Goal: Complete application form: Complete application form

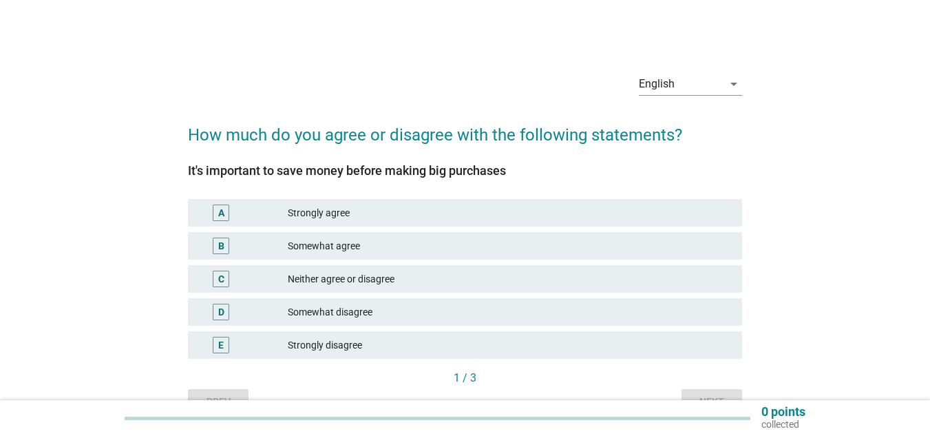
scroll to position [76, 0]
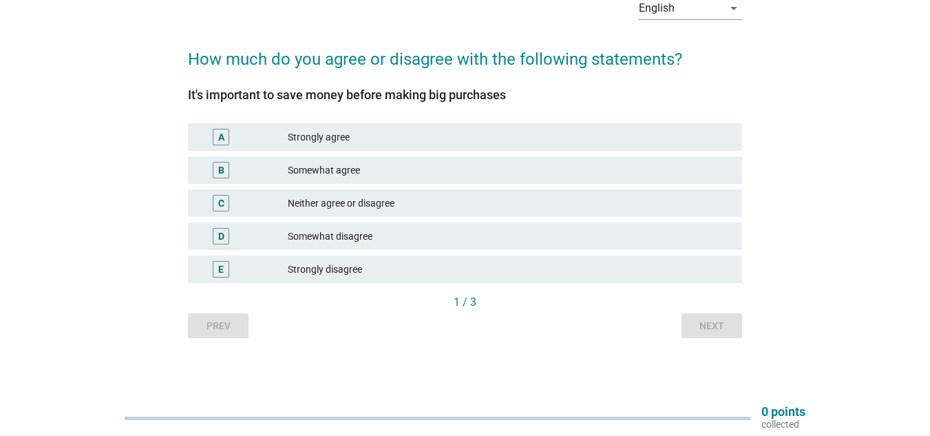
click at [354, 129] on div "Strongly agree" at bounding box center [509, 137] width 443 height 17
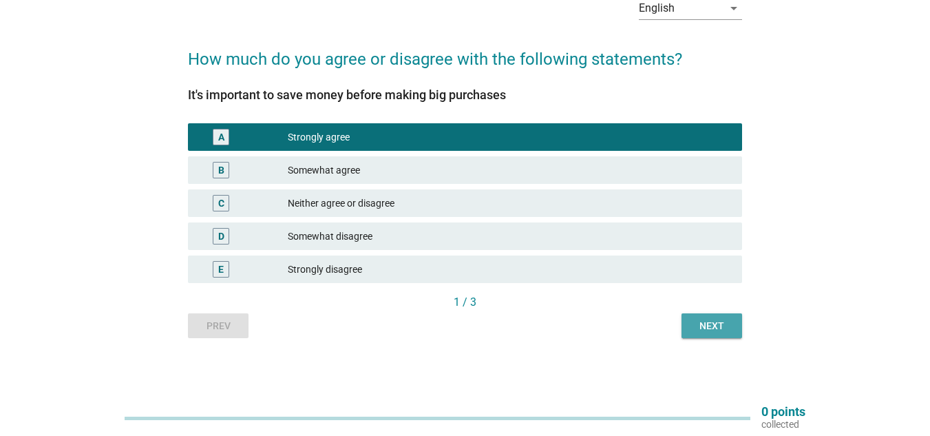
click at [708, 325] on div "Next" at bounding box center [711, 326] width 39 height 14
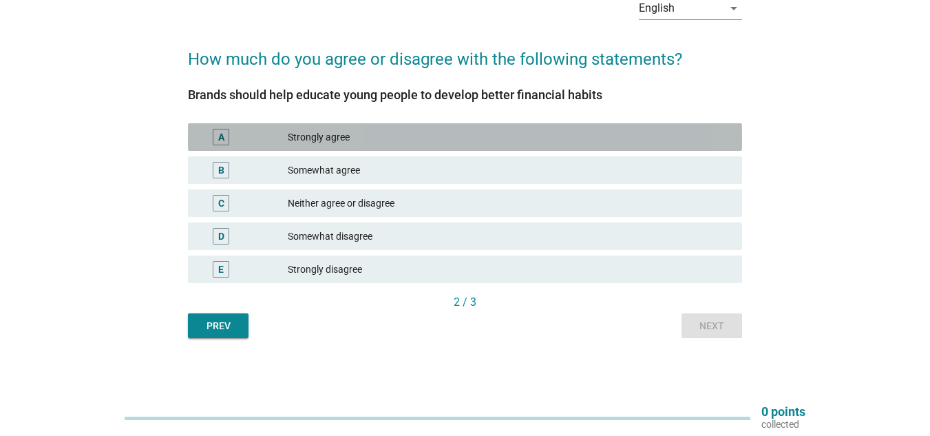
drag, startPoint x: 385, startPoint y: 136, endPoint x: 435, endPoint y: 171, distance: 61.7
click at [385, 137] on div "Strongly agree" at bounding box center [509, 137] width 443 height 17
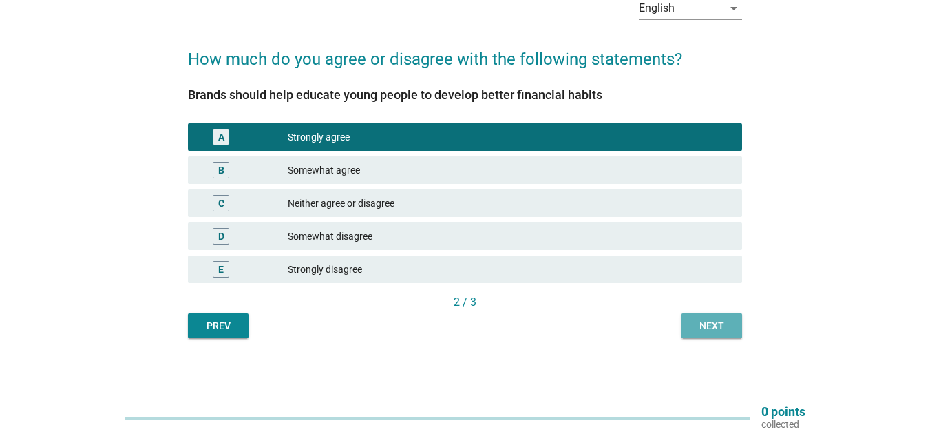
click at [721, 328] on div "Next" at bounding box center [711, 326] width 39 height 14
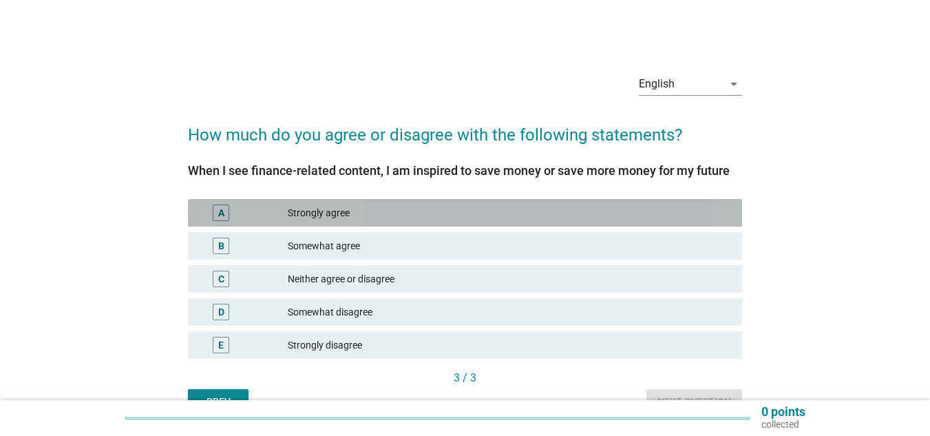
click at [504, 211] on div "Strongly agree" at bounding box center [509, 212] width 443 height 17
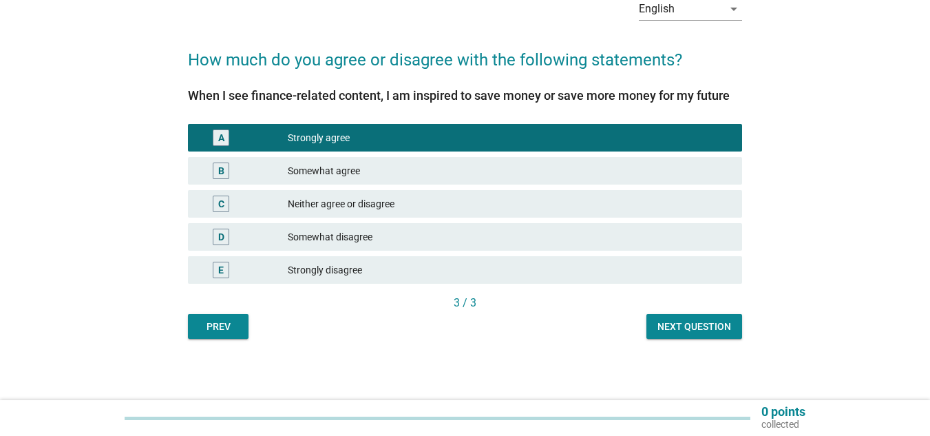
scroll to position [76, 0]
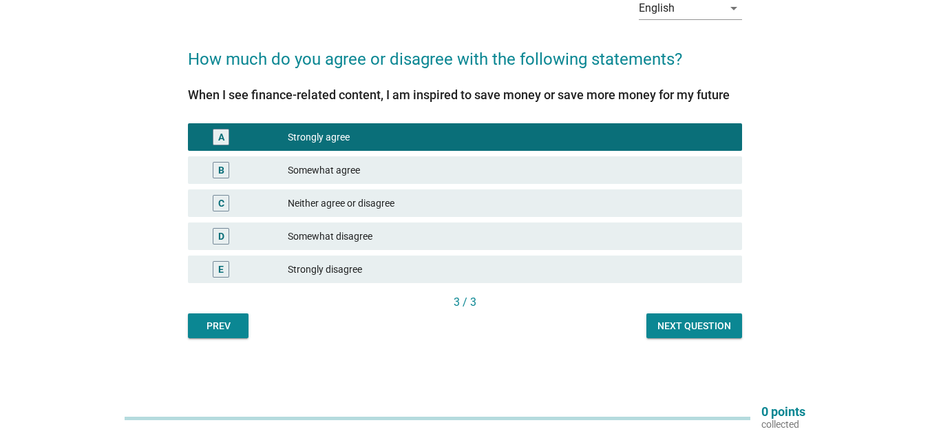
click at [679, 323] on div "Next question" at bounding box center [694, 326] width 74 height 14
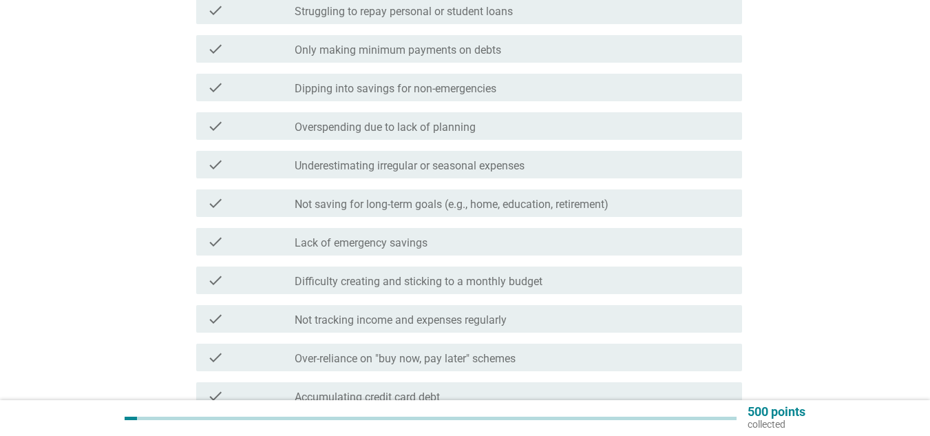
scroll to position [275, 0]
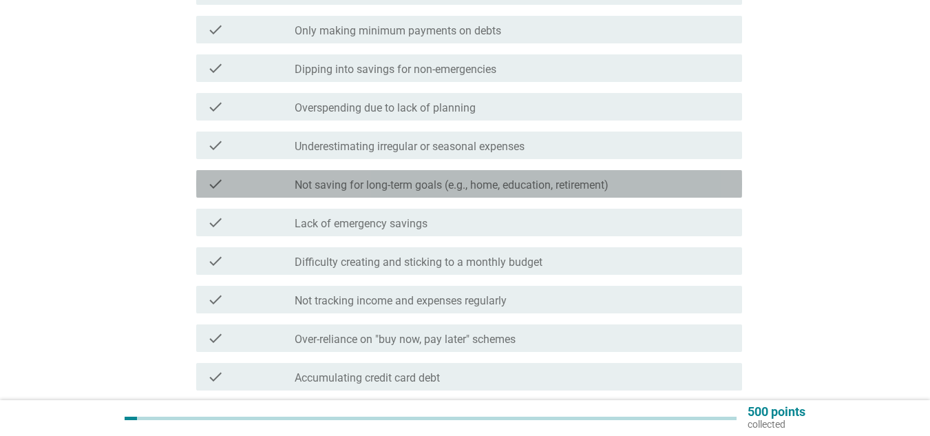
click at [423, 178] on div "check_box_outline_blank Not saving for long-term goals (e.g., home, education, …" at bounding box center [513, 183] width 436 height 17
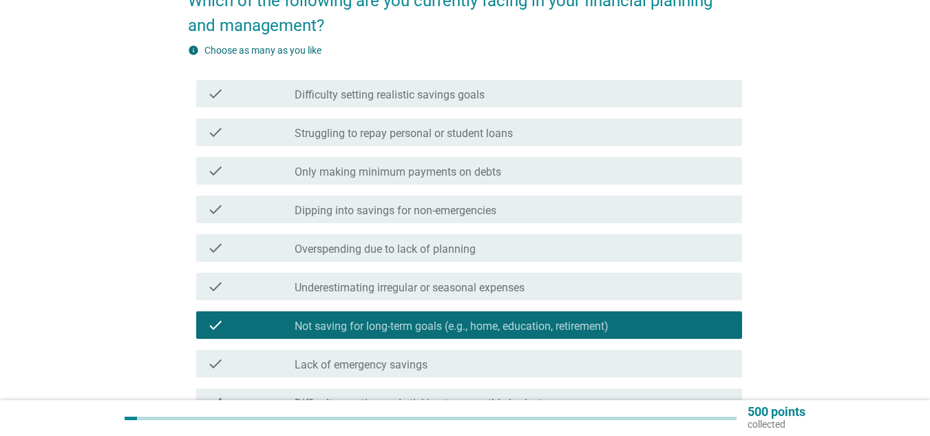
scroll to position [138, 0]
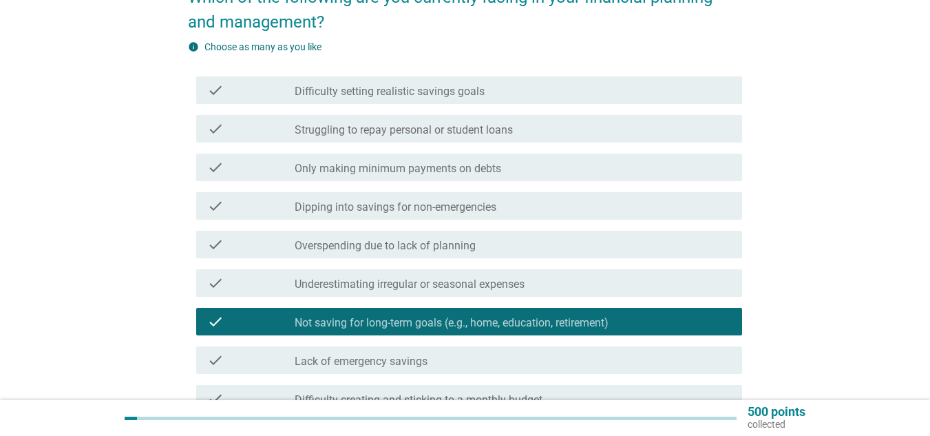
click at [473, 126] on label "Struggling to repay personal or student loans" at bounding box center [404, 130] width 218 height 14
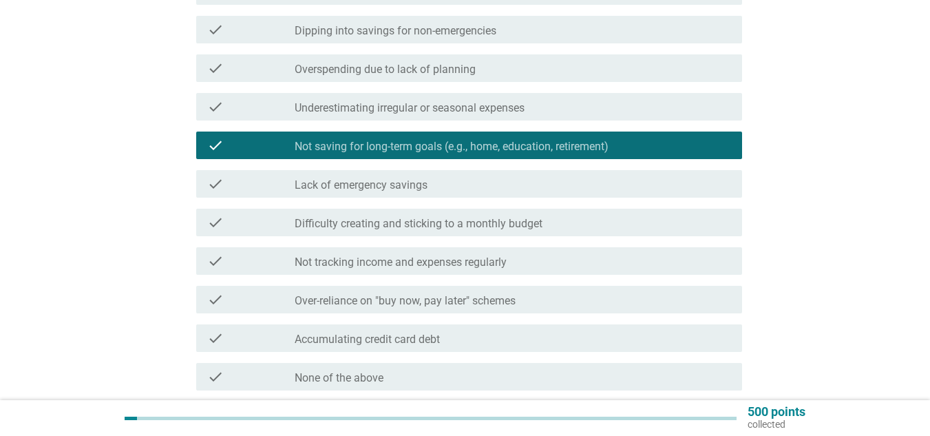
scroll to position [413, 0]
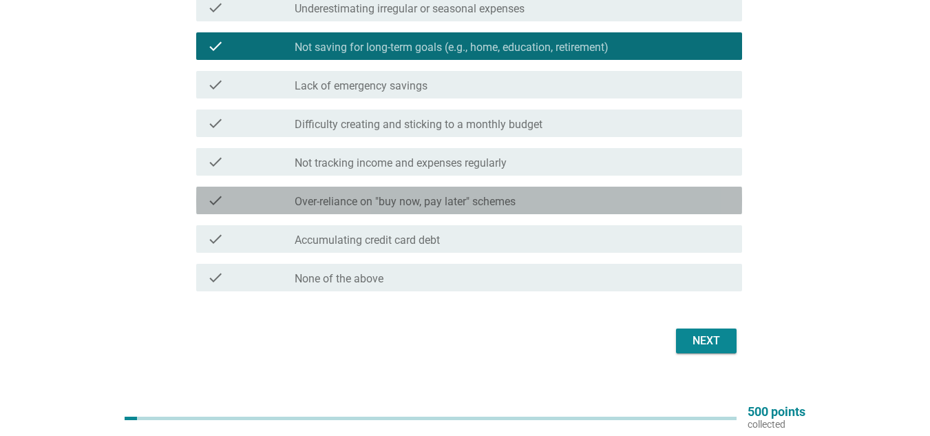
click at [420, 194] on div "check_box_outline_blank Over-reliance on "buy now, pay later" schemes" at bounding box center [513, 200] width 436 height 17
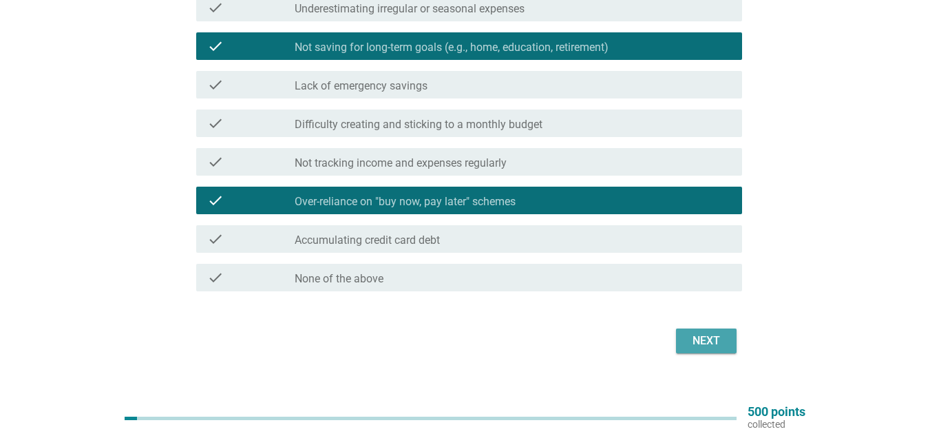
click at [715, 334] on div "Next" at bounding box center [706, 340] width 39 height 17
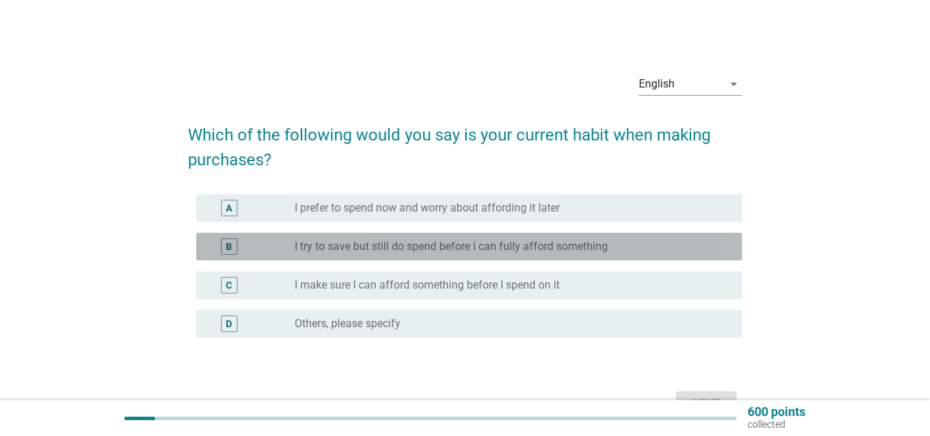
click at [524, 248] on label "I try to save but still do spend before I can fully afford something" at bounding box center [451, 246] width 313 height 14
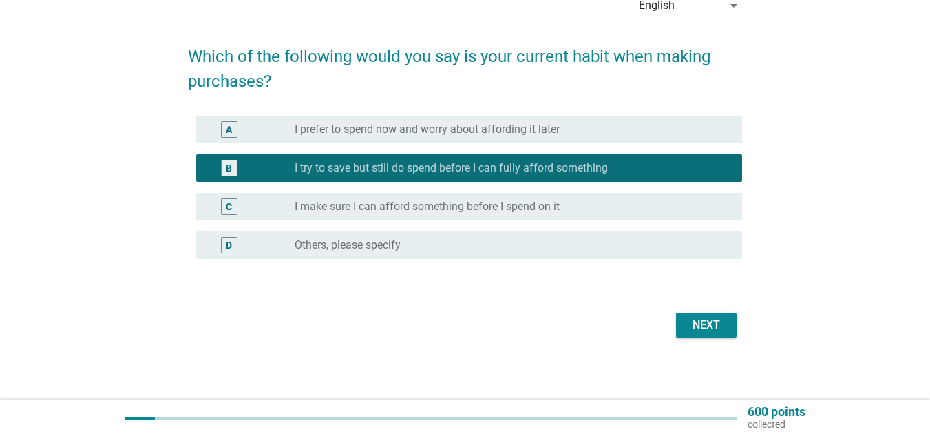
scroll to position [82, 0]
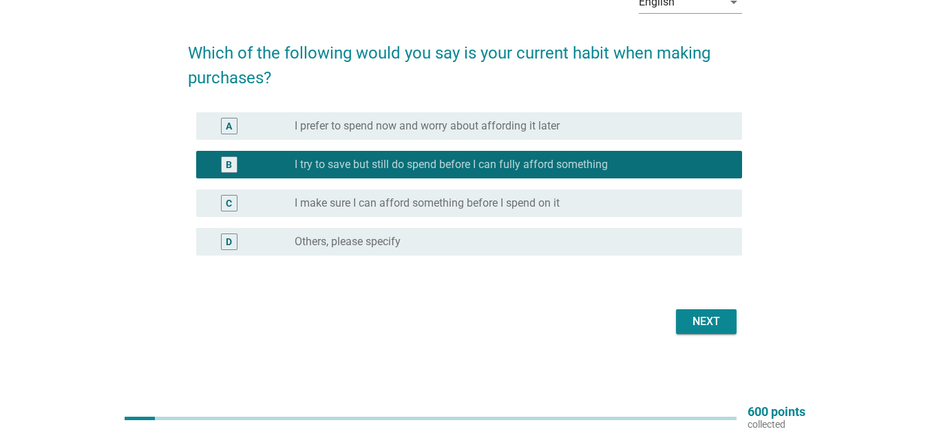
click at [714, 321] on div "Next" at bounding box center [706, 321] width 39 height 17
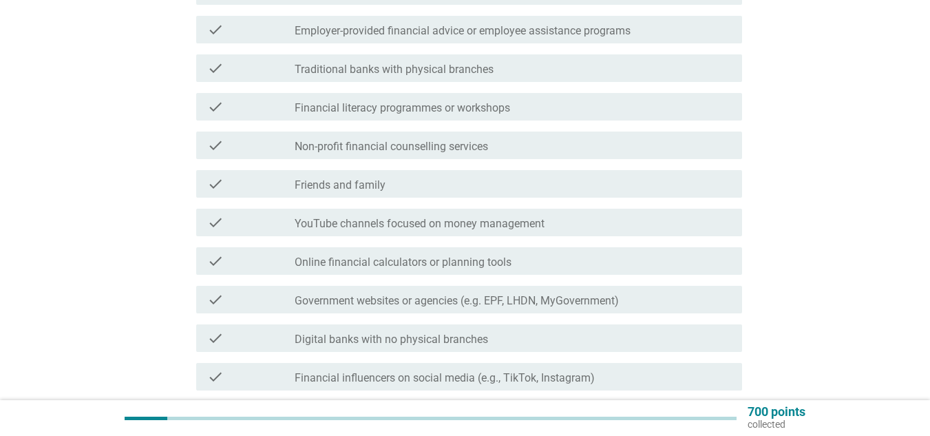
scroll to position [344, 0]
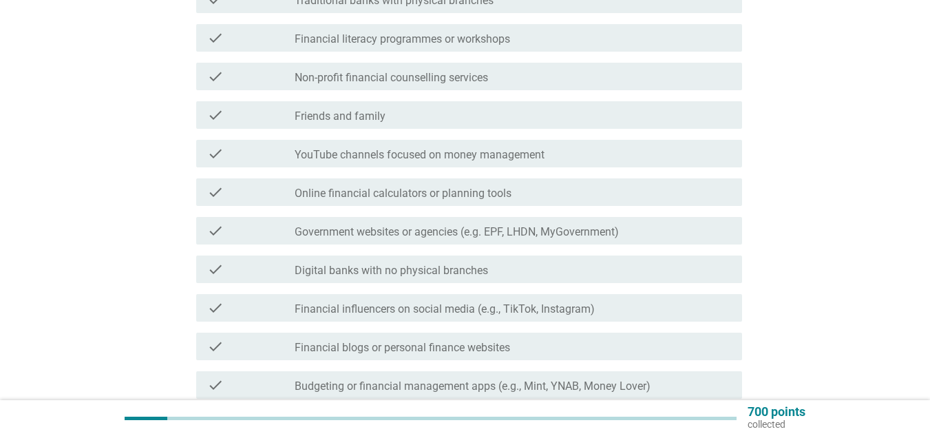
click at [533, 114] on div "check_box_outline_blank Friends and family" at bounding box center [513, 115] width 436 height 17
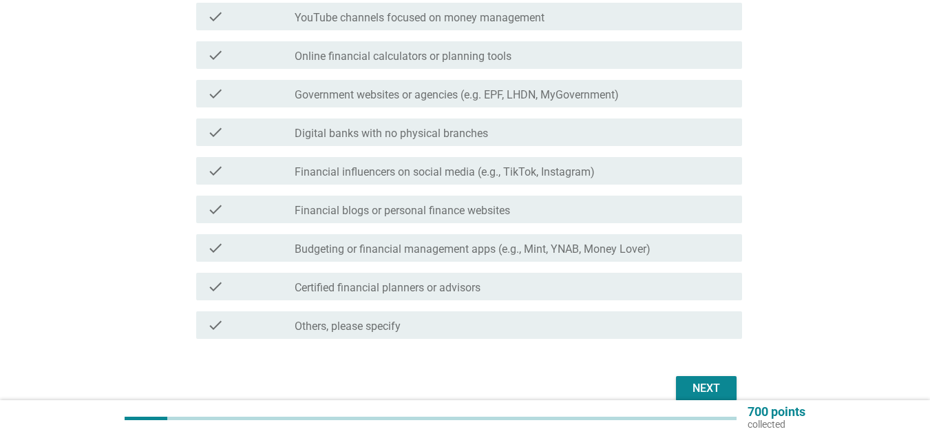
scroll to position [482, 0]
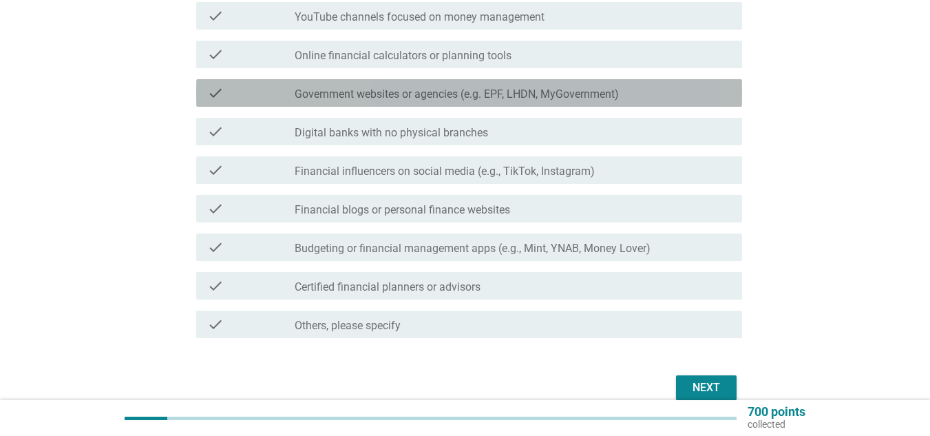
click at [420, 84] on div "check check_box_outline_blank Government websites or agencies (e.g. EPF, LHDN, …" at bounding box center [469, 93] width 546 height 28
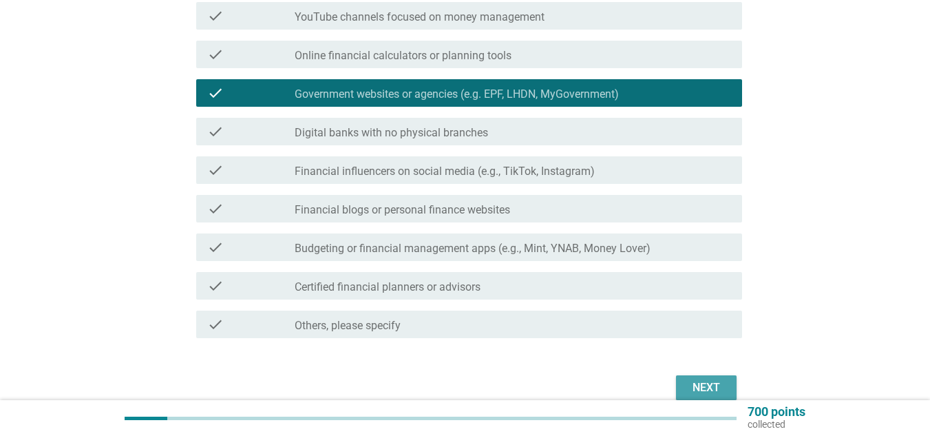
click at [701, 385] on div "Next" at bounding box center [706, 387] width 39 height 17
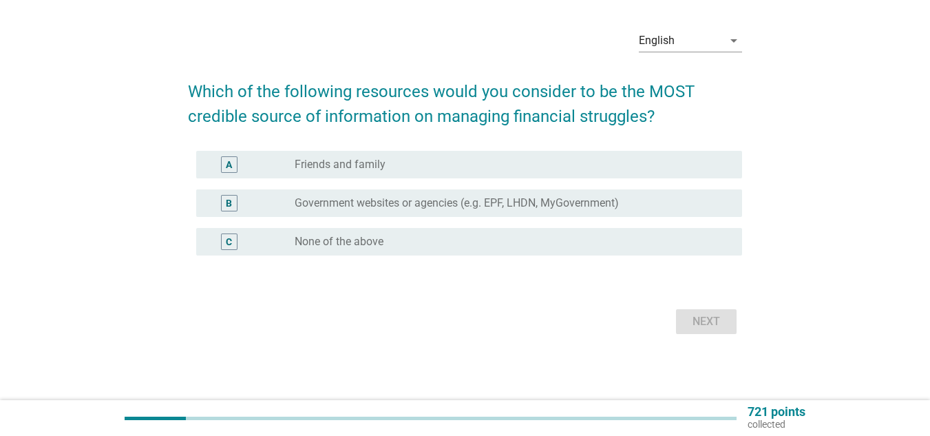
scroll to position [0, 0]
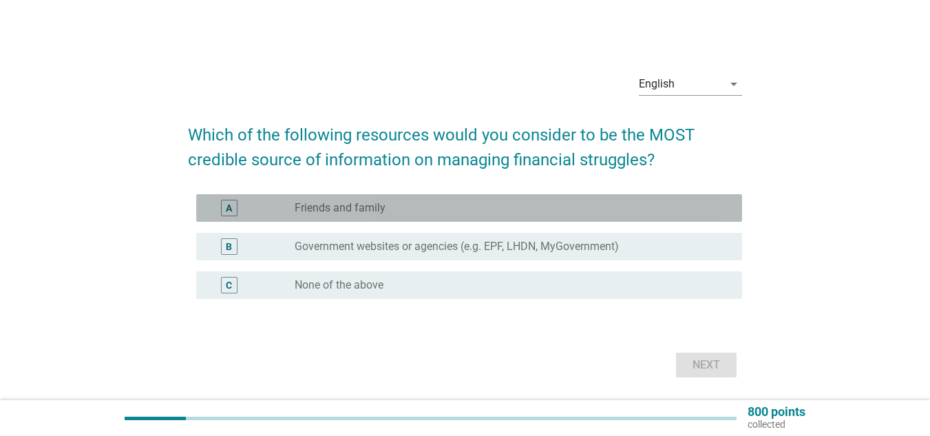
click at [392, 211] on div "radio_button_unchecked Friends and family" at bounding box center [507, 208] width 425 height 14
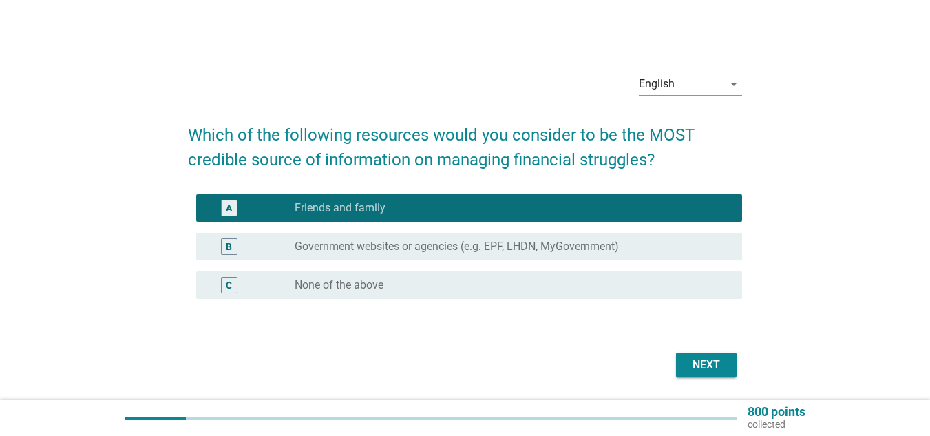
click at [707, 361] on div "Next" at bounding box center [706, 364] width 39 height 17
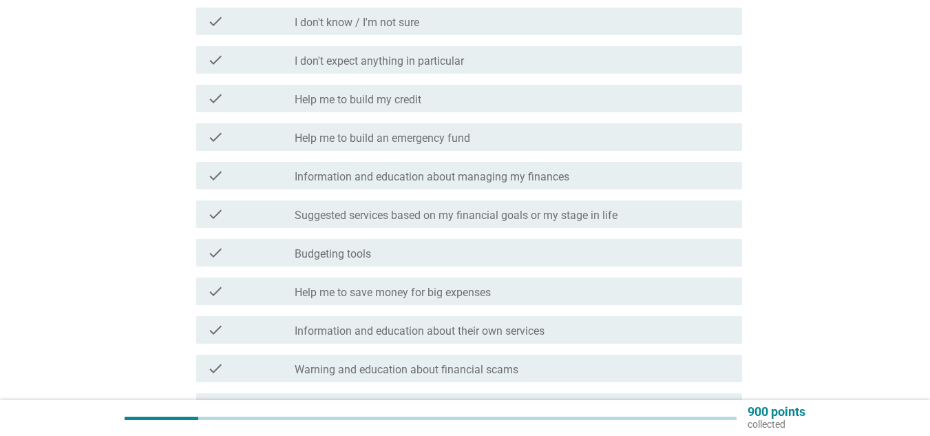
scroll to position [275, 0]
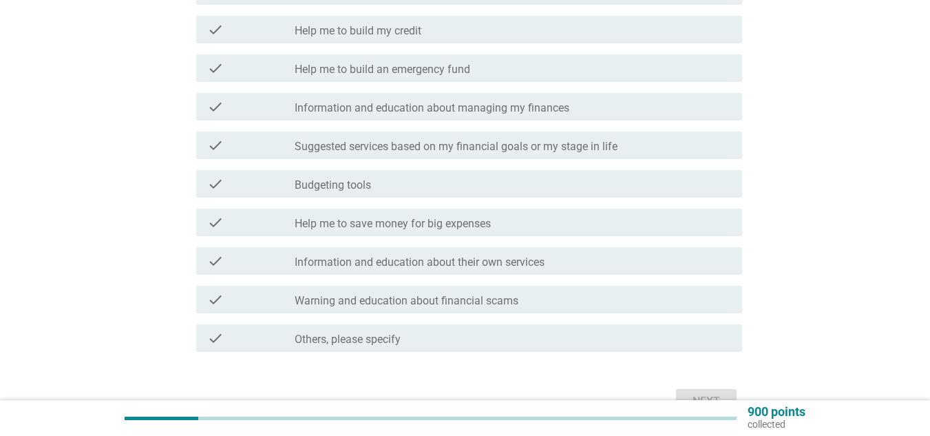
click at [445, 50] on div "check check_box_outline_blank Help me to build an emergency fund" at bounding box center [465, 68] width 554 height 39
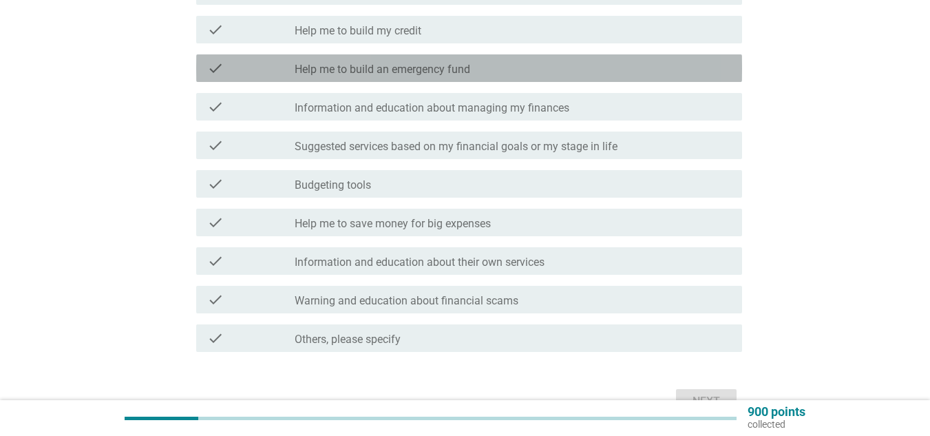
click at [434, 58] on div "check check_box_outline_blank Help me to build an emergency fund" at bounding box center [469, 68] width 546 height 28
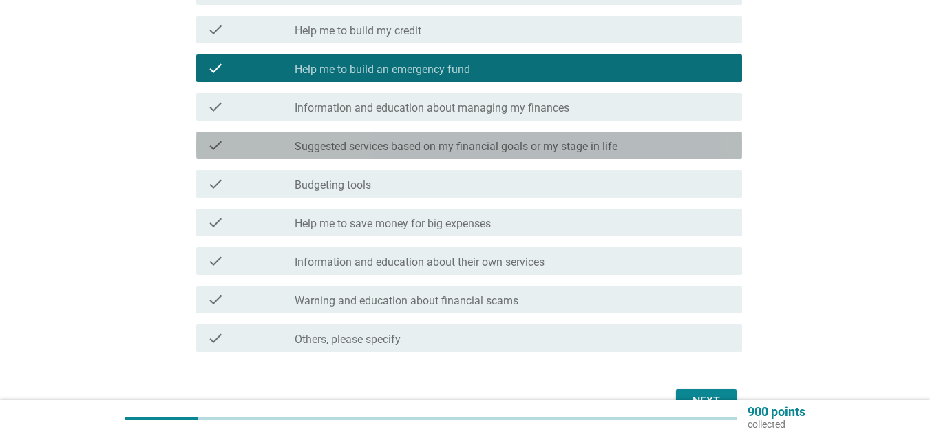
click at [603, 146] on label "Suggested services based on my financial goals or my stage in life" at bounding box center [456, 147] width 323 height 14
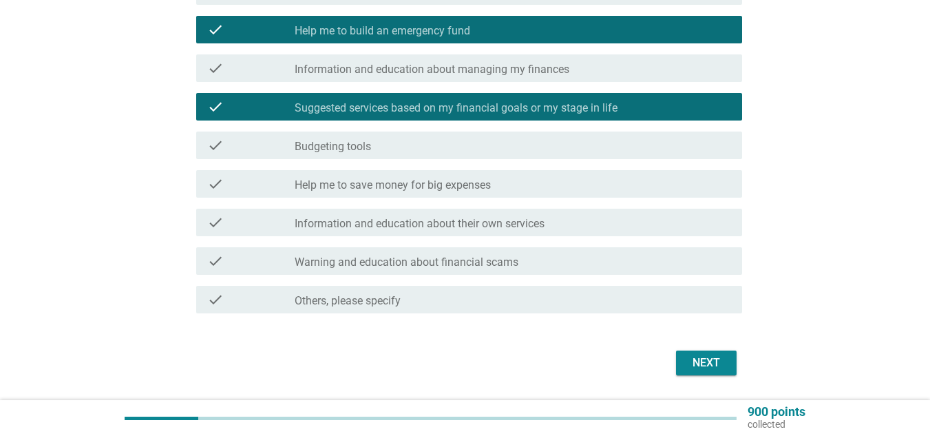
scroll to position [344, 0]
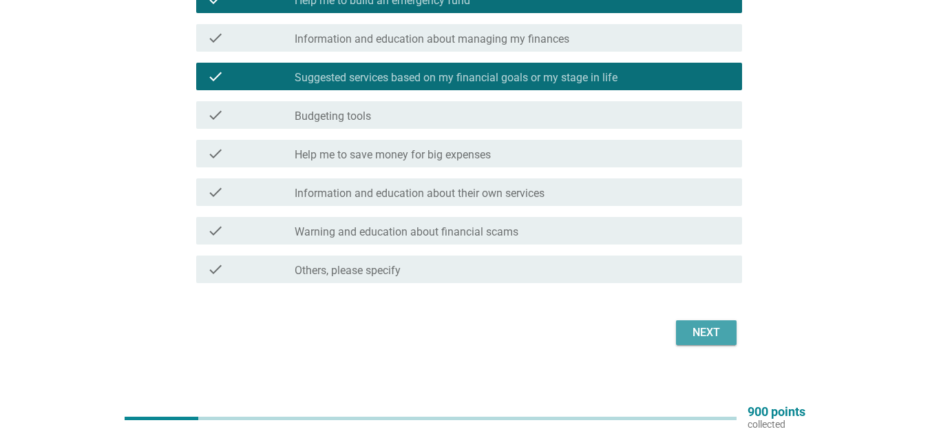
click at [705, 325] on div "Next" at bounding box center [706, 332] width 39 height 17
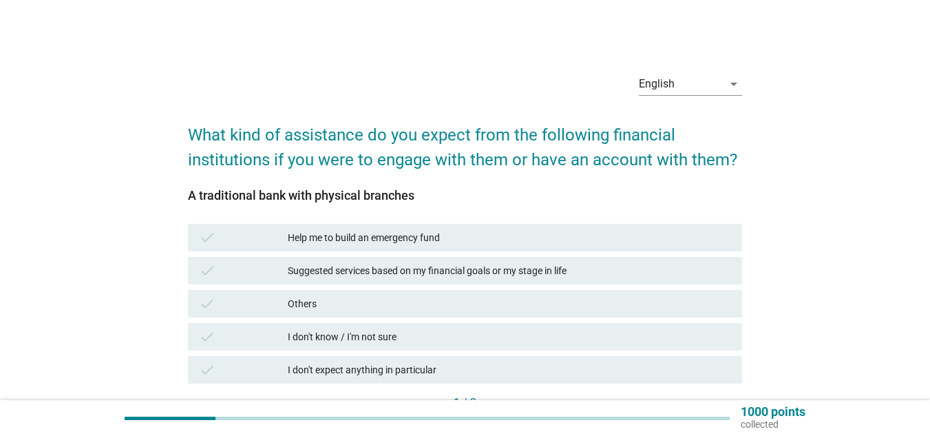
scroll to position [69, 0]
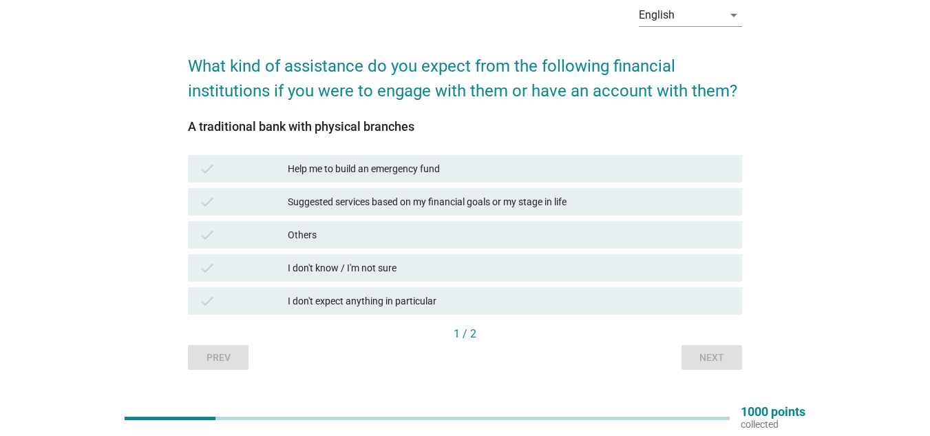
click at [441, 200] on div "Suggested services based on my financial goals or my stage in life" at bounding box center [509, 201] width 443 height 17
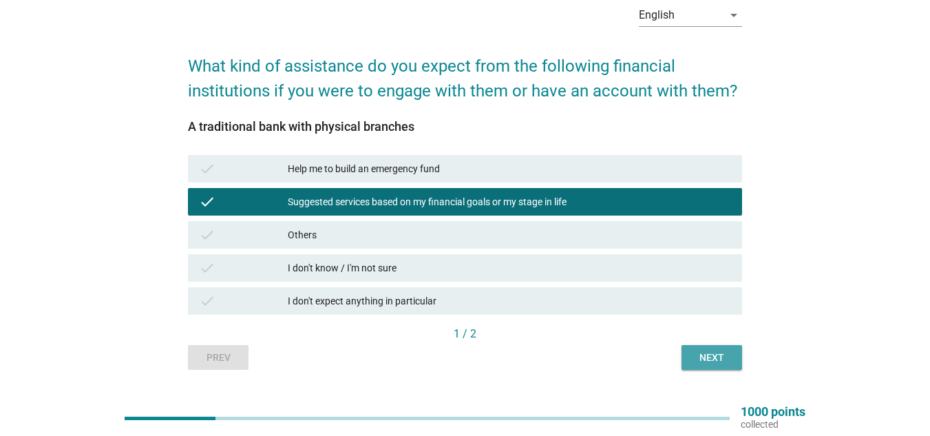
click at [708, 355] on div "Next" at bounding box center [711, 357] width 39 height 14
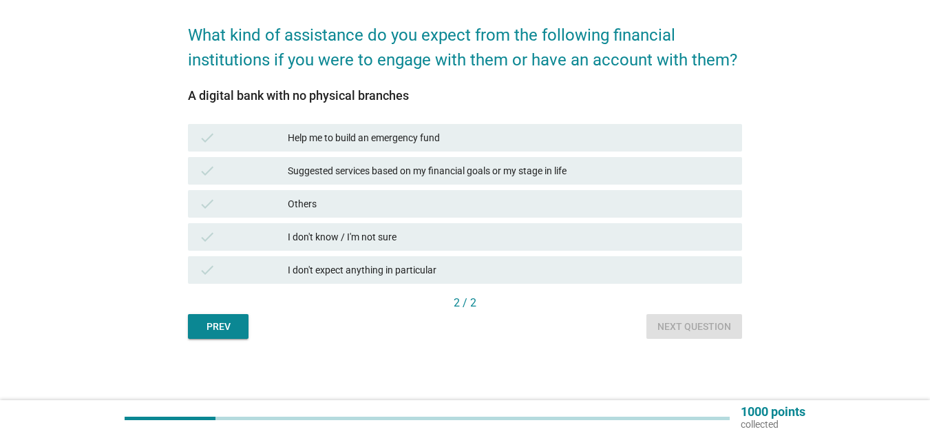
scroll to position [100, 0]
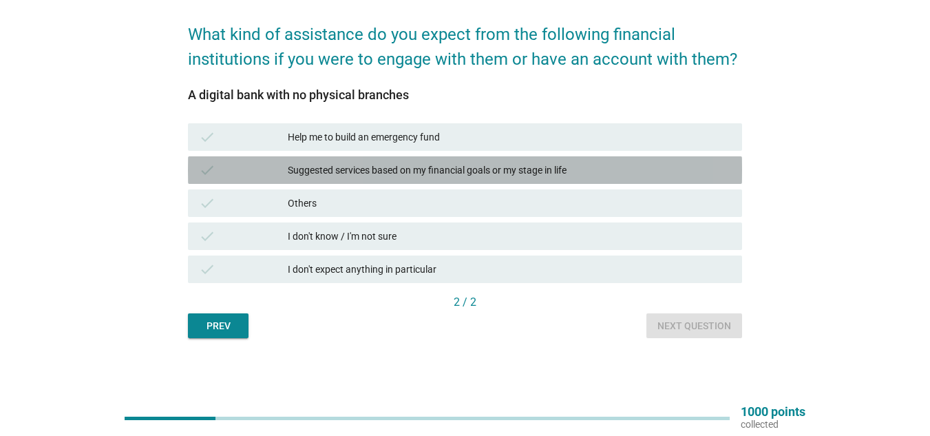
click at [473, 171] on div "Suggested services based on my financial goals or my stage in life" at bounding box center [509, 170] width 443 height 17
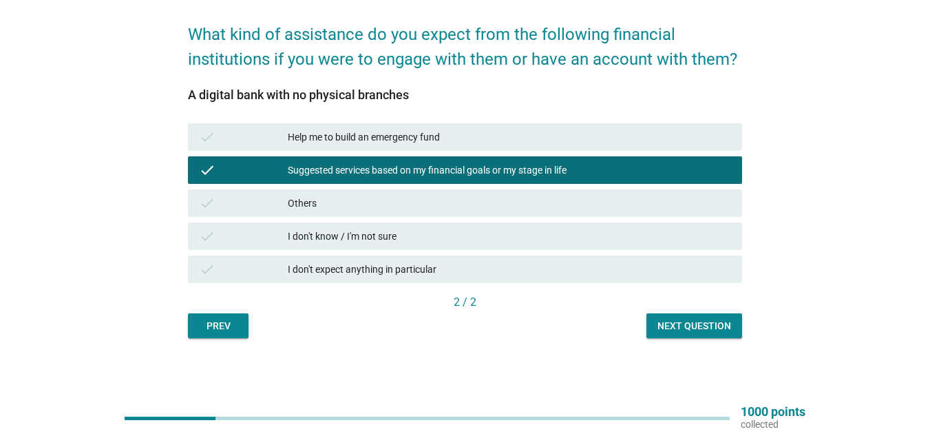
click at [727, 322] on div "Next question" at bounding box center [694, 326] width 74 height 14
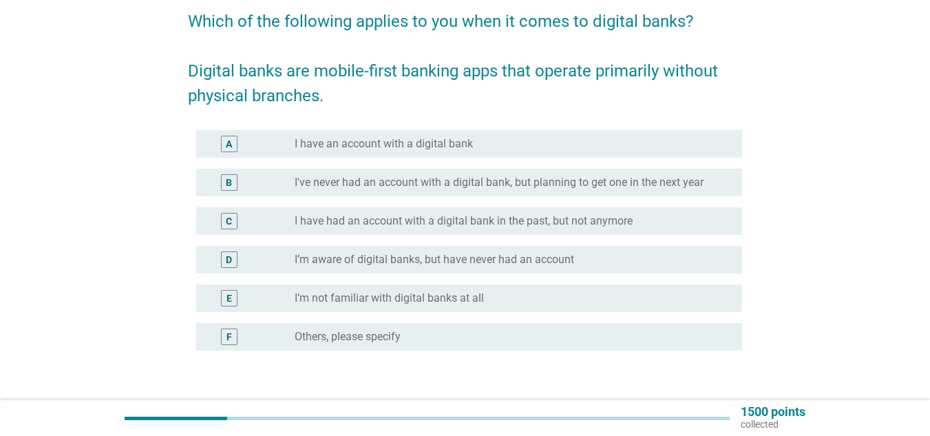
scroll to position [138, 0]
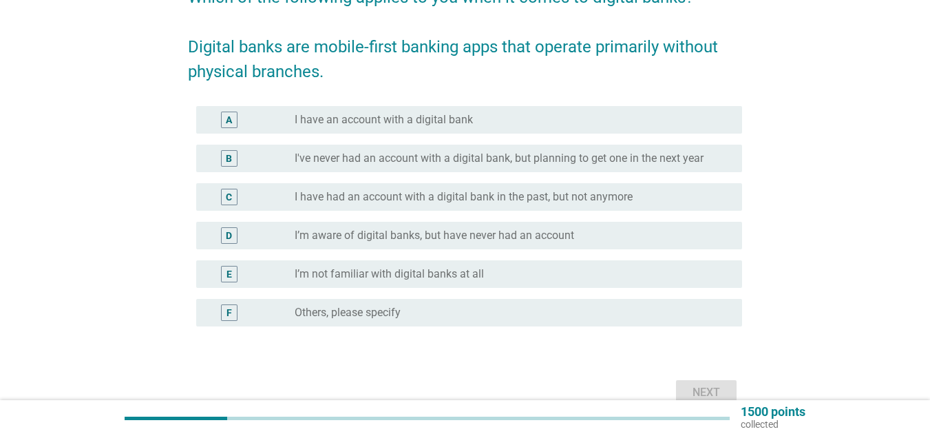
click at [418, 120] on label "I have an account with a digital bank" at bounding box center [384, 120] width 178 height 14
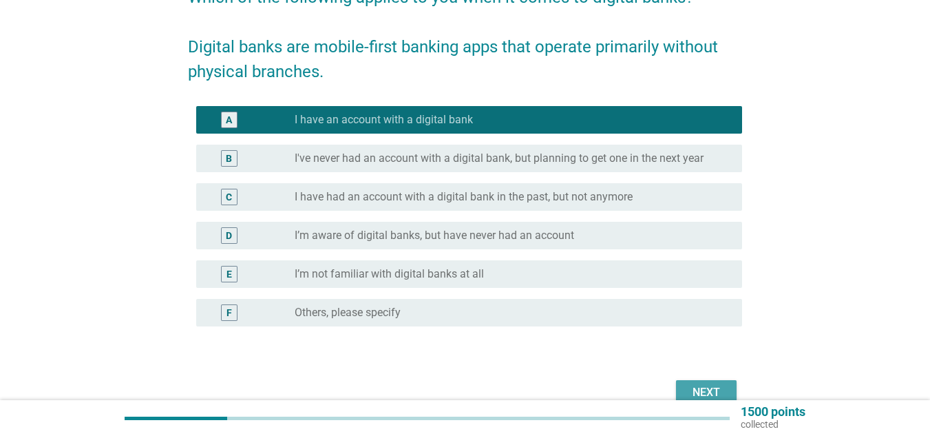
click at [705, 388] on div "Next" at bounding box center [706, 392] width 39 height 17
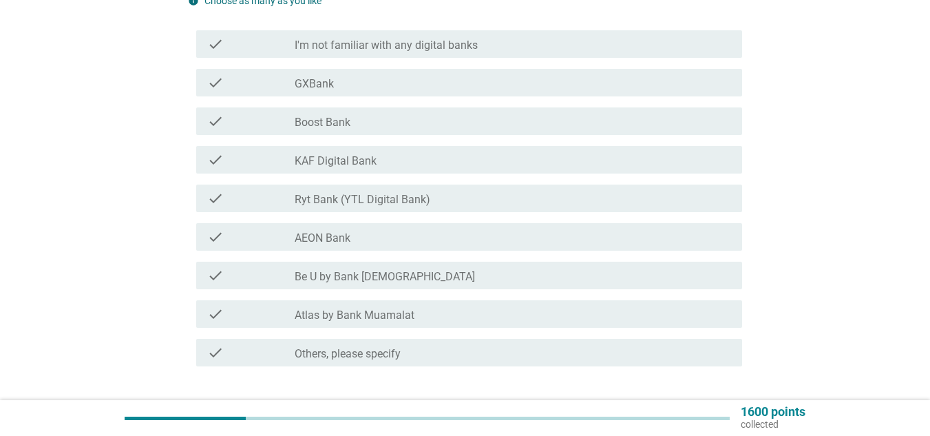
scroll to position [206, 0]
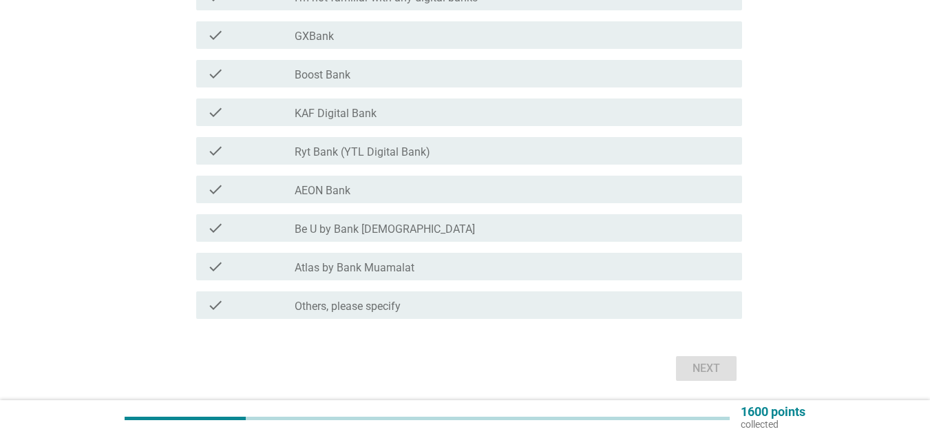
click at [392, 243] on div "check check_box_outline_blank Be U by Bank [DEMOGRAPHIC_DATA]" at bounding box center [465, 228] width 554 height 39
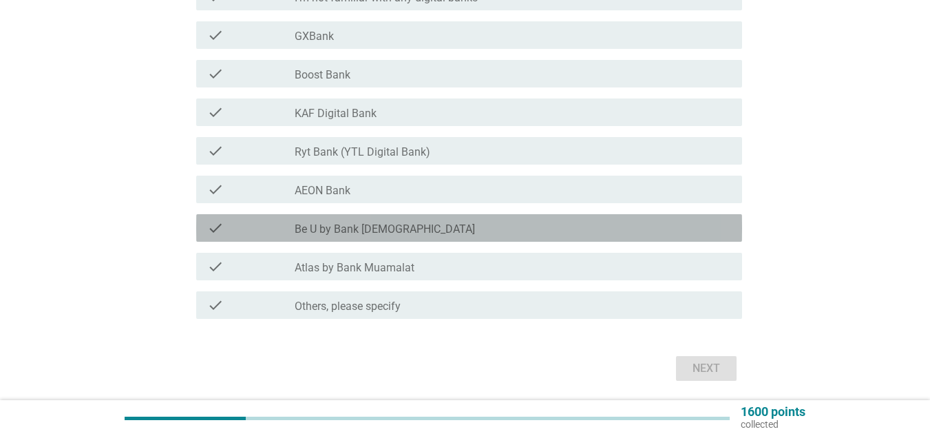
click at [389, 233] on div "check_box_outline_blank Be U by Bank [DEMOGRAPHIC_DATA]" at bounding box center [513, 228] width 436 height 17
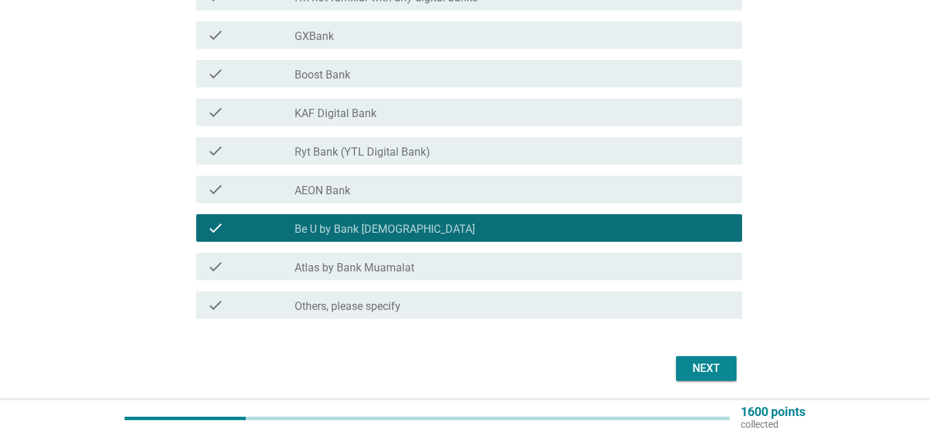
click at [696, 365] on div "Next" at bounding box center [706, 368] width 39 height 17
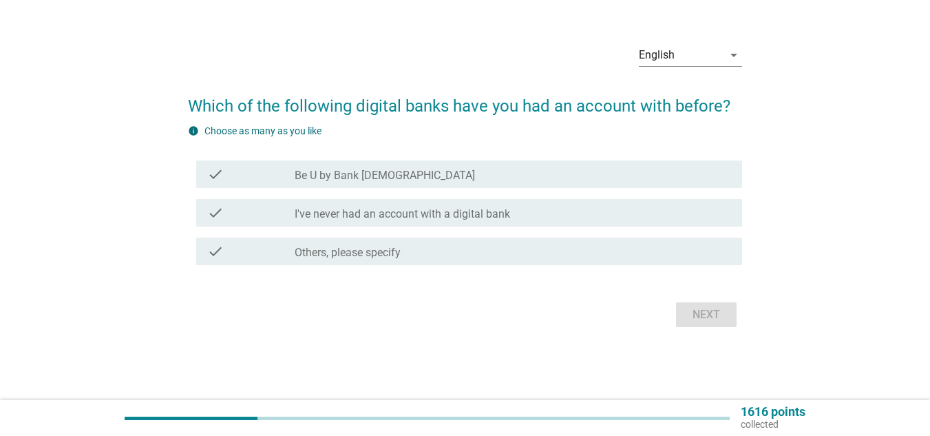
scroll to position [0, 0]
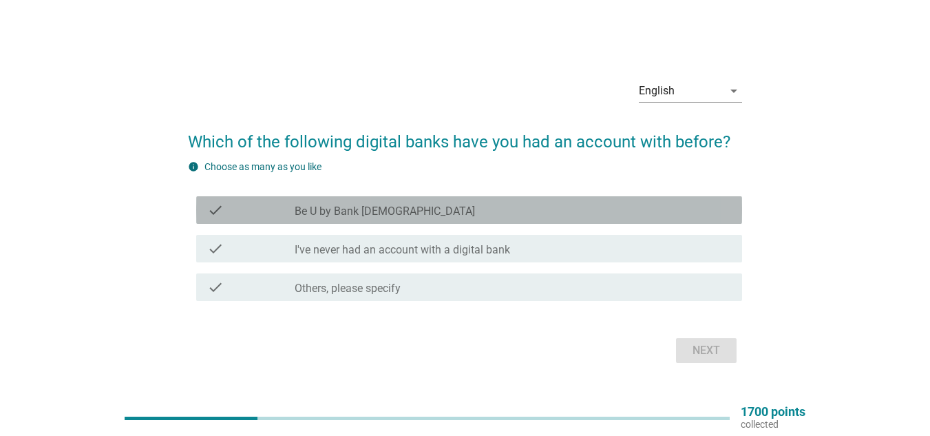
click at [381, 200] on div "check check_box_outline_blank Be U by Bank [DEMOGRAPHIC_DATA]" at bounding box center [469, 210] width 546 height 28
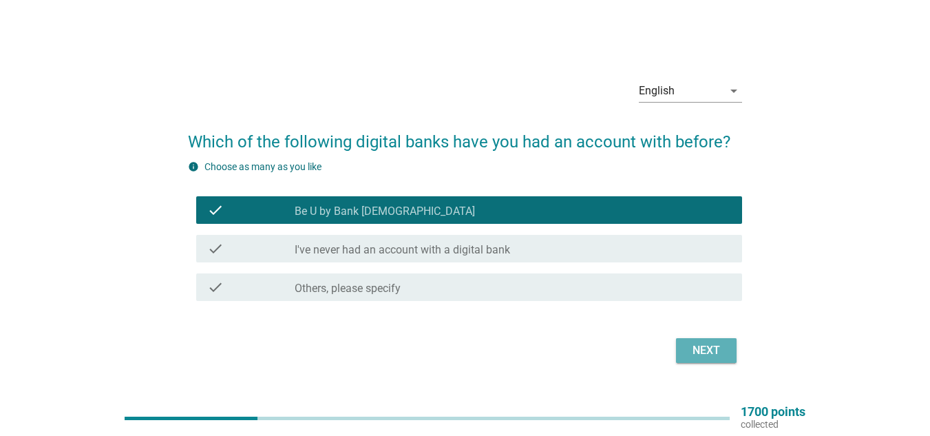
click at [699, 348] on div "Next" at bounding box center [706, 350] width 39 height 17
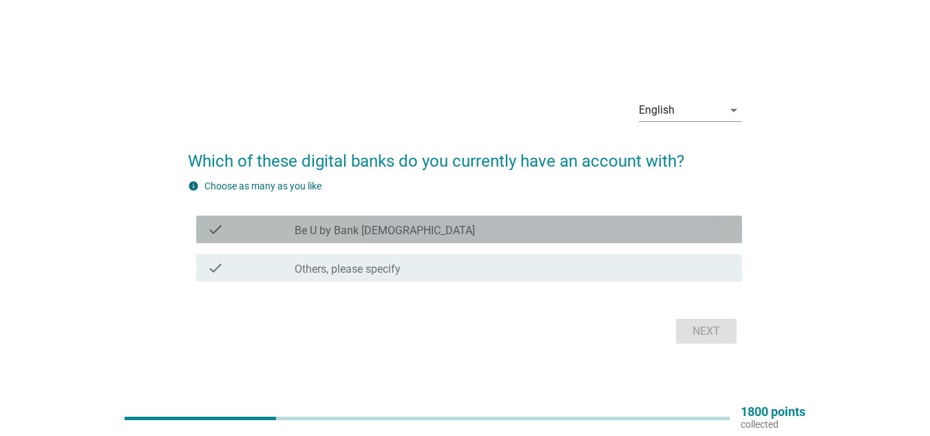
click at [416, 222] on div "check_box_outline_blank Be U by Bank [DEMOGRAPHIC_DATA]" at bounding box center [513, 229] width 436 height 17
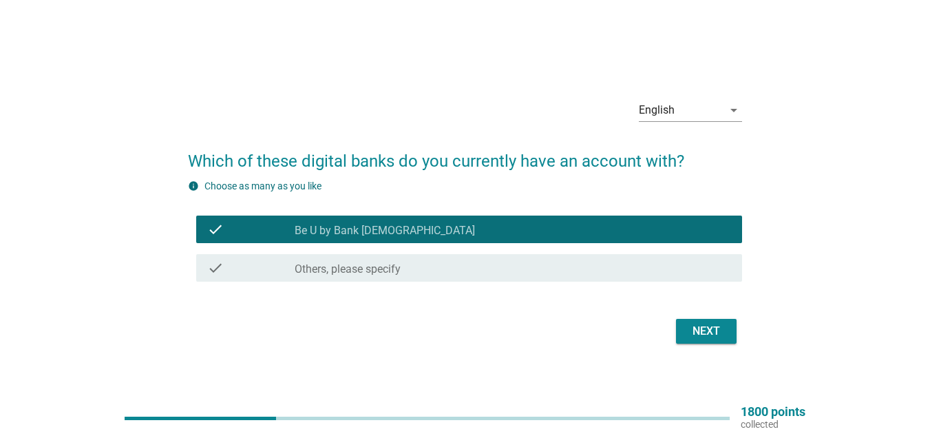
click at [700, 331] on div "Next" at bounding box center [706, 331] width 39 height 17
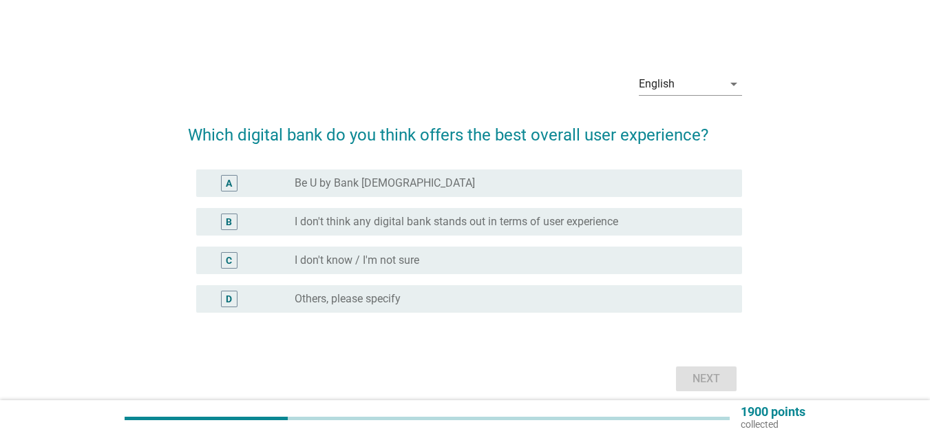
click at [435, 176] on div "radio_button_unchecked Be U by Bank [DEMOGRAPHIC_DATA]" at bounding box center [507, 183] width 425 height 14
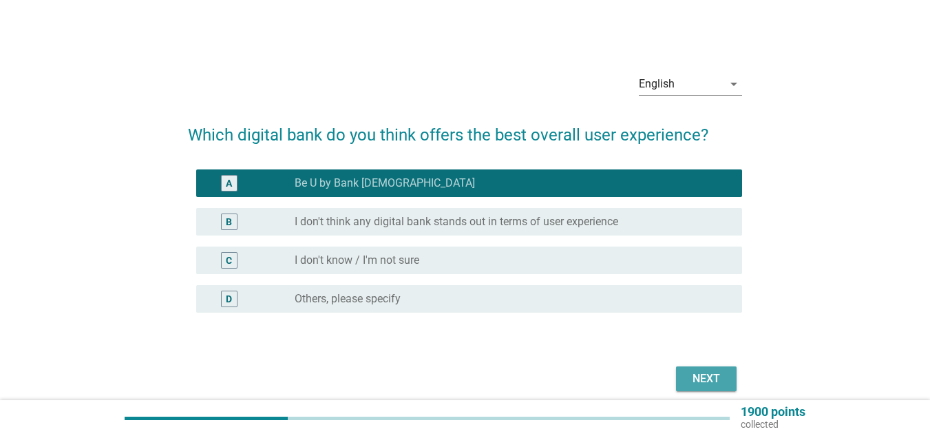
click at [698, 374] on div "Next" at bounding box center [706, 378] width 39 height 17
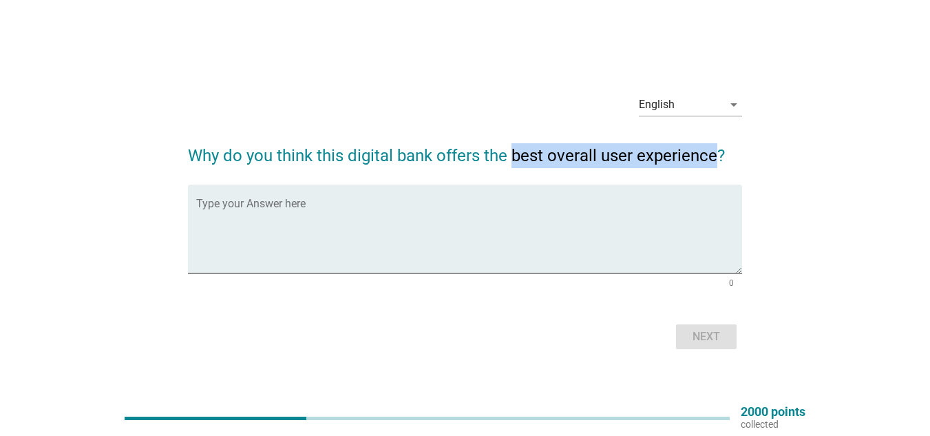
drag, startPoint x: 514, startPoint y: 152, endPoint x: 716, endPoint y: 157, distance: 202.4
click at [716, 157] on h2 "Why do you think this digital bank offers the best overall user experience?" at bounding box center [465, 148] width 554 height 39
copy h2 "best overall user experience"
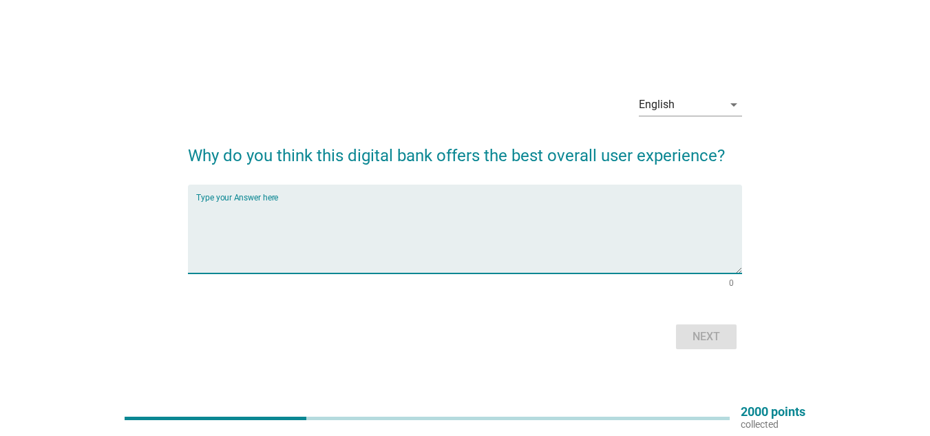
drag, startPoint x: 241, startPoint y: 263, endPoint x: 249, endPoint y: 259, distance: 8.9
click at [244, 261] on textarea "Type your Answer here" at bounding box center [469, 237] width 546 height 72
paste textarea "Set up multiple savings goals, automate savings, and track progress easily"
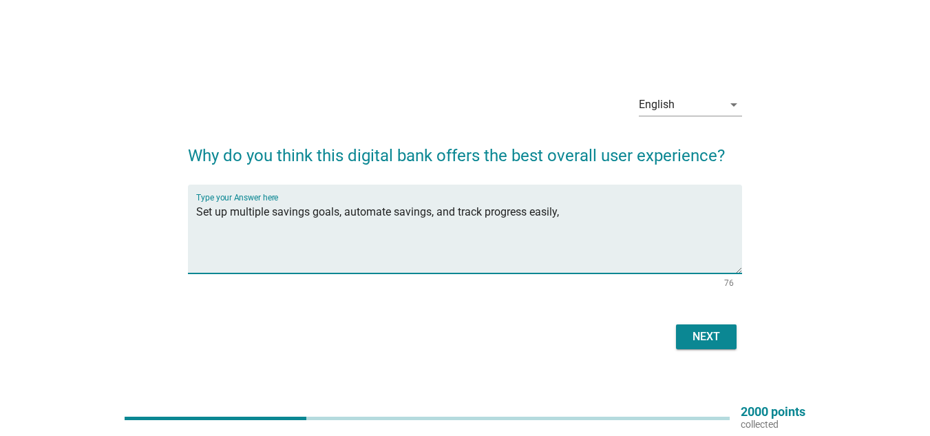
paste textarea "everything is good and UI interface is friendly to new user... tracking with tr…"
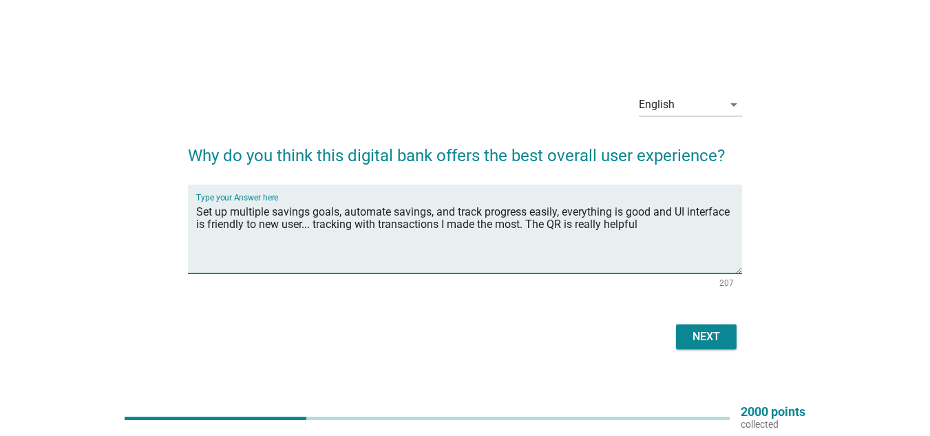
type textarea "Set up multiple savings goals, automate savings, and track progress easily, eve…"
click at [694, 326] on button "Next" at bounding box center [706, 336] width 61 height 25
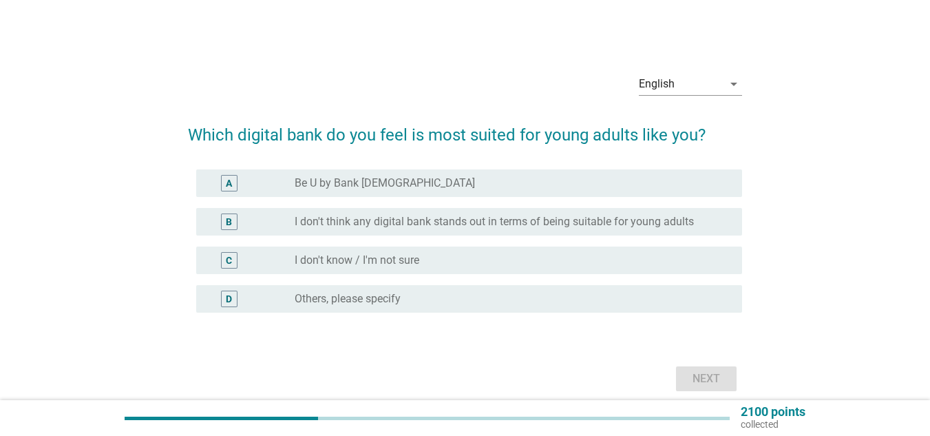
click at [394, 182] on div "radio_button_unchecked Be U by Bank [DEMOGRAPHIC_DATA]" at bounding box center [507, 183] width 425 height 14
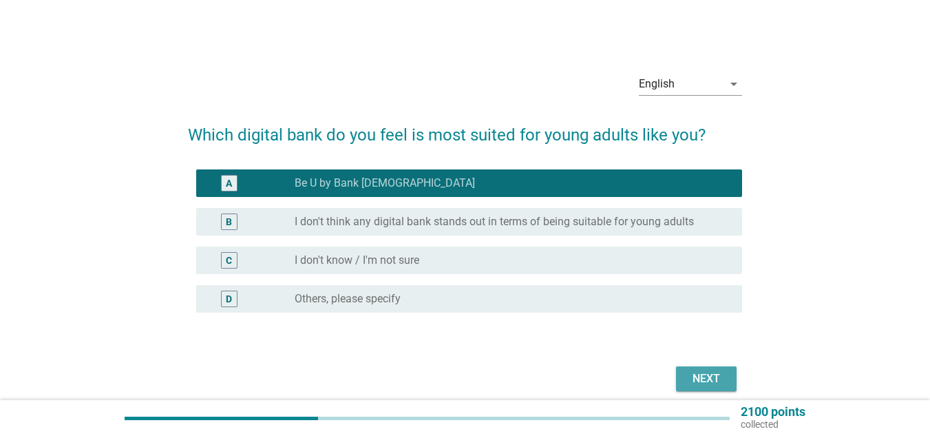
click at [701, 376] on div "Next" at bounding box center [706, 378] width 39 height 17
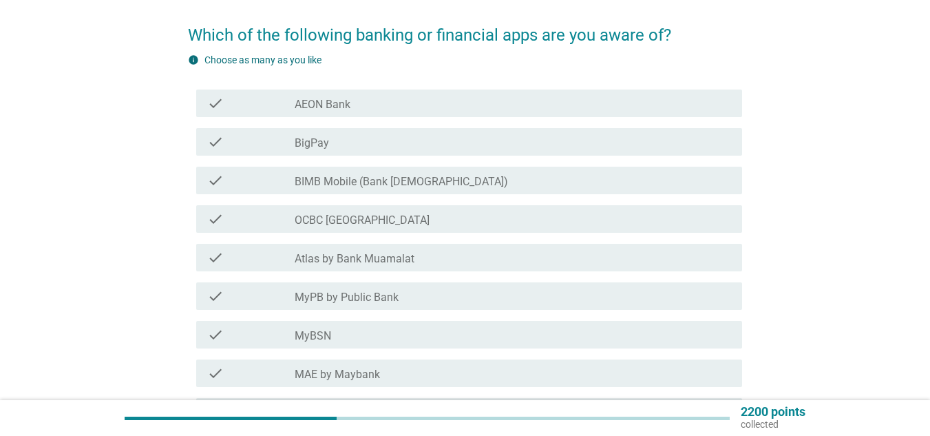
scroll to position [69, 0]
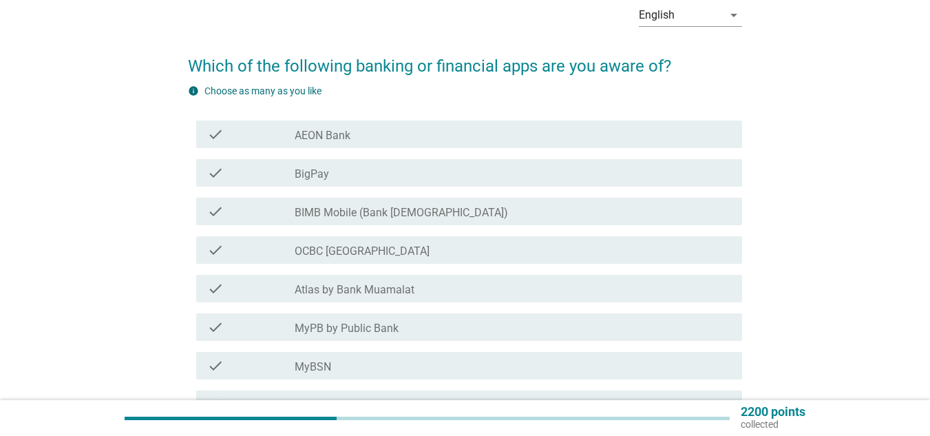
click at [452, 137] on div "check_box_outline_blank AEON Bank" at bounding box center [513, 134] width 436 height 17
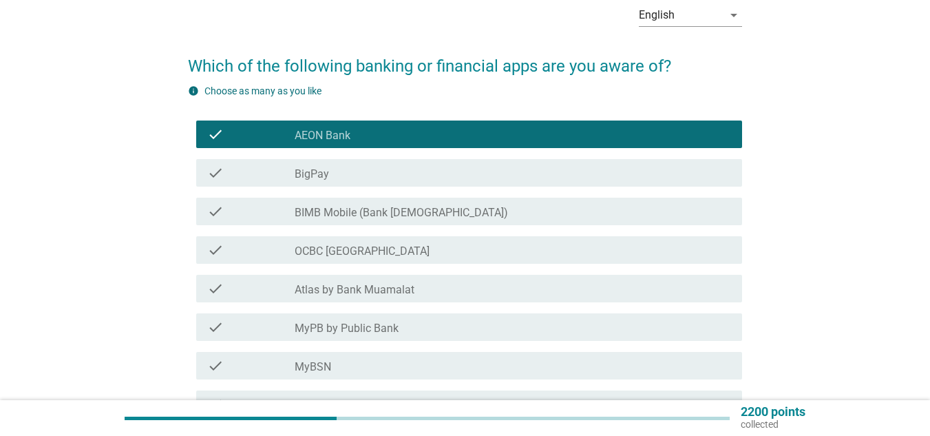
click at [429, 171] on div "check_box_outline_blank BigPay" at bounding box center [513, 172] width 436 height 17
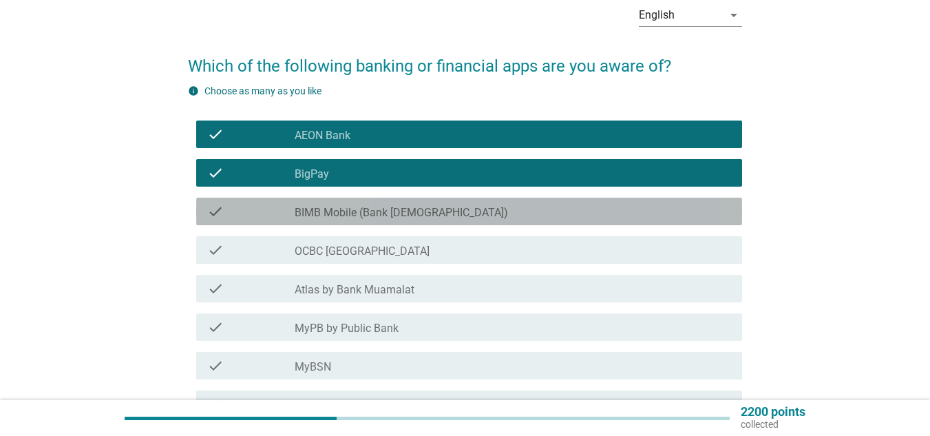
drag, startPoint x: 418, startPoint y: 213, endPoint x: 398, endPoint y: 202, distance: 23.4
click at [418, 210] on label "BIMB Mobile (Bank [DEMOGRAPHIC_DATA])" at bounding box center [401, 213] width 213 height 14
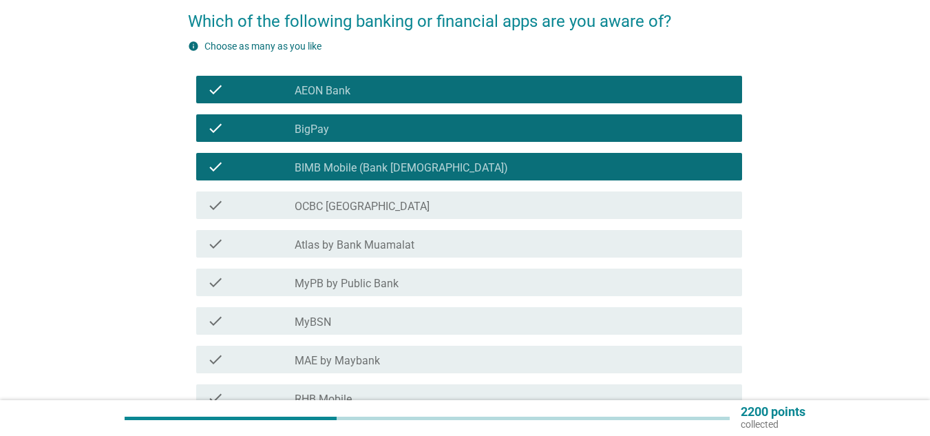
scroll to position [138, 0]
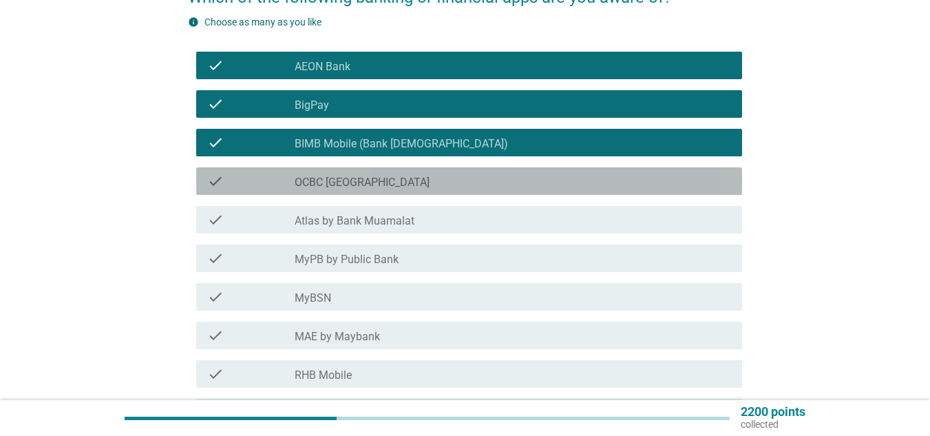
click at [330, 184] on label "OCBC [GEOGRAPHIC_DATA]" at bounding box center [362, 182] width 135 height 14
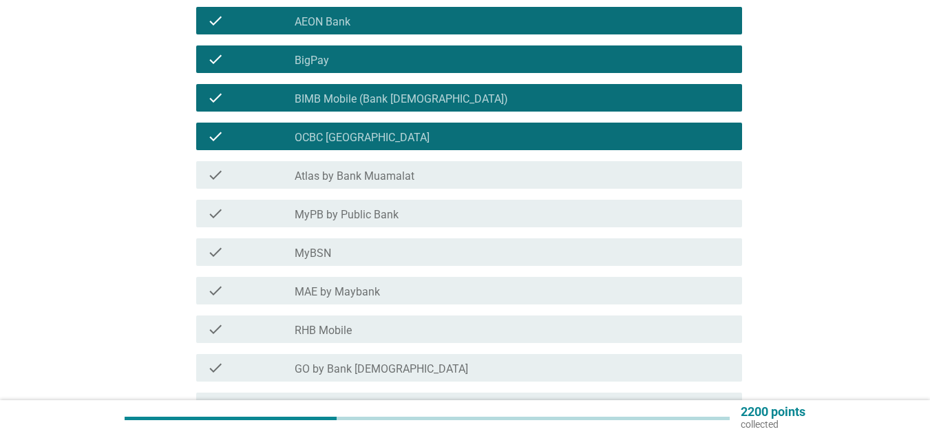
scroll to position [206, 0]
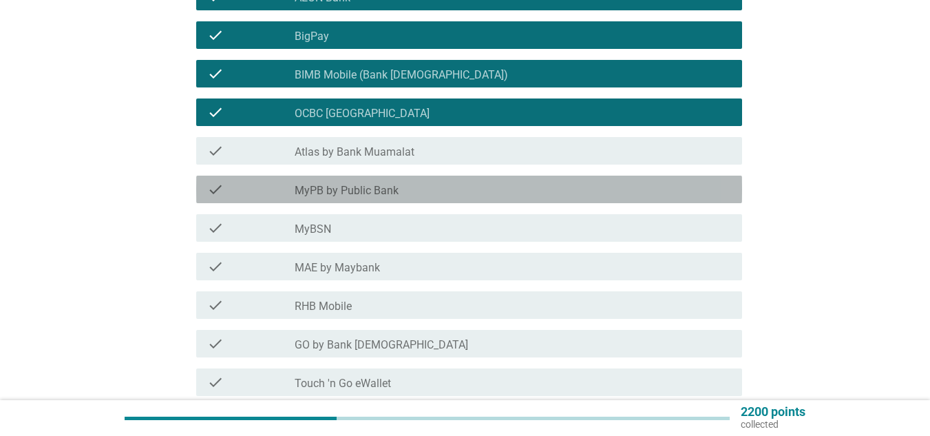
click at [363, 186] on label "MyPB by Public Bank" at bounding box center [347, 191] width 104 height 14
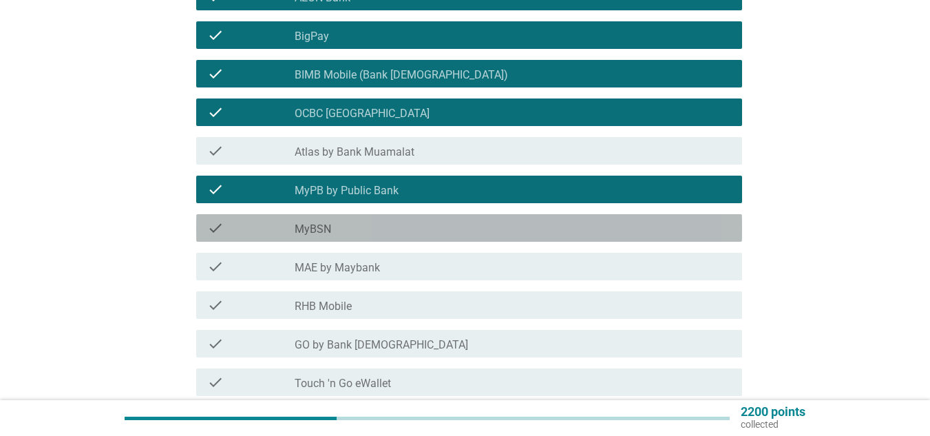
click at [363, 221] on div "check_box_outline_blank MyBSN" at bounding box center [513, 228] width 436 height 17
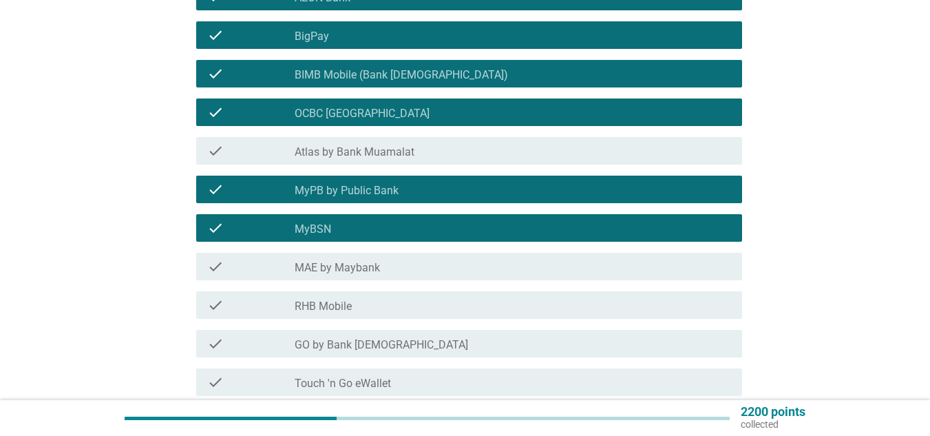
click at [352, 259] on div "check_box_outline_blank MAE by Maybank" at bounding box center [513, 266] width 436 height 17
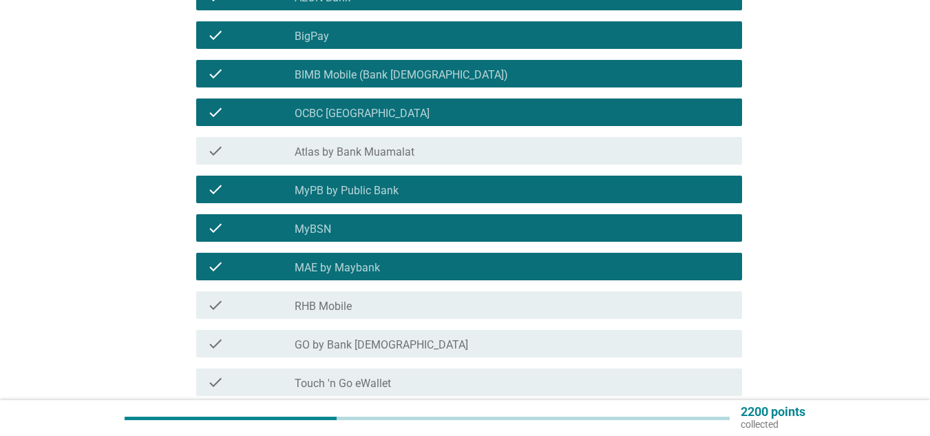
click at [369, 292] on div "check check_box_outline_blank RHB Mobile" at bounding box center [469, 305] width 546 height 28
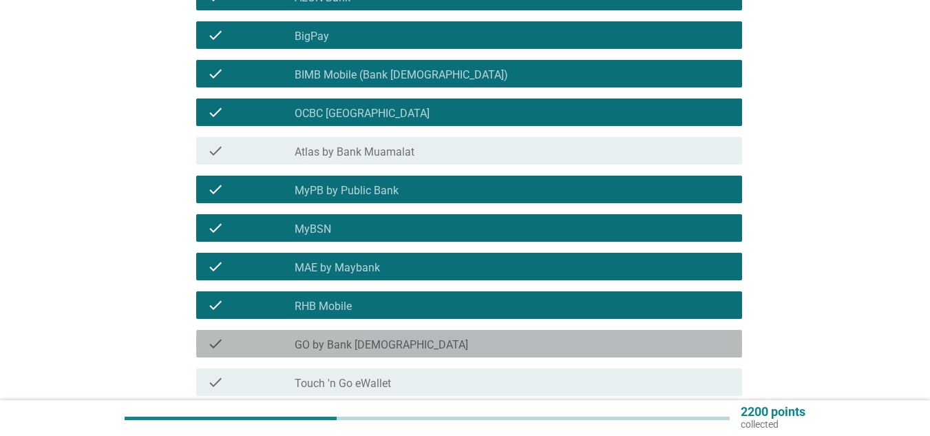
drag, startPoint x: 361, startPoint y: 341, endPoint x: 512, endPoint y: 332, distance: 150.9
click at [361, 340] on label "GO by Bank [DEMOGRAPHIC_DATA]" at bounding box center [381, 345] width 173 height 14
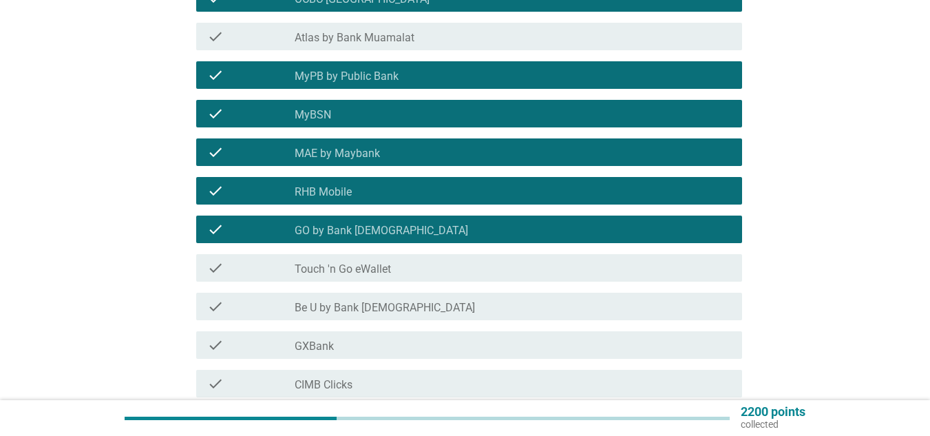
scroll to position [344, 0]
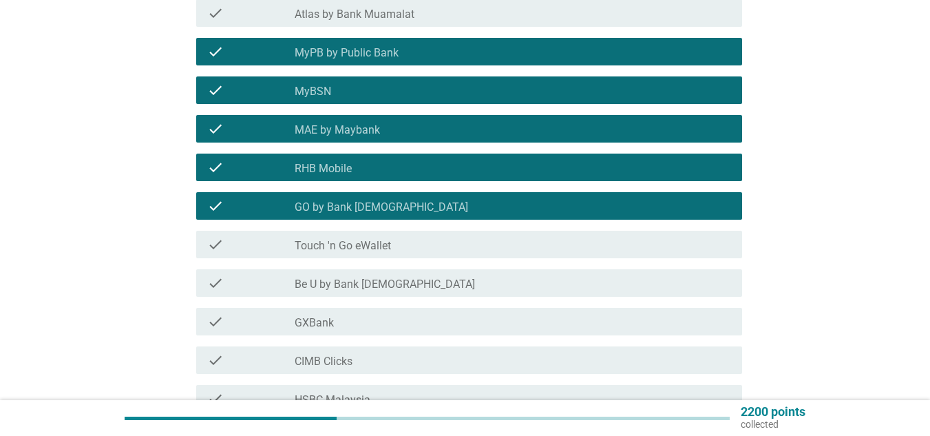
click at [380, 242] on label "Touch 'n Go eWallet" at bounding box center [343, 246] width 96 height 14
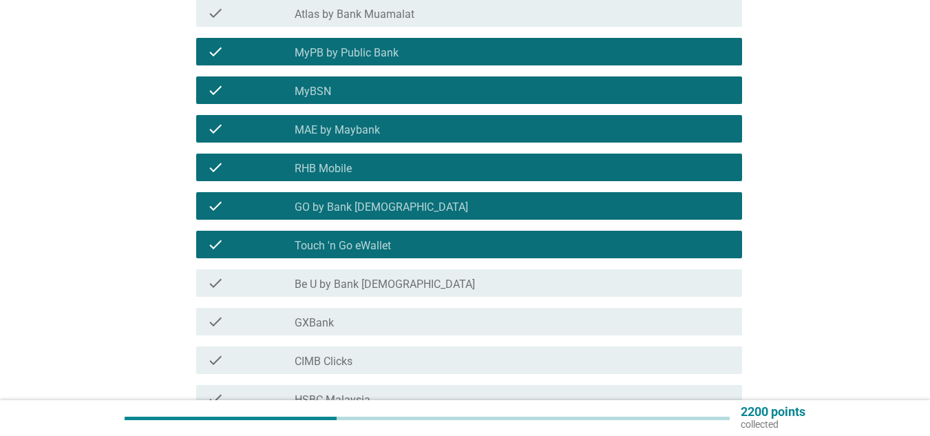
click at [365, 279] on label "Be U by Bank [DEMOGRAPHIC_DATA]" at bounding box center [385, 284] width 180 height 14
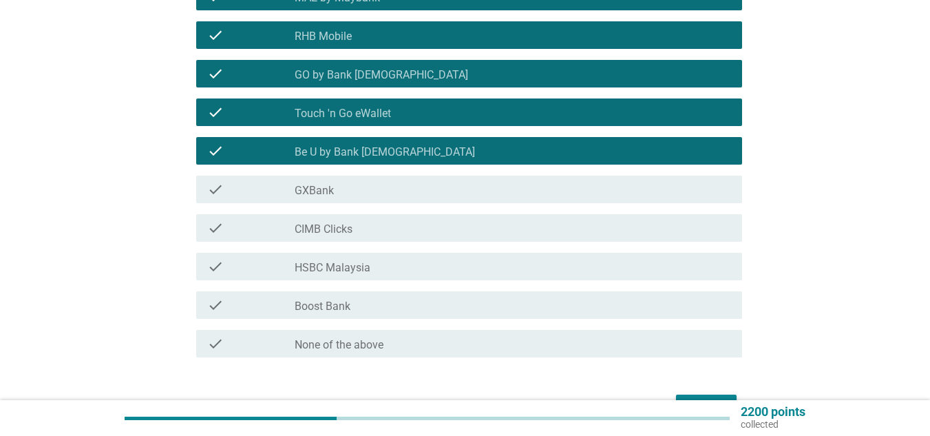
scroll to position [482, 0]
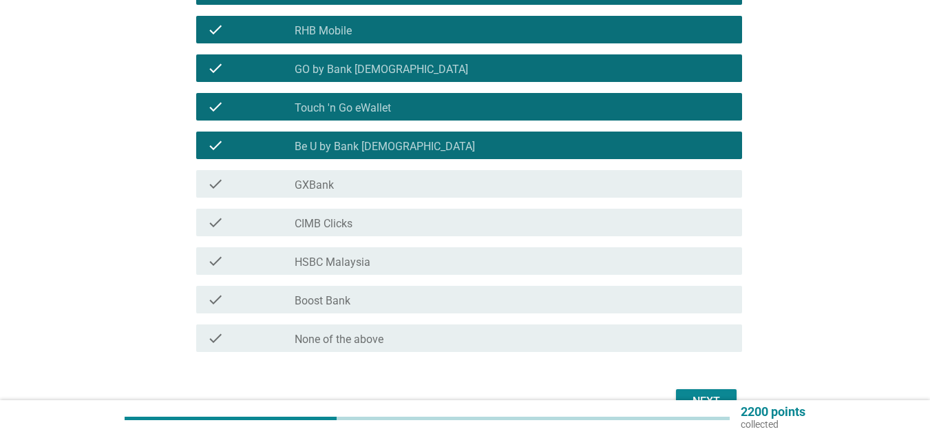
click at [362, 226] on div "check_box_outline_blank CIMB Clicks" at bounding box center [513, 222] width 436 height 17
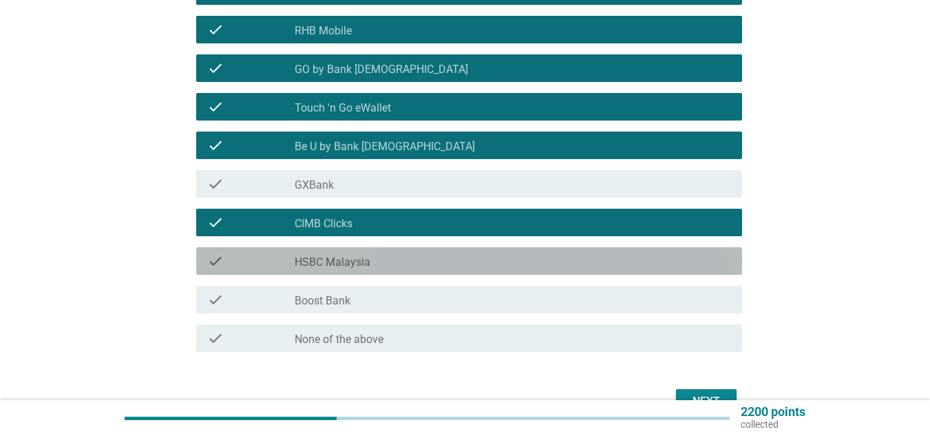
click at [349, 264] on label "HSBC Malaysia" at bounding box center [333, 262] width 76 height 14
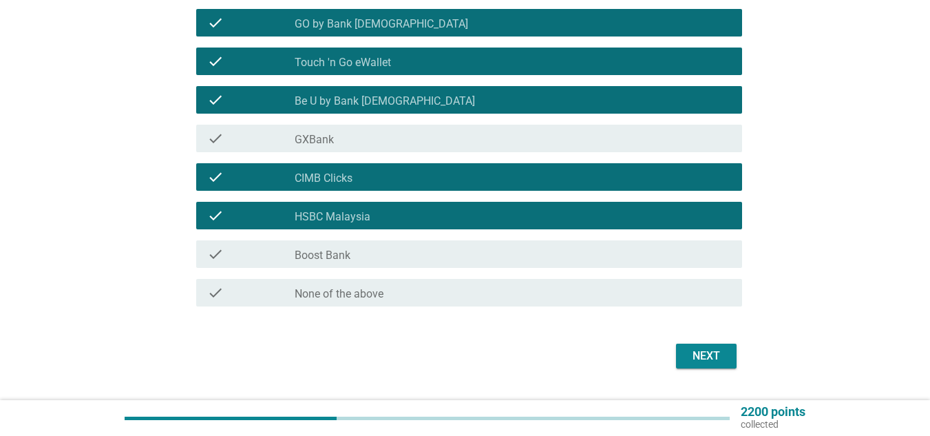
scroll to position [551, 0]
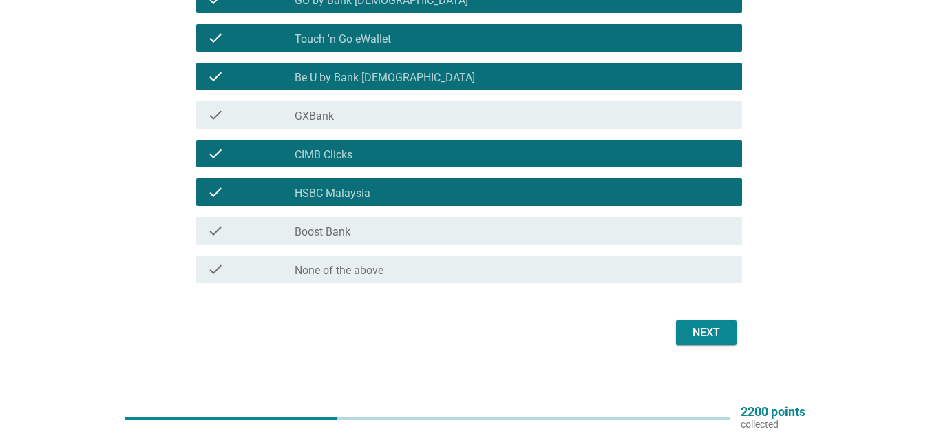
click at [712, 332] on div "Next" at bounding box center [706, 332] width 39 height 17
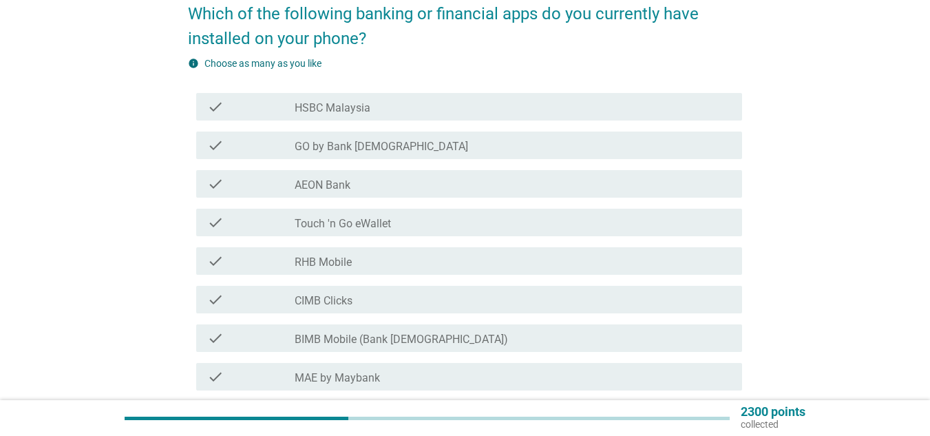
scroll to position [138, 0]
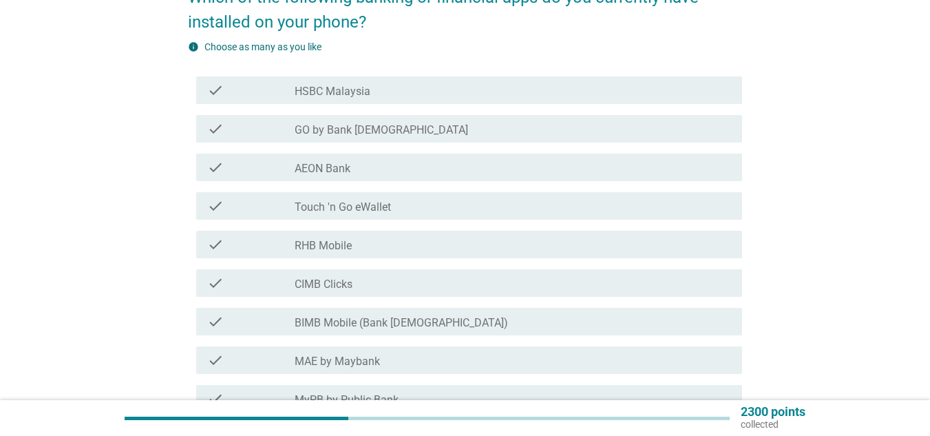
click at [337, 120] on div "check check_box_outline_blank GO by Bank [DEMOGRAPHIC_DATA]" at bounding box center [469, 129] width 546 height 28
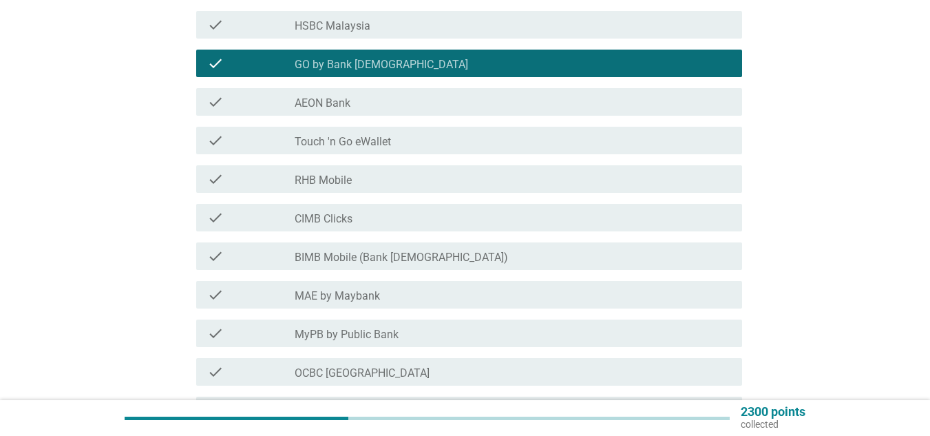
scroll to position [206, 0]
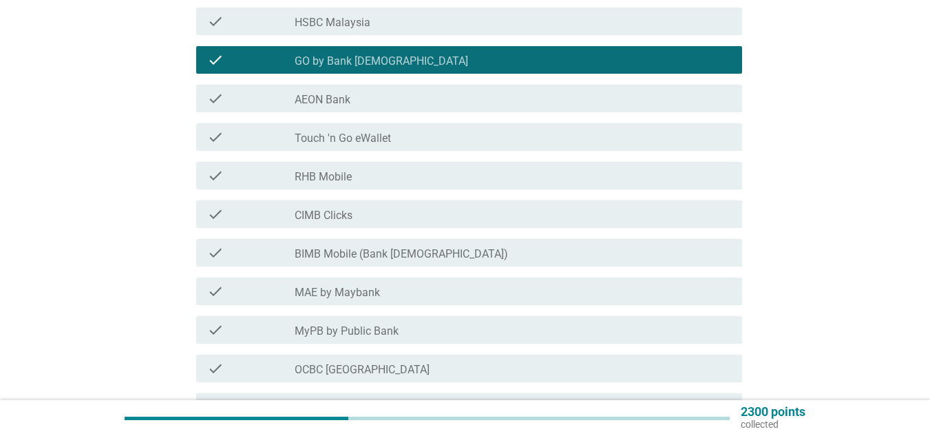
click at [377, 134] on label "Touch 'n Go eWallet" at bounding box center [343, 138] width 96 height 14
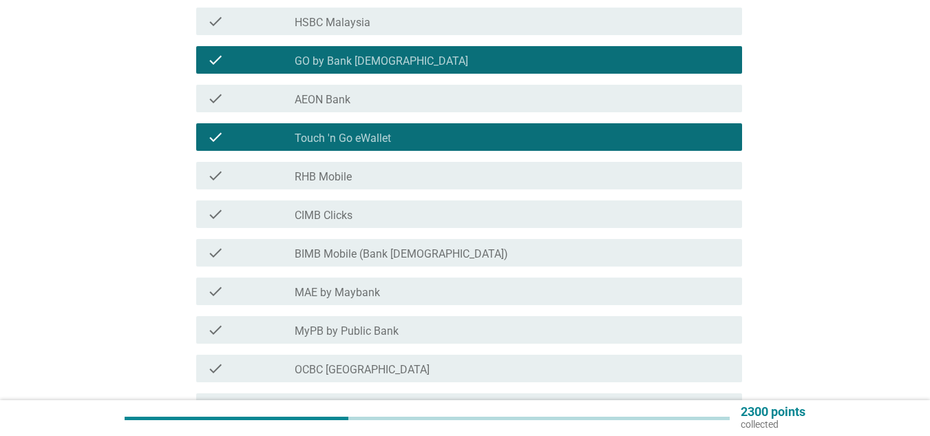
click at [371, 169] on div "check_box_outline_blank RHB Mobile" at bounding box center [513, 175] width 436 height 17
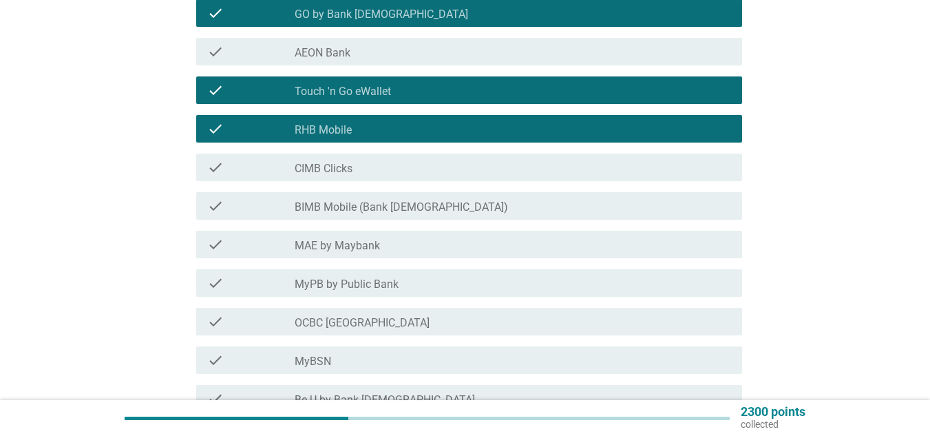
scroll to position [275, 0]
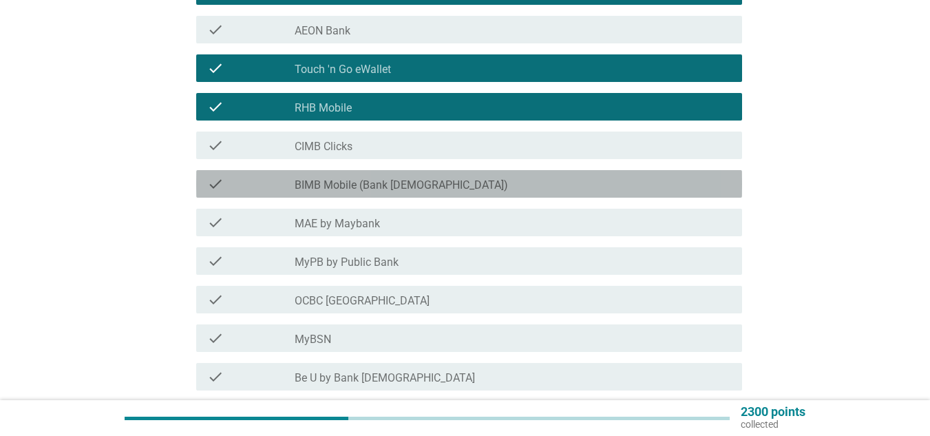
click at [369, 183] on label "BIMB Mobile (Bank [DEMOGRAPHIC_DATA])" at bounding box center [401, 185] width 213 height 14
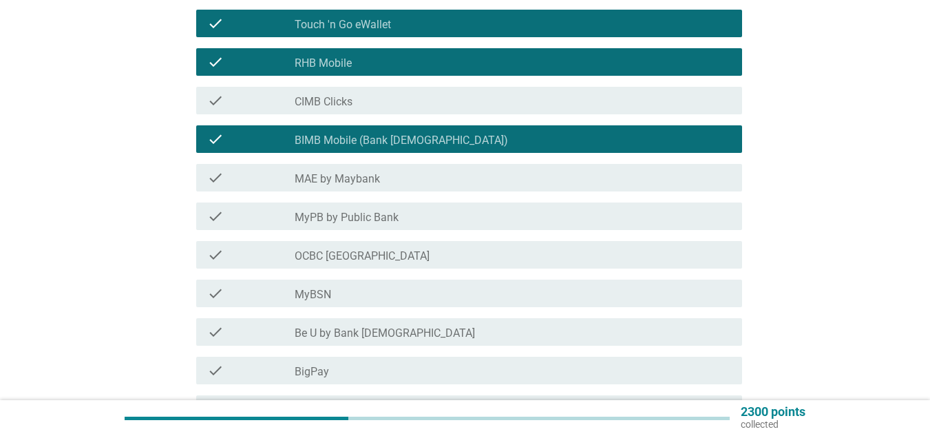
scroll to position [344, 0]
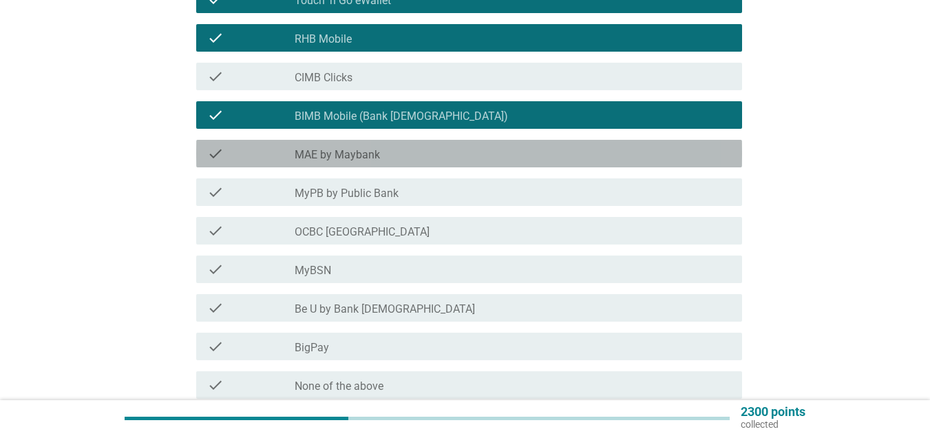
click at [375, 153] on label "MAE by Maybank" at bounding box center [337, 155] width 85 height 14
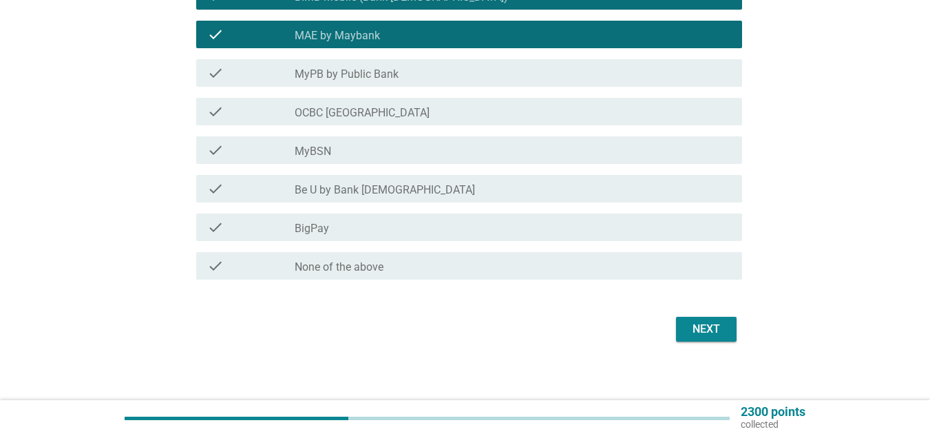
scroll to position [471, 0]
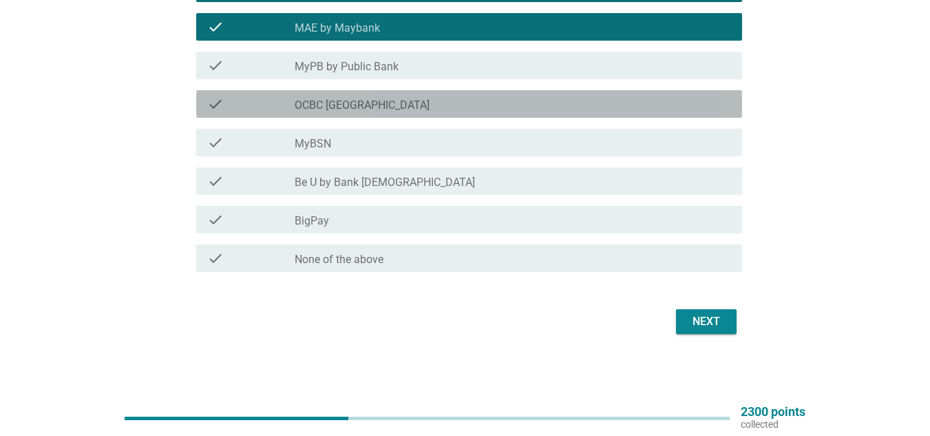
click at [355, 100] on label "OCBC [GEOGRAPHIC_DATA]" at bounding box center [362, 105] width 135 height 14
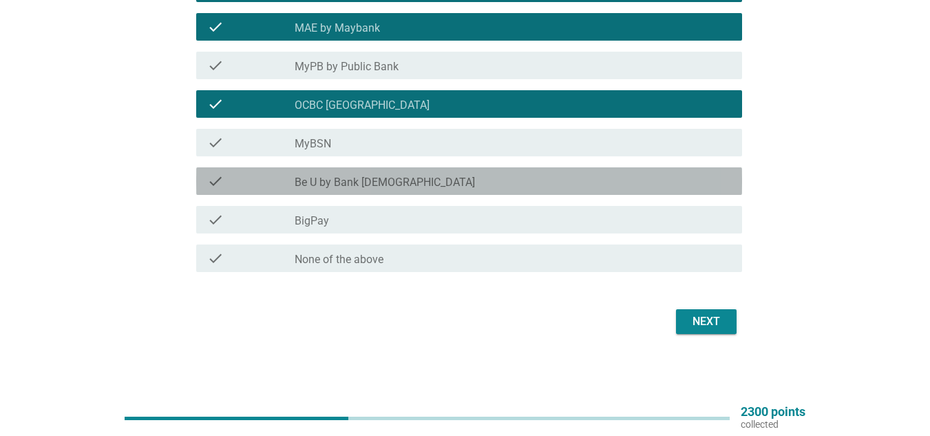
drag, startPoint x: 379, startPoint y: 175, endPoint x: 381, endPoint y: 198, distance: 22.9
click at [379, 176] on label "Be U by Bank [DEMOGRAPHIC_DATA]" at bounding box center [385, 182] width 180 height 14
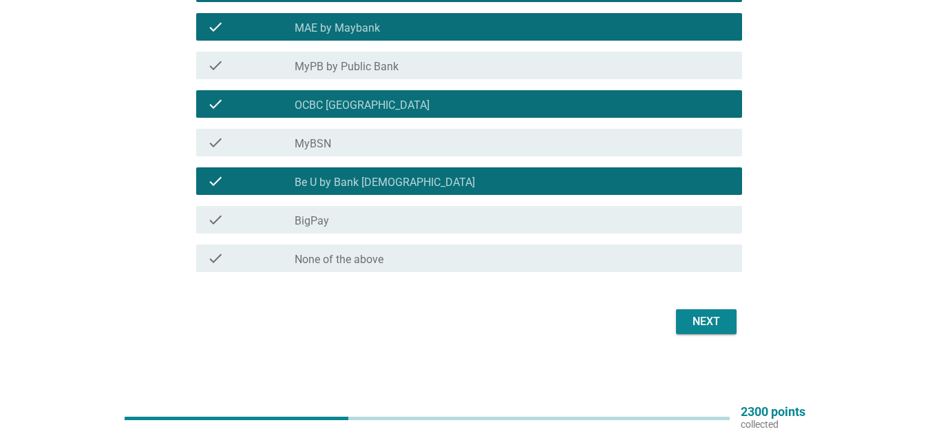
click at [699, 316] on div "Next" at bounding box center [706, 321] width 39 height 17
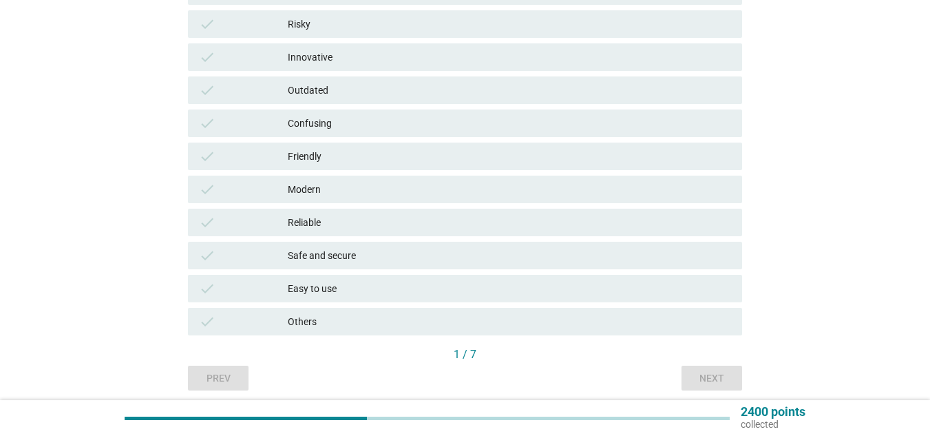
scroll to position [413, 0]
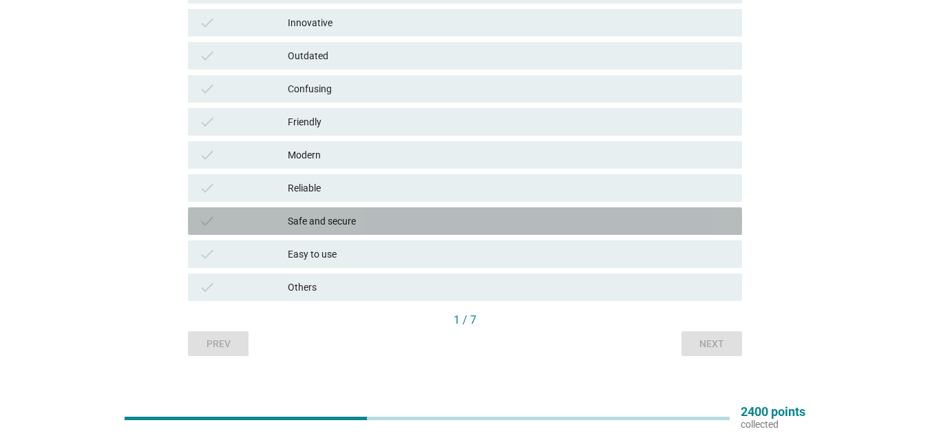
click at [357, 222] on div "Safe and secure" at bounding box center [509, 221] width 443 height 17
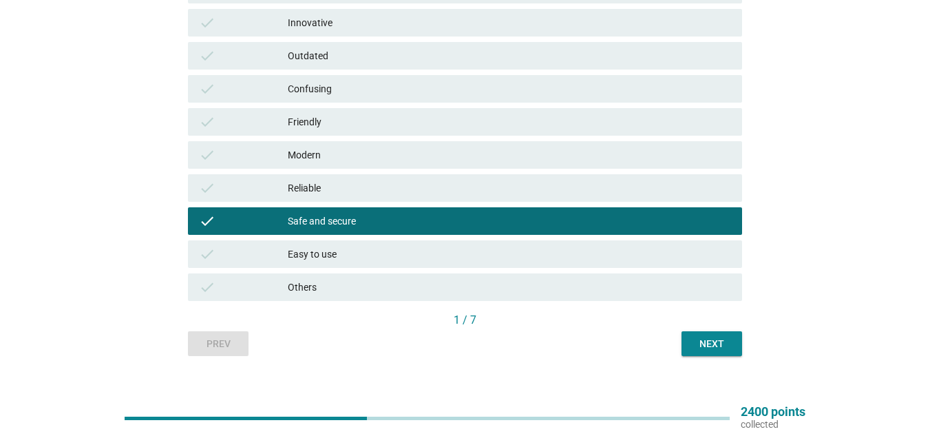
click at [323, 255] on div "Easy to use" at bounding box center [509, 254] width 443 height 17
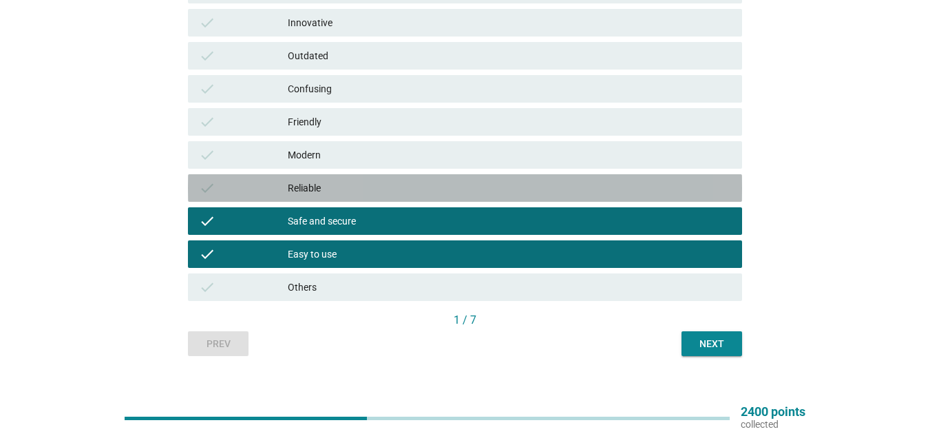
click at [331, 195] on div "Reliable" at bounding box center [509, 188] width 443 height 17
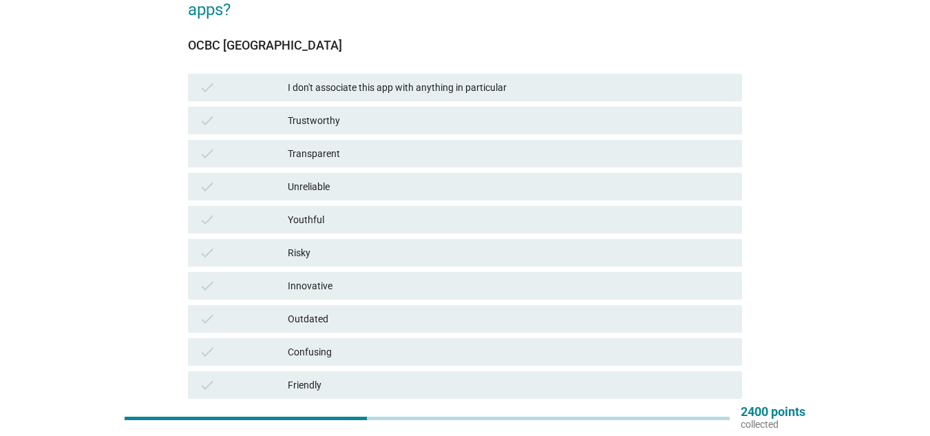
scroll to position [138, 0]
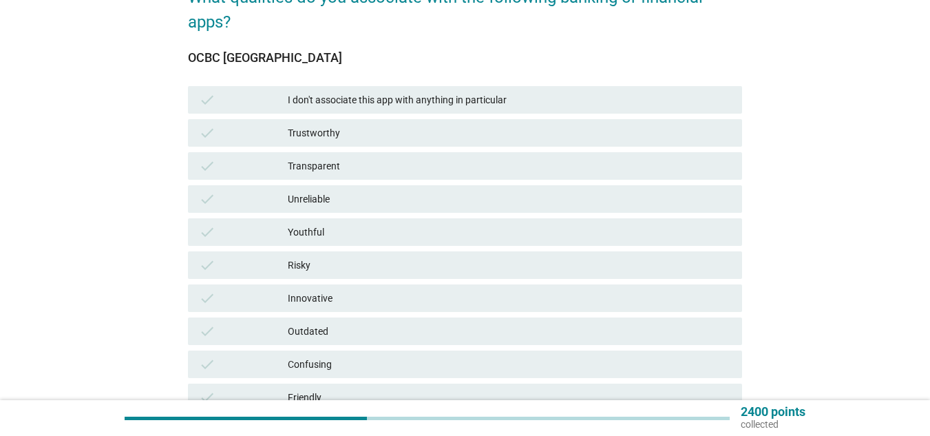
click at [361, 129] on div "Trustworthy" at bounding box center [509, 133] width 443 height 17
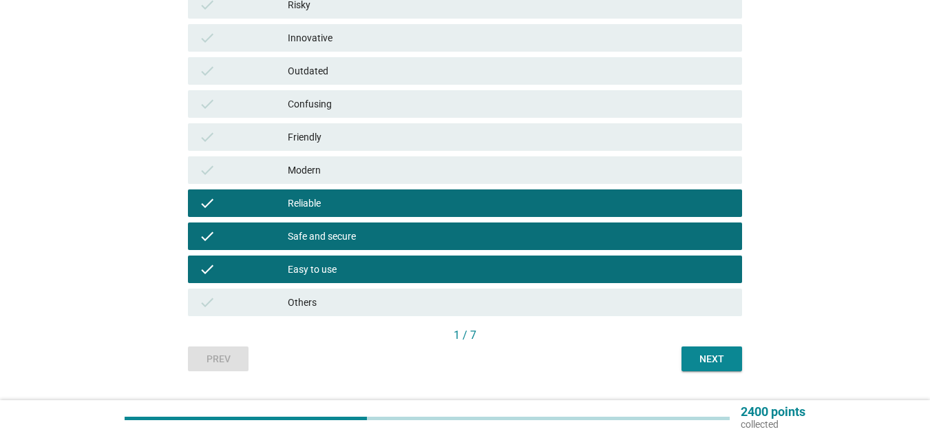
scroll to position [413, 0]
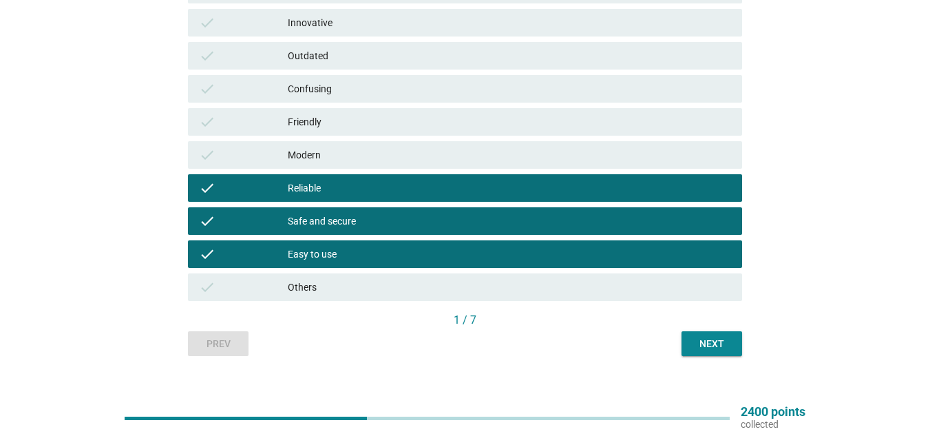
click at [717, 339] on div "Next" at bounding box center [711, 344] width 39 height 14
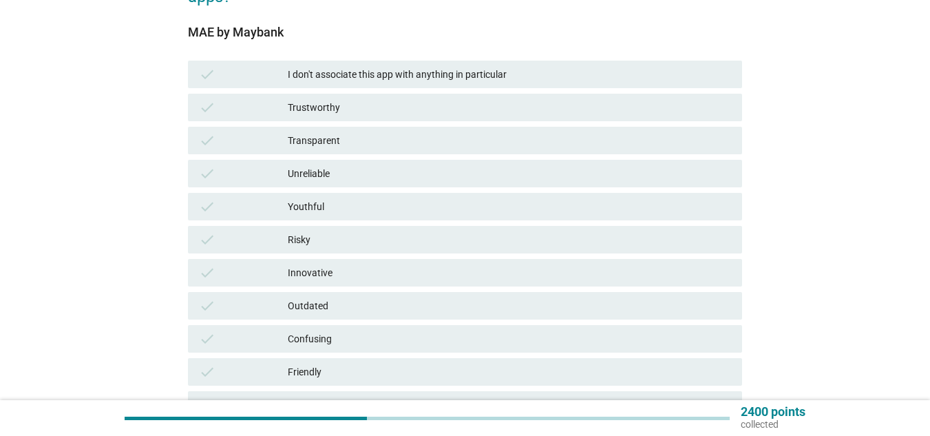
scroll to position [206, 0]
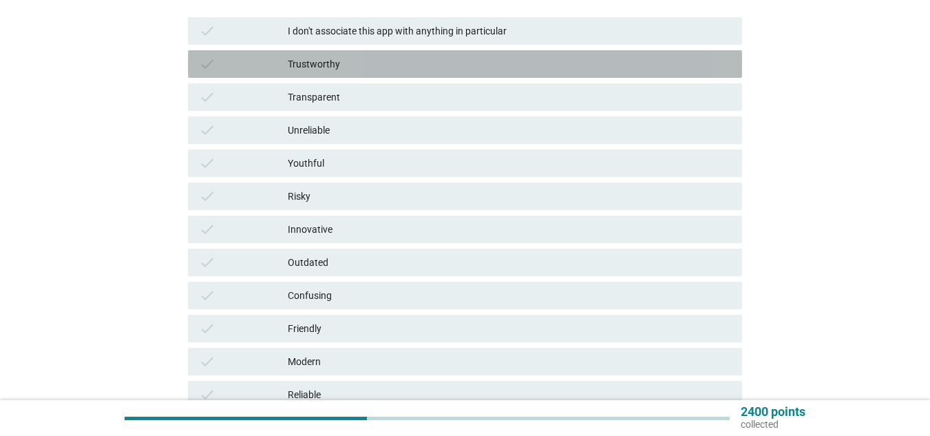
click at [368, 68] on div "Trustworthy" at bounding box center [509, 64] width 443 height 17
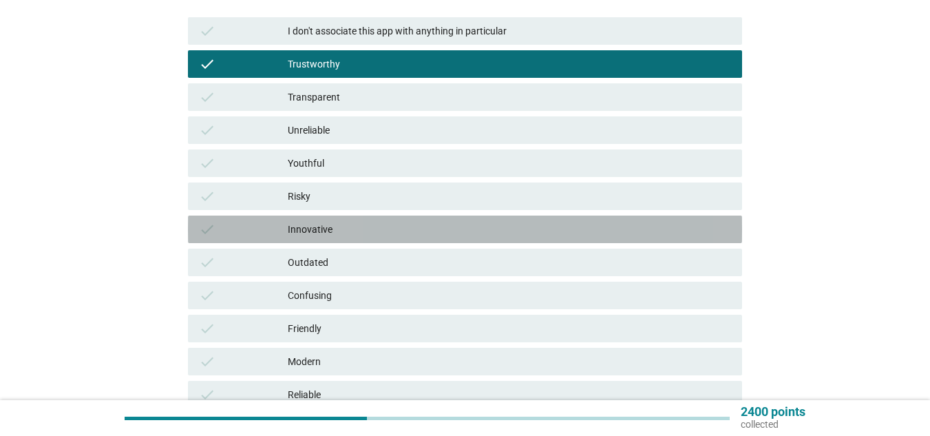
click at [339, 228] on div "Innovative" at bounding box center [509, 229] width 443 height 17
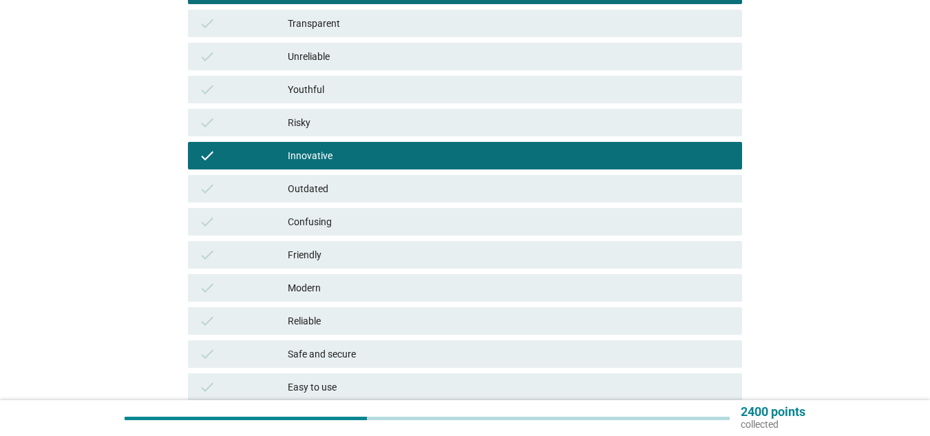
scroll to position [344, 0]
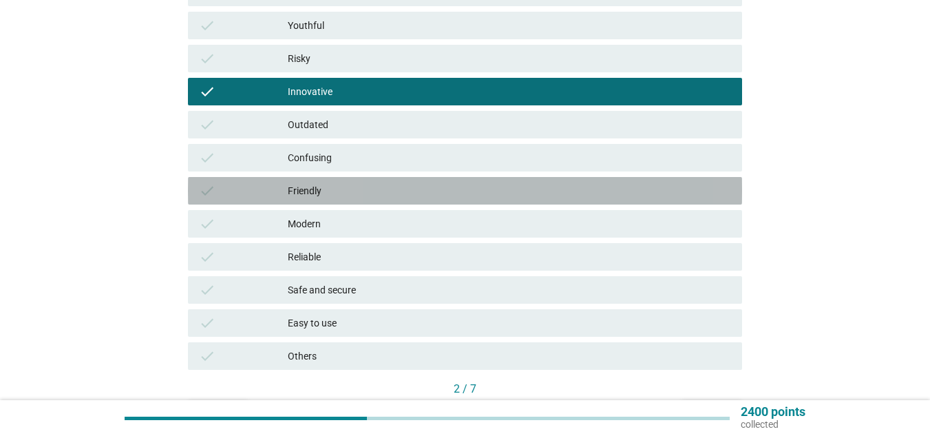
click at [371, 192] on div "Friendly" at bounding box center [509, 190] width 443 height 17
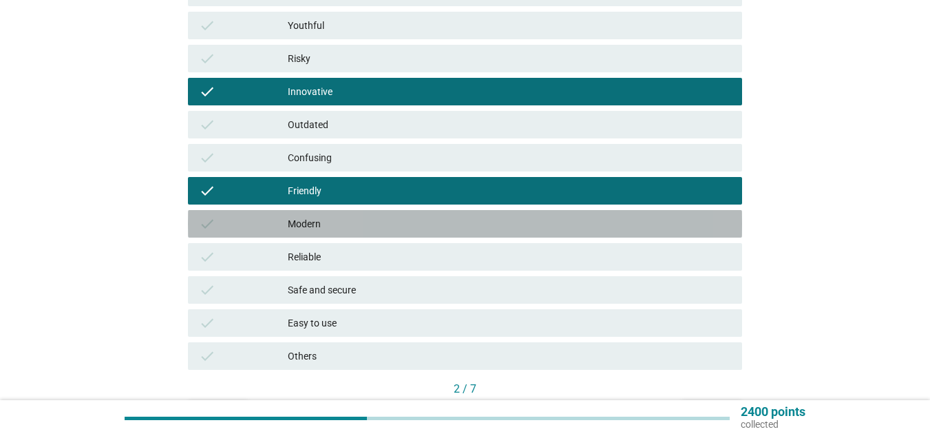
click at [364, 226] on div "Modern" at bounding box center [509, 223] width 443 height 17
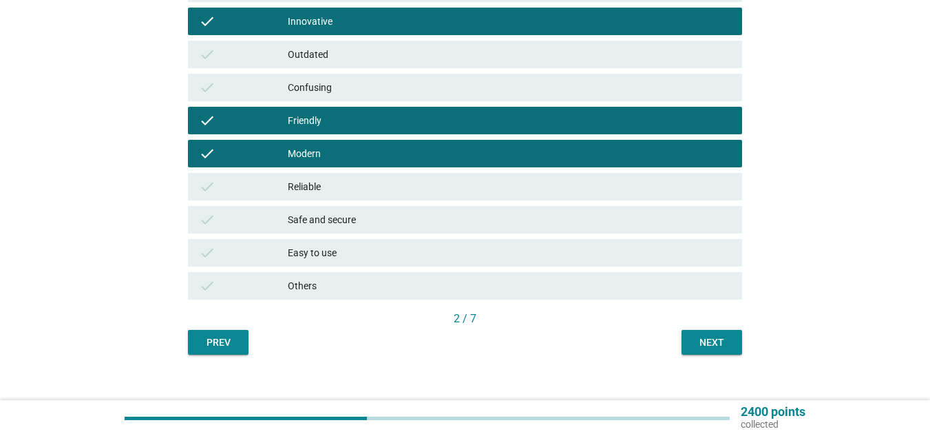
scroll to position [431, 0]
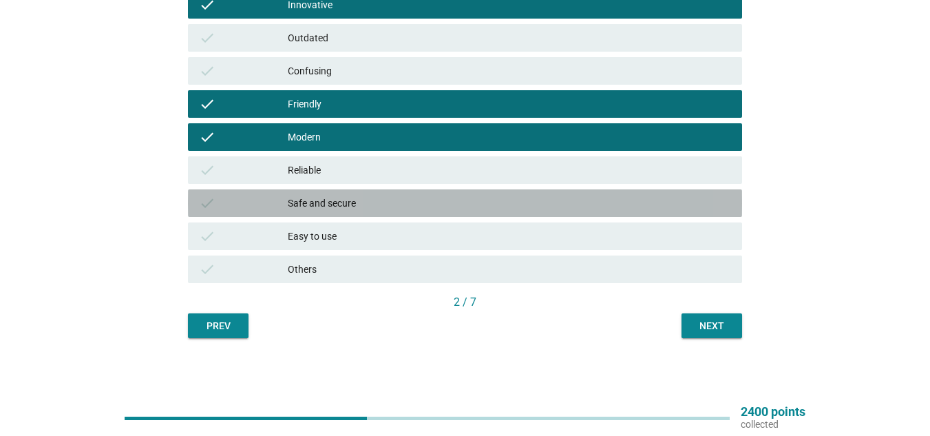
click at [350, 201] on div "Safe and secure" at bounding box center [509, 203] width 443 height 17
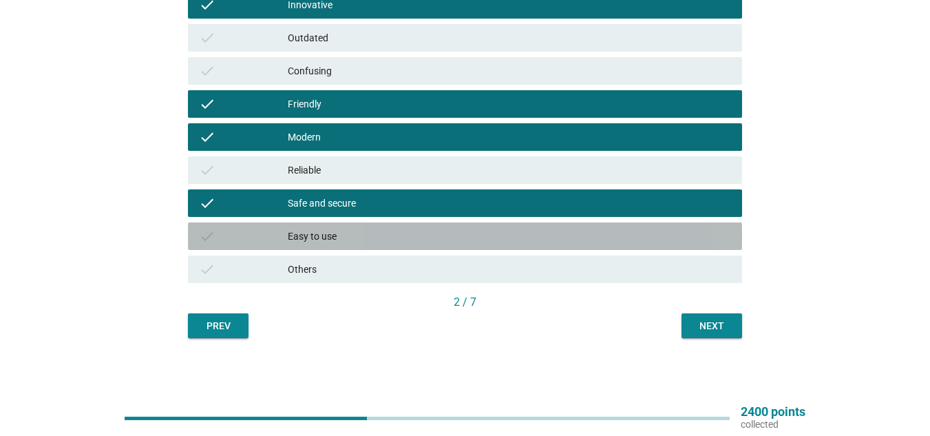
click at [334, 235] on div "Easy to use" at bounding box center [509, 236] width 443 height 17
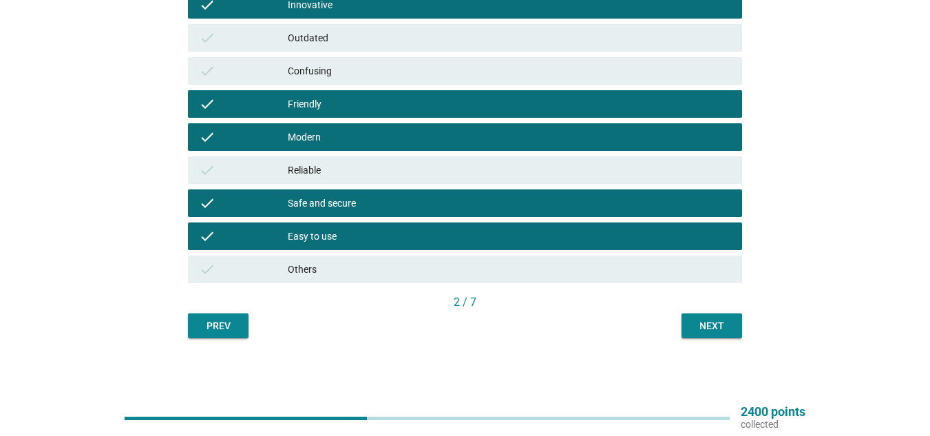
click at [353, 168] on div "Reliable" at bounding box center [509, 170] width 443 height 17
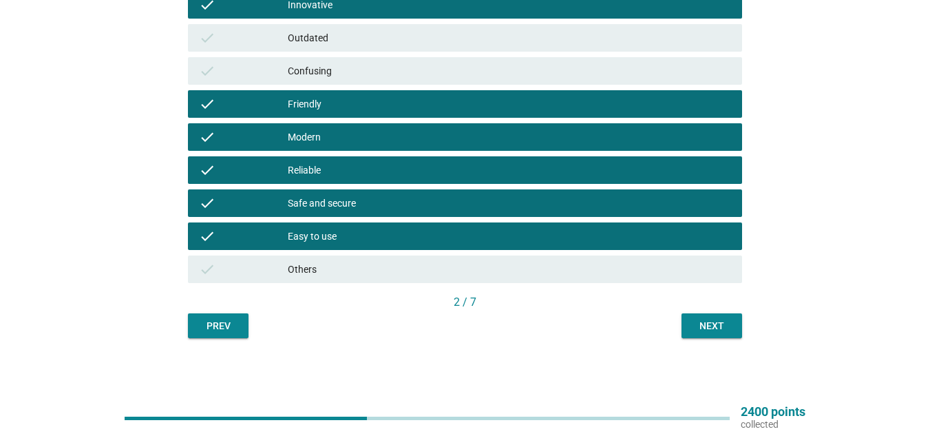
click at [712, 319] on div "Next" at bounding box center [711, 326] width 39 height 14
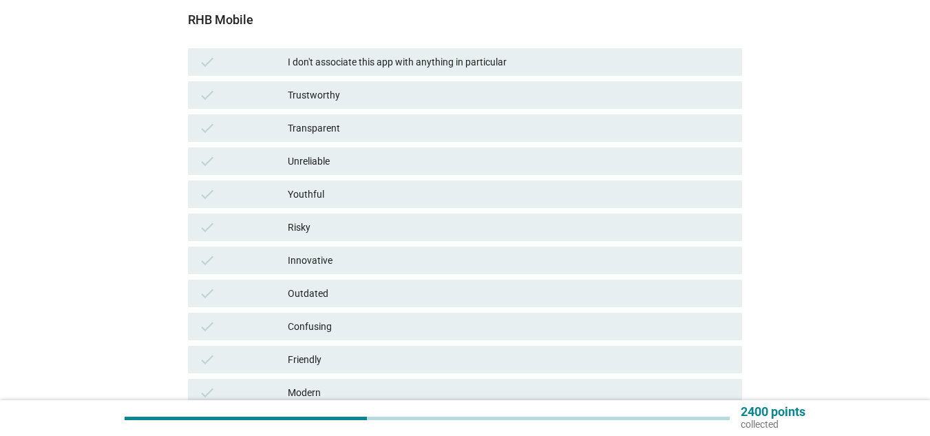
scroll to position [206, 0]
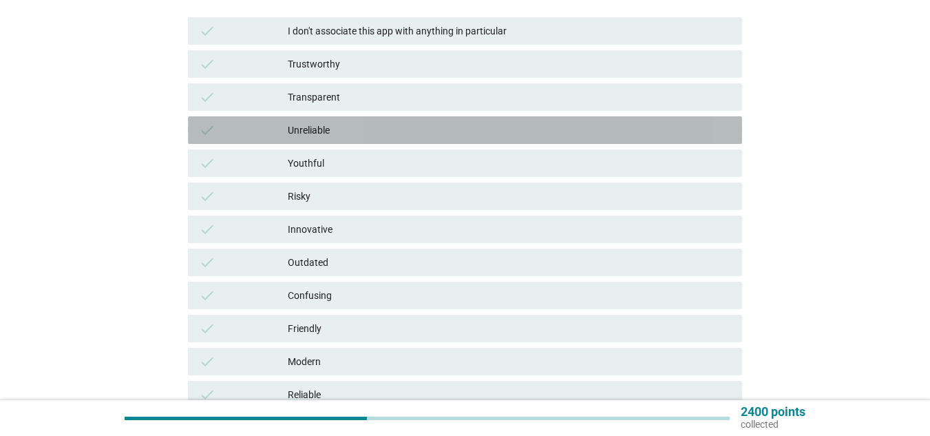
click at [326, 127] on div "Unreliable" at bounding box center [509, 130] width 443 height 17
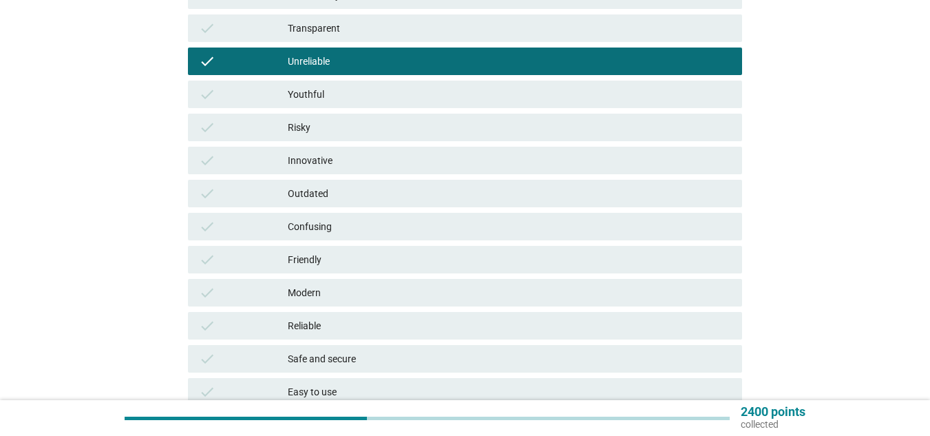
scroll to position [344, 0]
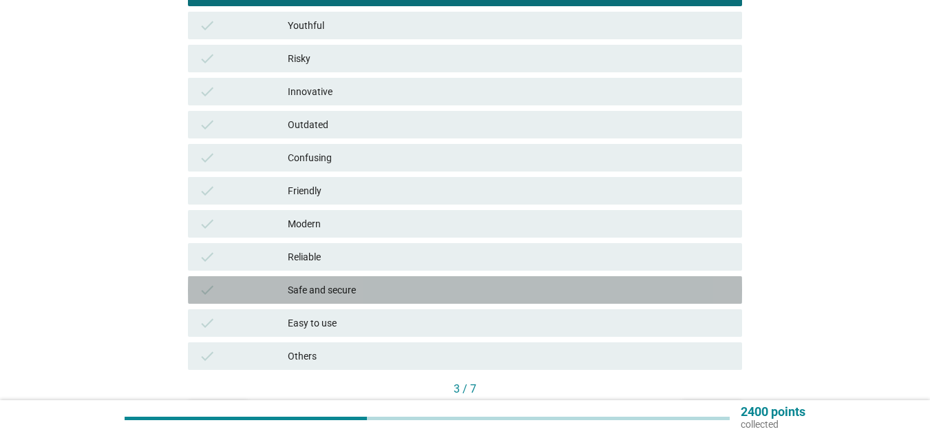
click at [355, 289] on div "Safe and secure" at bounding box center [509, 289] width 443 height 17
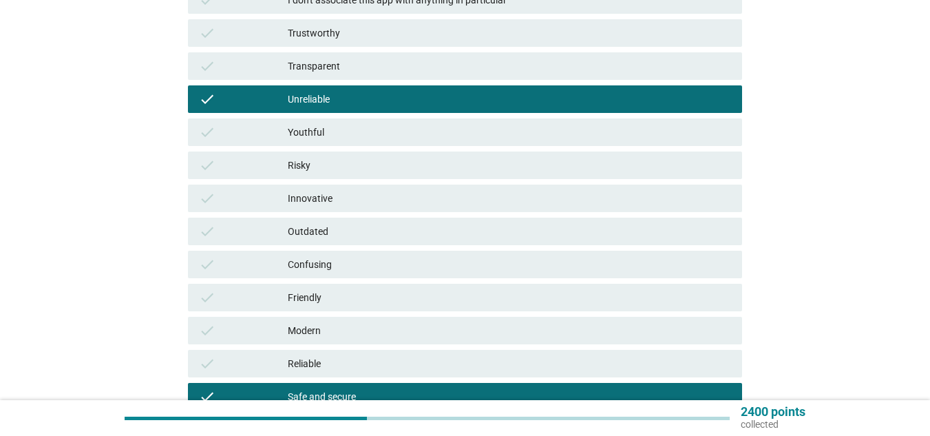
scroll to position [206, 0]
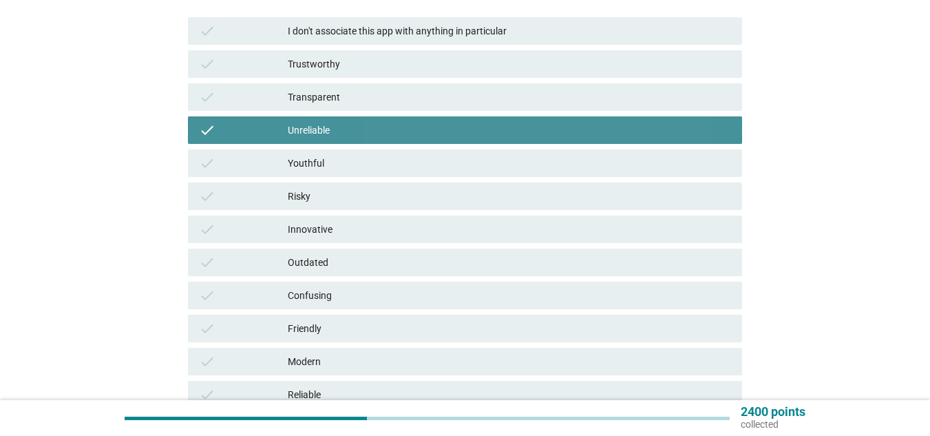
click at [379, 126] on div "Unreliable" at bounding box center [509, 130] width 443 height 17
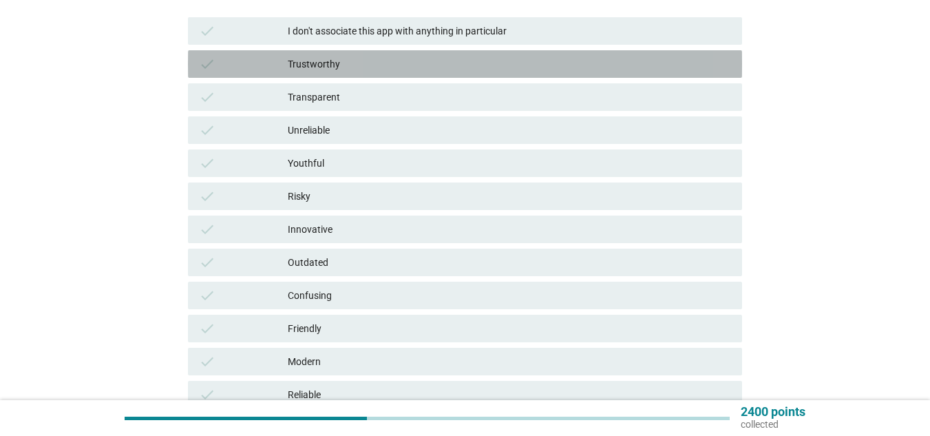
click at [374, 52] on div "check Trustworthy" at bounding box center [465, 64] width 554 height 28
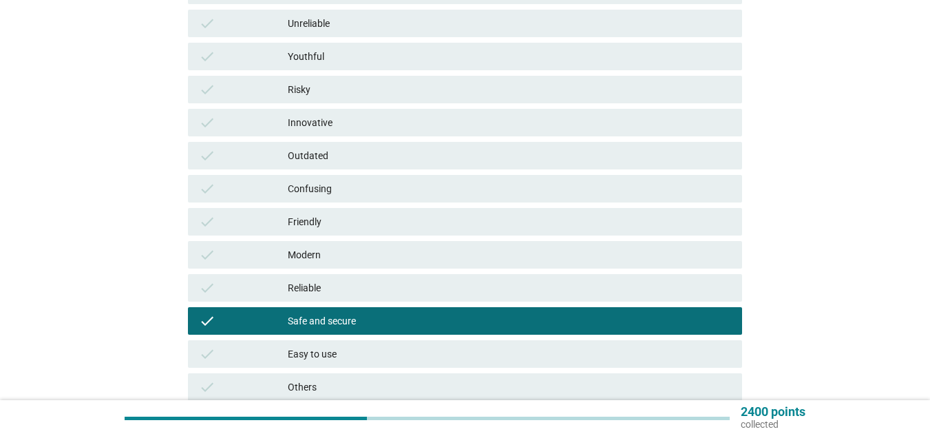
scroll to position [344, 0]
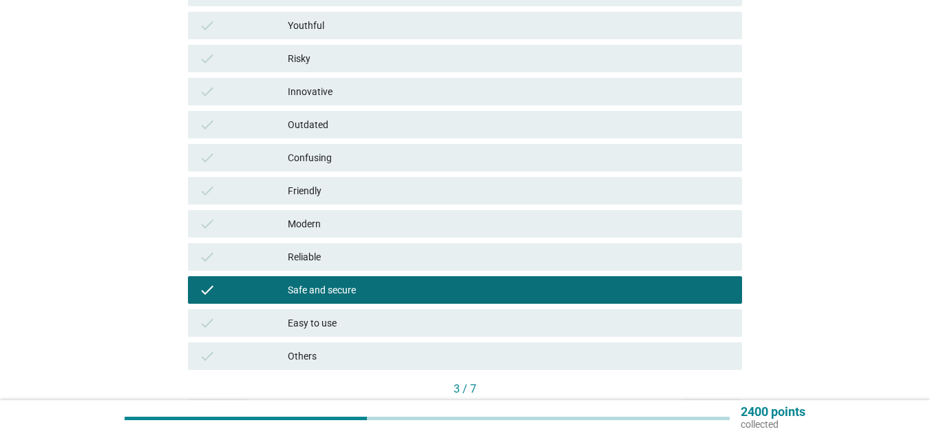
click at [398, 125] on div "Outdated" at bounding box center [509, 124] width 443 height 17
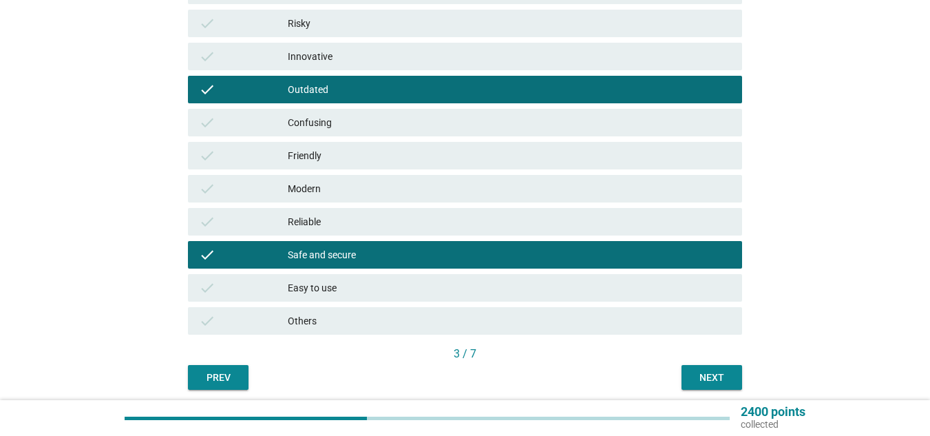
scroll to position [413, 0]
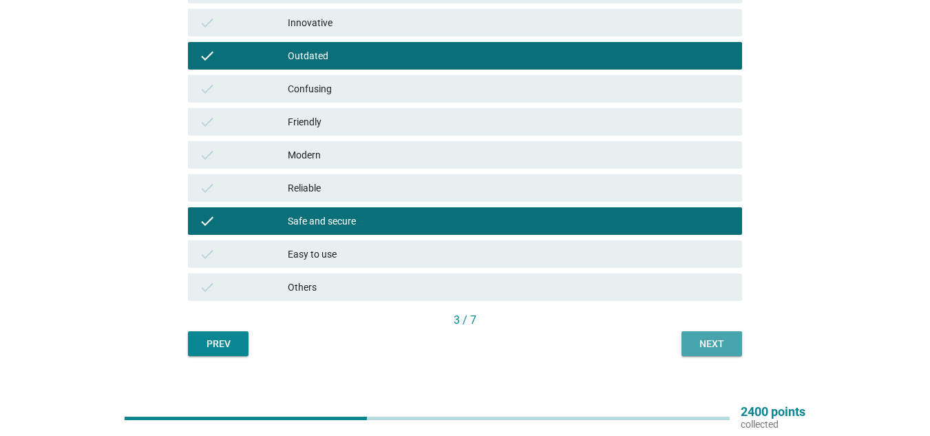
click at [713, 343] on div "Next" at bounding box center [711, 344] width 39 height 14
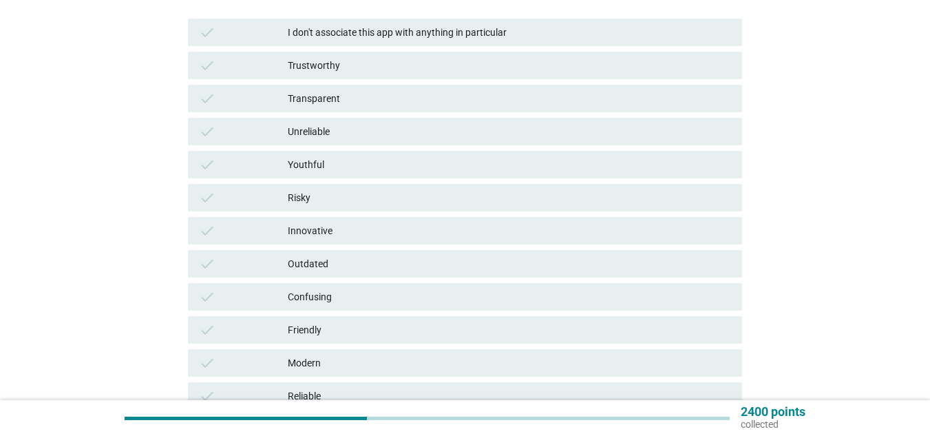
scroll to position [206, 0]
click at [354, 58] on div "Trustworthy" at bounding box center [509, 64] width 443 height 17
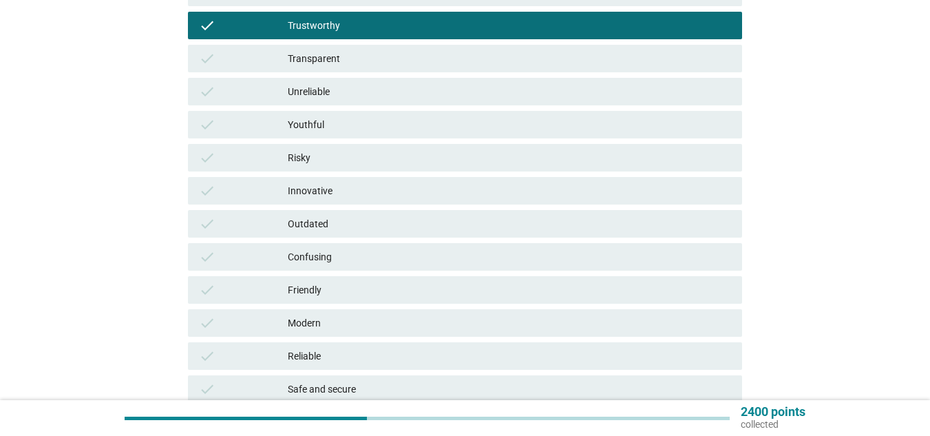
scroll to position [275, 0]
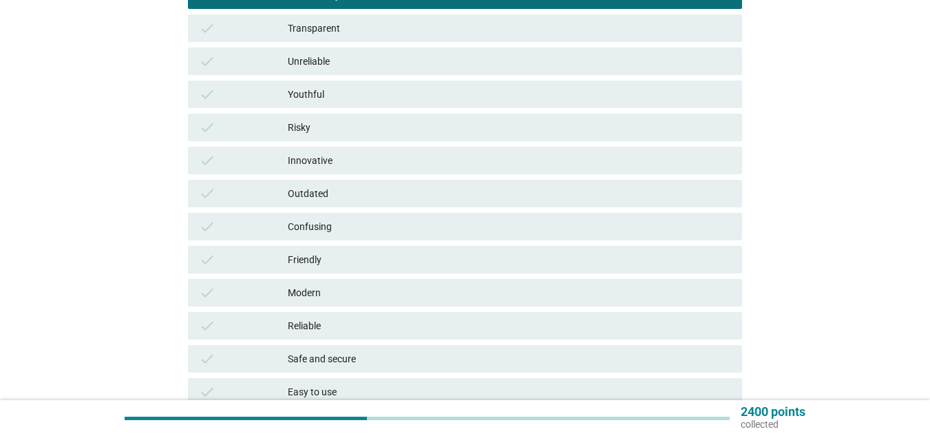
click at [386, 86] on div "Youthful" at bounding box center [509, 94] width 443 height 17
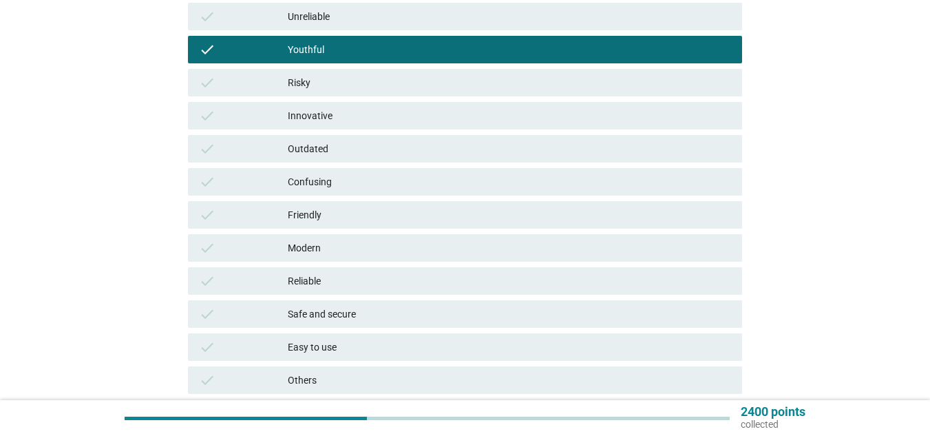
scroll to position [344, 0]
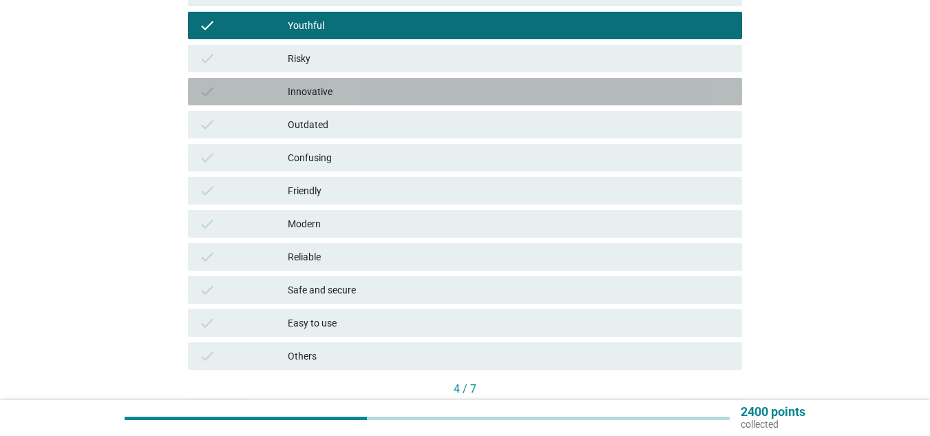
click at [362, 98] on div "Innovative" at bounding box center [509, 91] width 443 height 17
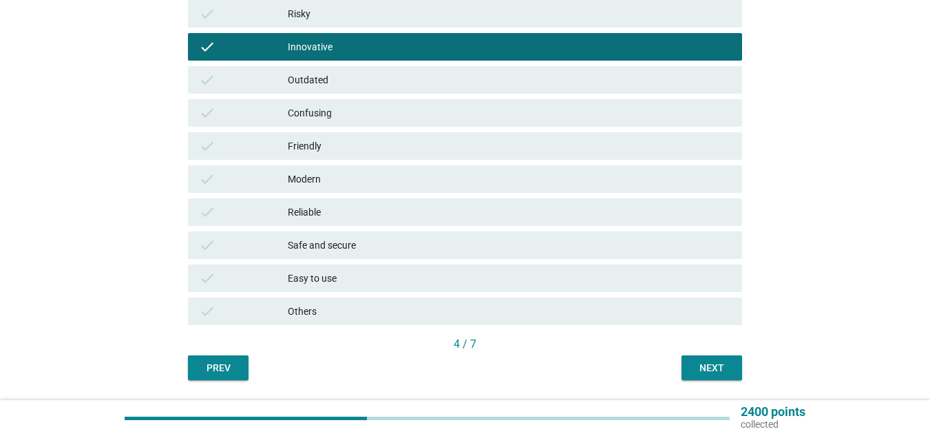
scroll to position [413, 0]
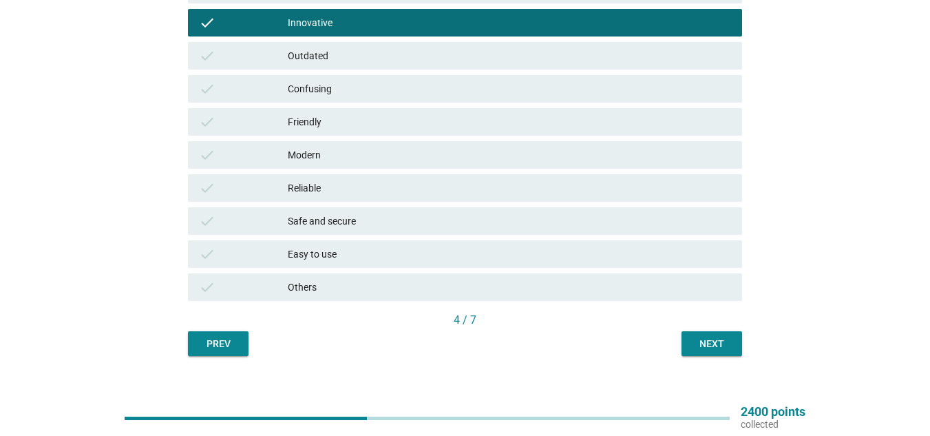
click at [346, 142] on div "check Modern" at bounding box center [465, 155] width 554 height 28
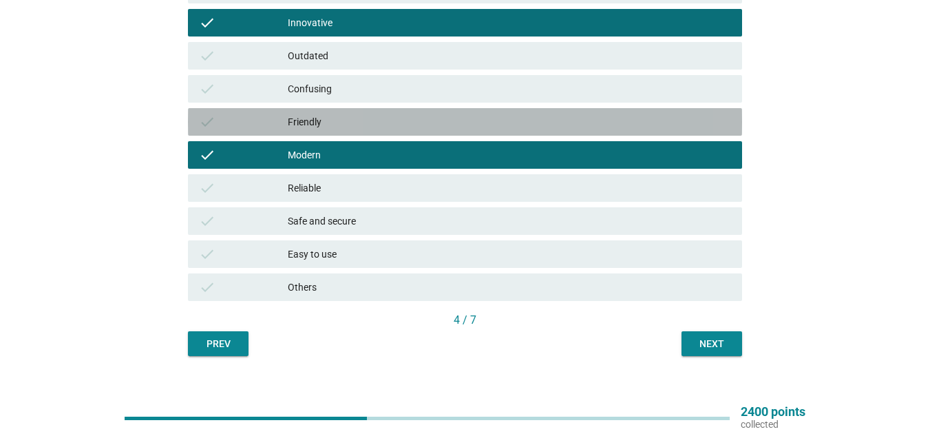
click at [343, 111] on div "check Friendly" at bounding box center [465, 122] width 554 height 28
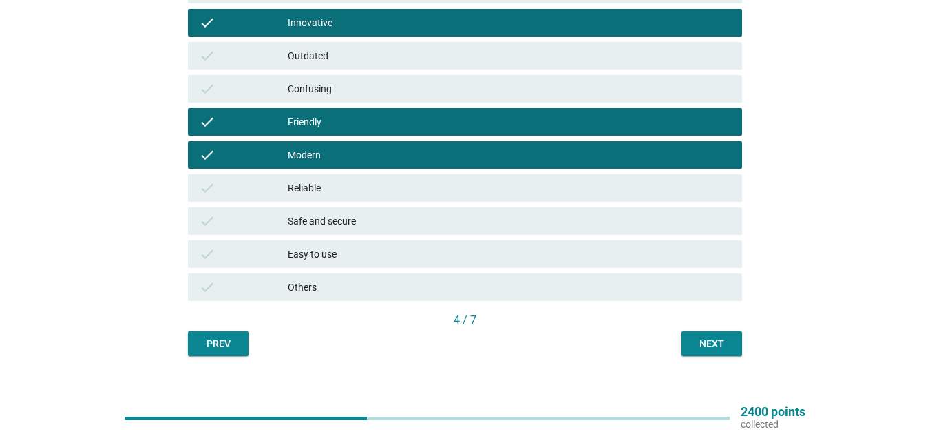
click at [338, 186] on div "Reliable" at bounding box center [509, 188] width 443 height 17
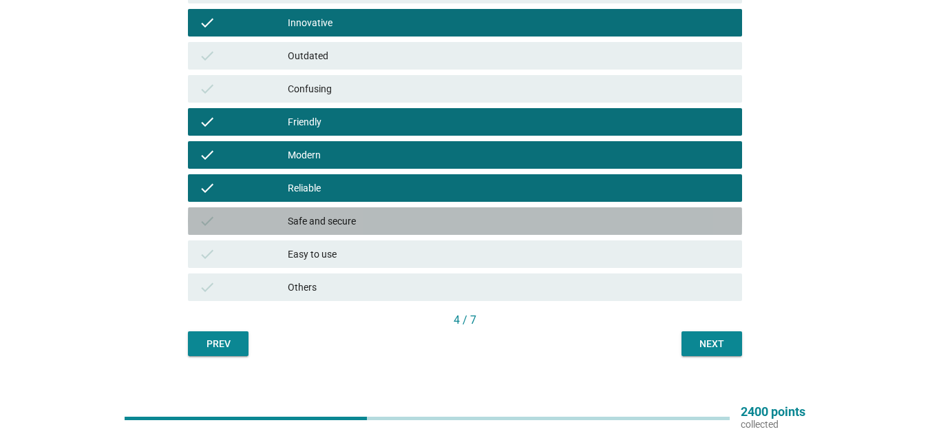
click at [342, 218] on div "Safe and secure" at bounding box center [509, 221] width 443 height 17
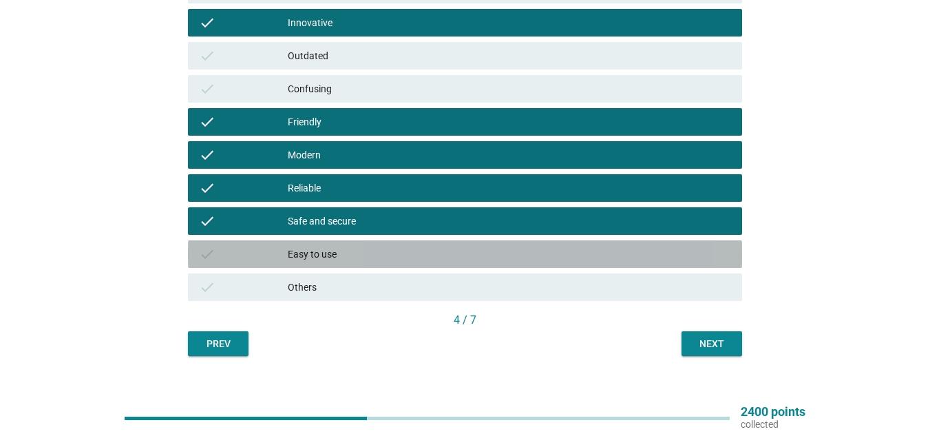
click at [356, 243] on div "check Easy to use" at bounding box center [465, 254] width 554 height 28
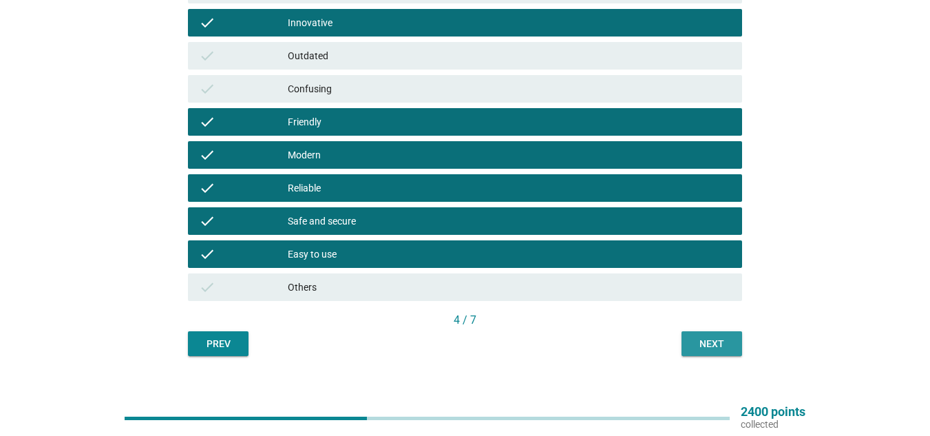
click at [694, 339] on div "Next" at bounding box center [711, 344] width 39 height 14
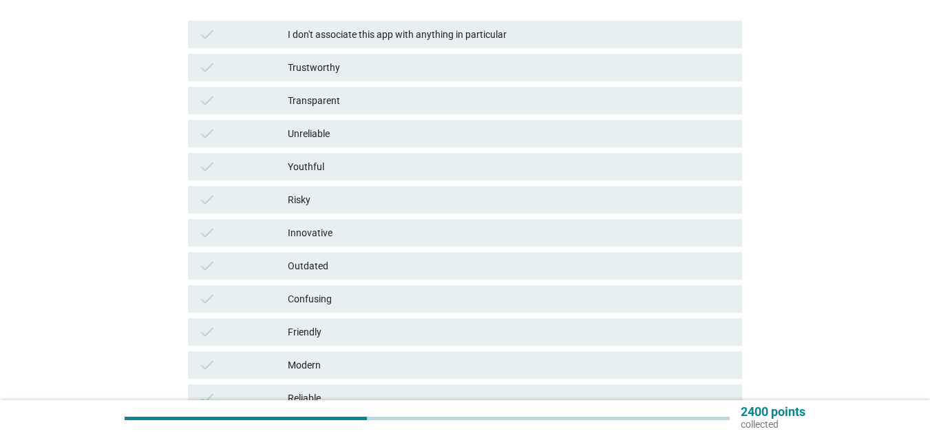
scroll to position [206, 0]
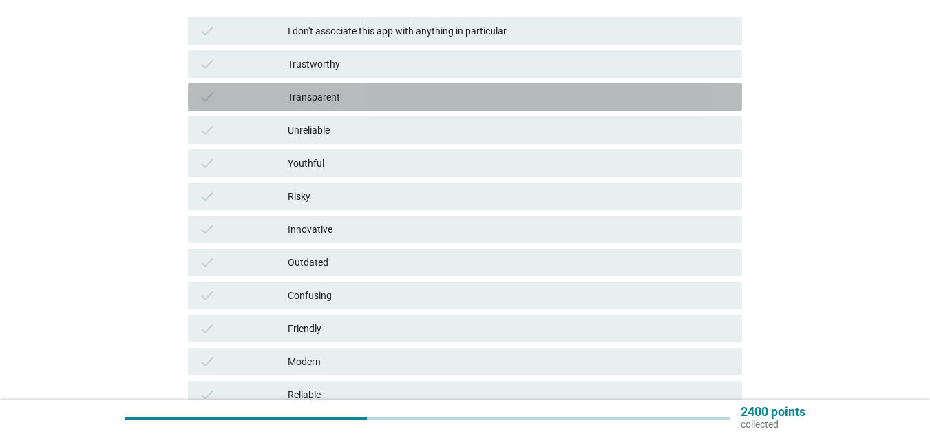
click at [341, 96] on div "Transparent" at bounding box center [509, 97] width 443 height 17
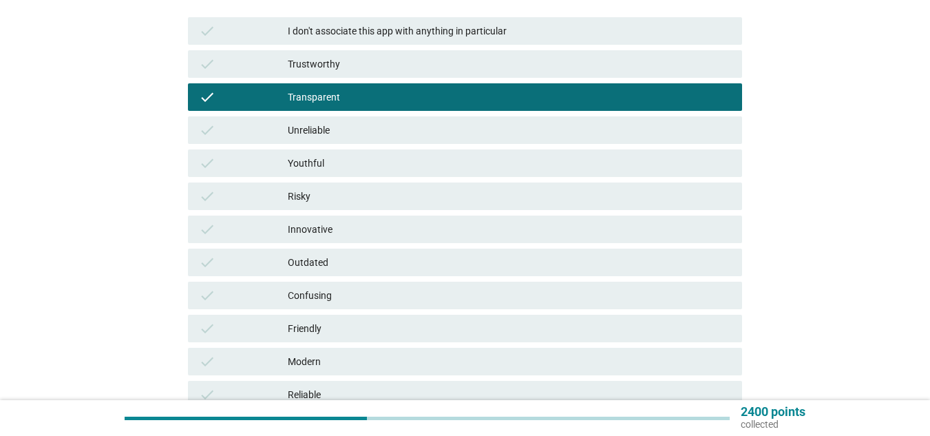
click at [332, 121] on div "check Unreliable" at bounding box center [465, 130] width 554 height 28
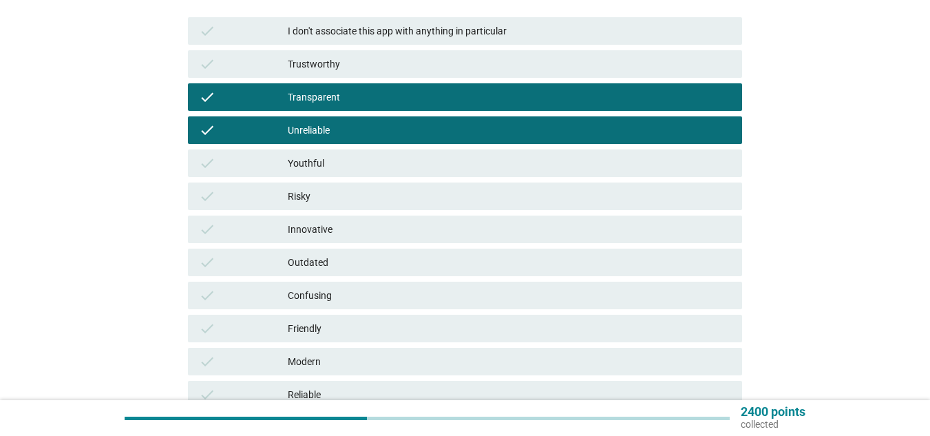
click at [342, 191] on div "Risky" at bounding box center [509, 196] width 443 height 17
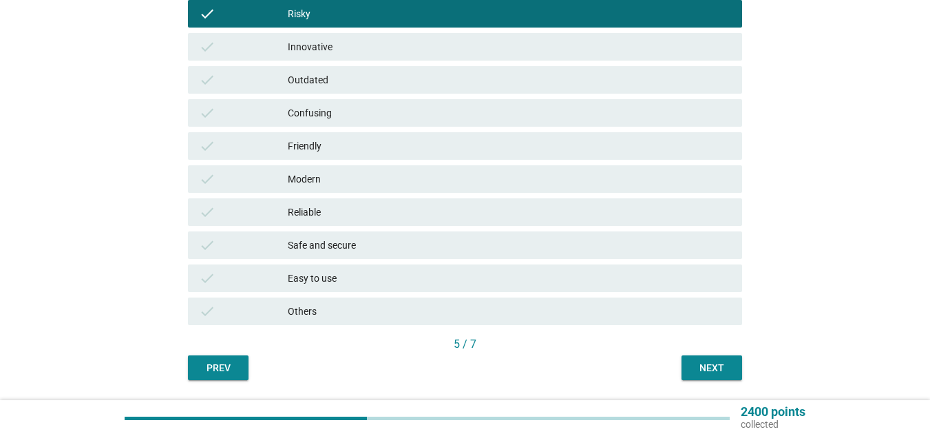
scroll to position [413, 0]
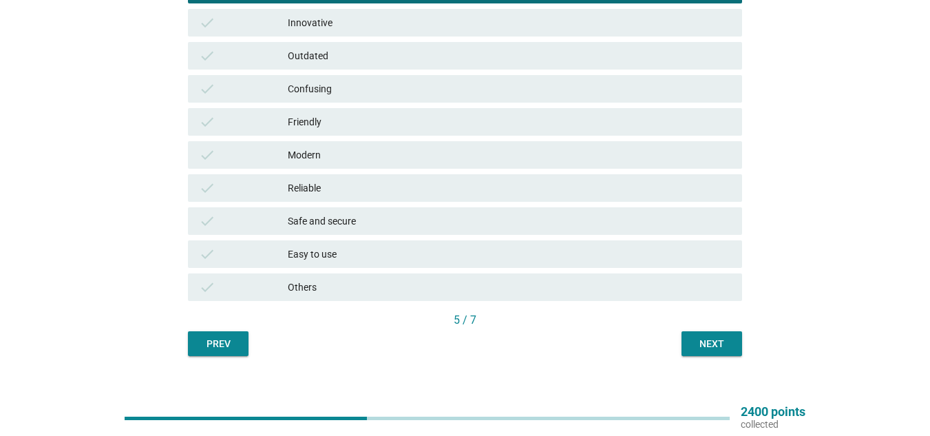
click at [711, 341] on div "Next" at bounding box center [711, 344] width 39 height 14
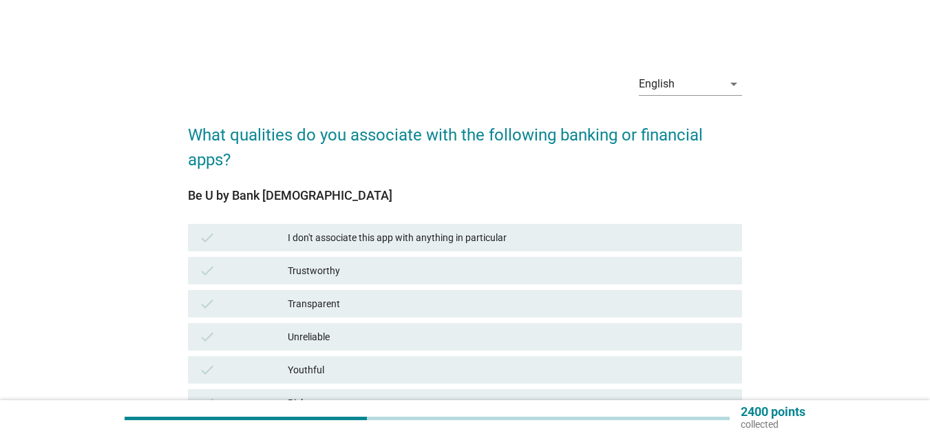
click at [395, 264] on div "Trustworthy" at bounding box center [509, 270] width 443 height 17
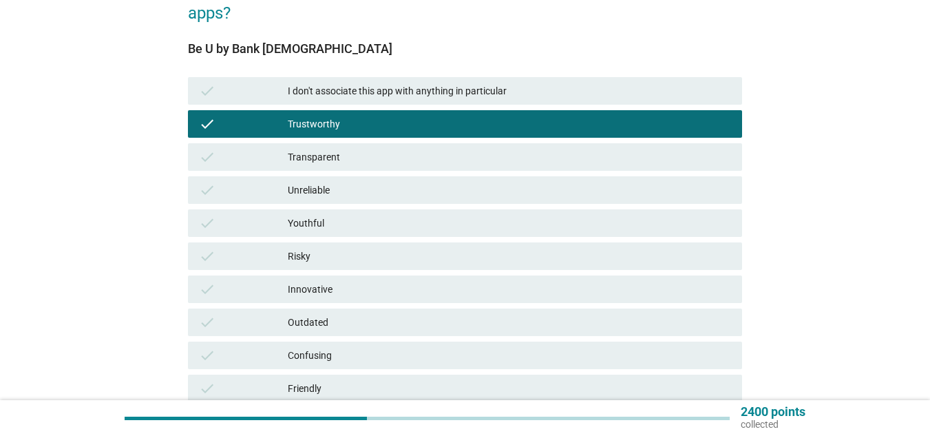
scroll to position [206, 0]
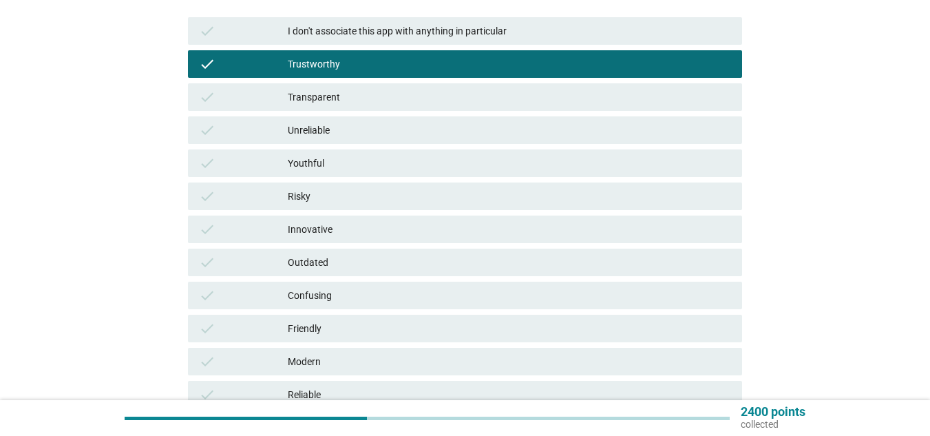
click at [399, 154] on div "check Youthful" at bounding box center [465, 163] width 554 height 28
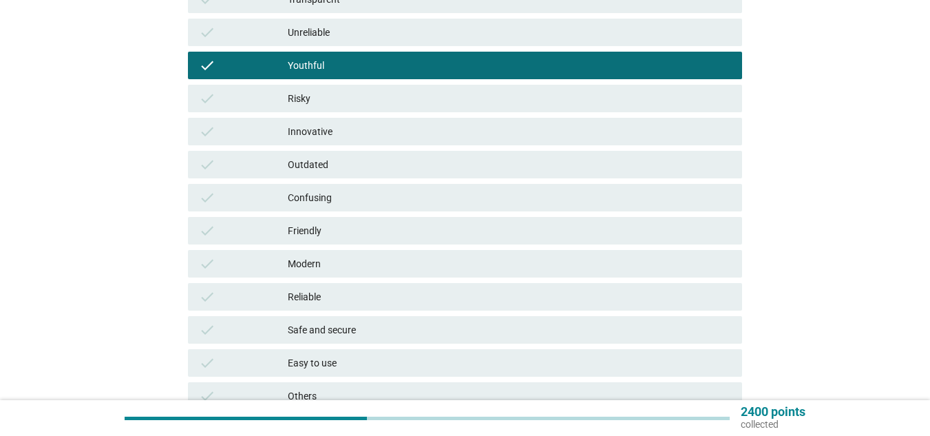
scroll to position [344, 0]
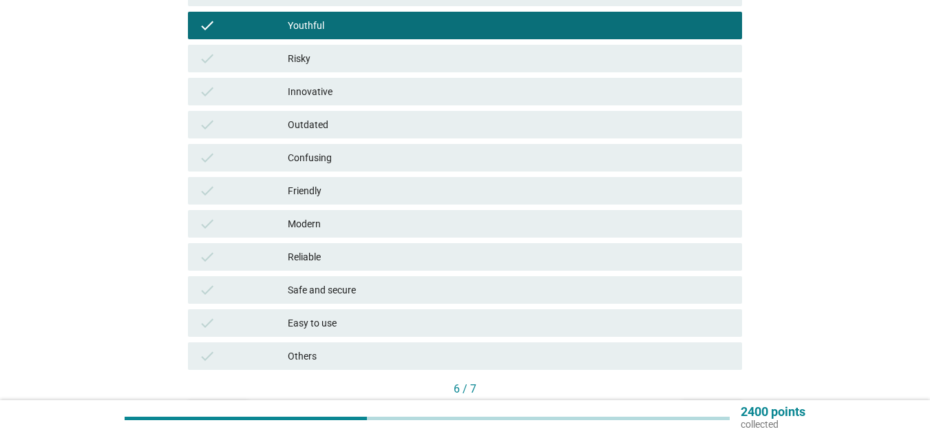
click at [396, 85] on div "Innovative" at bounding box center [509, 91] width 443 height 17
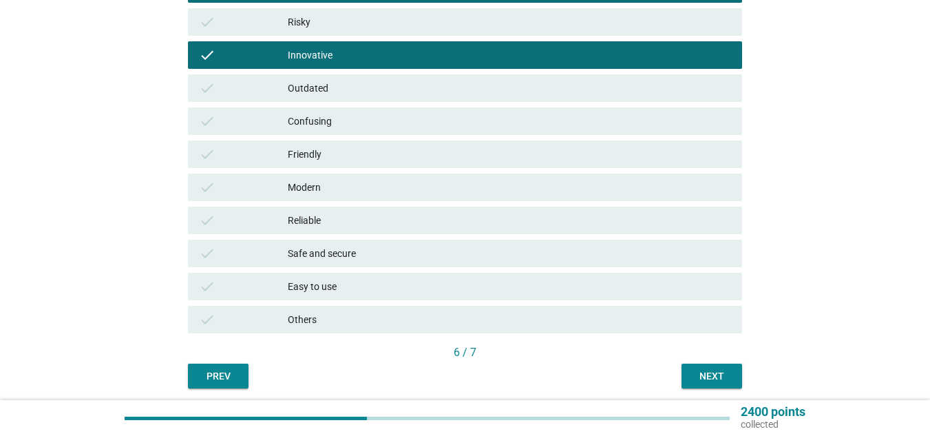
scroll to position [413, 0]
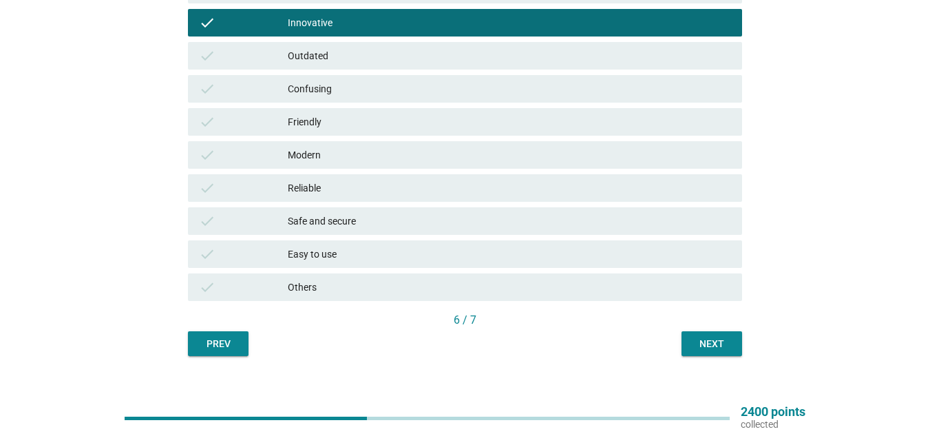
click at [348, 114] on div "Friendly" at bounding box center [509, 122] width 443 height 17
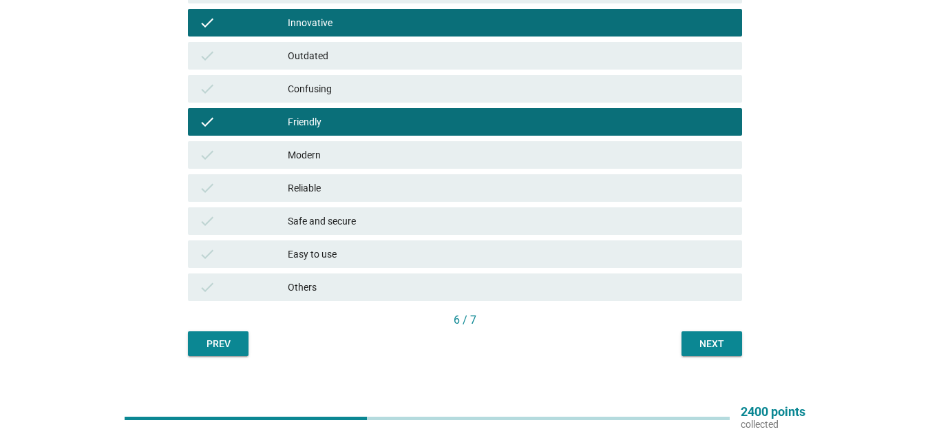
click at [337, 149] on div "Modern" at bounding box center [509, 155] width 443 height 17
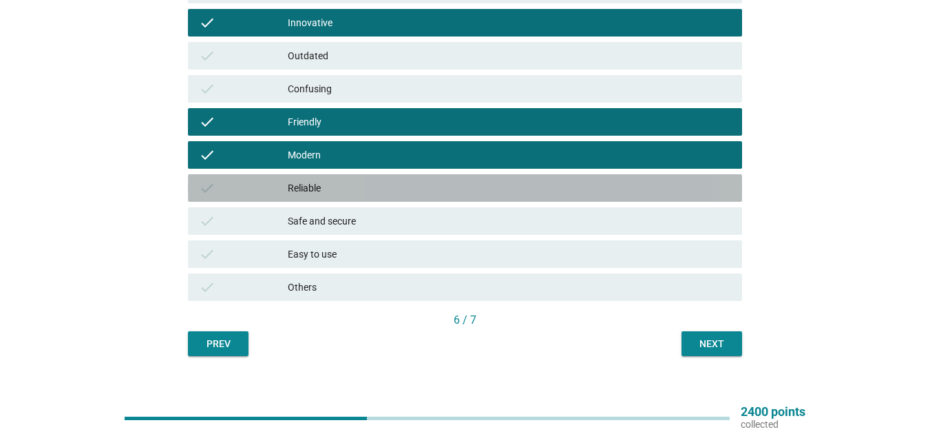
click at [332, 187] on div "Reliable" at bounding box center [509, 188] width 443 height 17
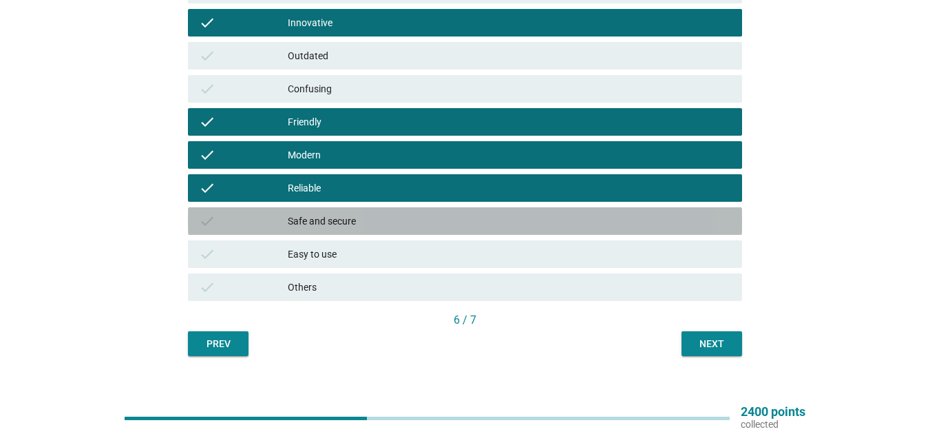
click at [333, 215] on div "Safe and secure" at bounding box center [509, 221] width 443 height 17
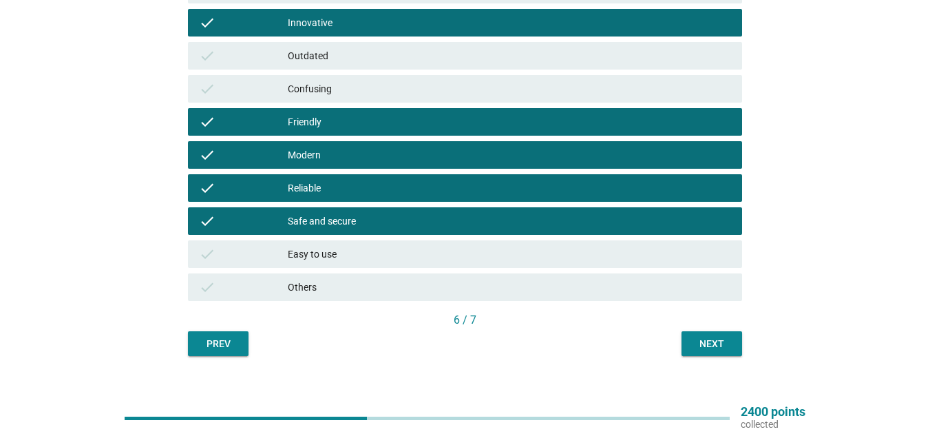
drag, startPoint x: 343, startPoint y: 251, endPoint x: 335, endPoint y: 249, distance: 8.4
click at [344, 251] on div "Easy to use" at bounding box center [509, 254] width 443 height 17
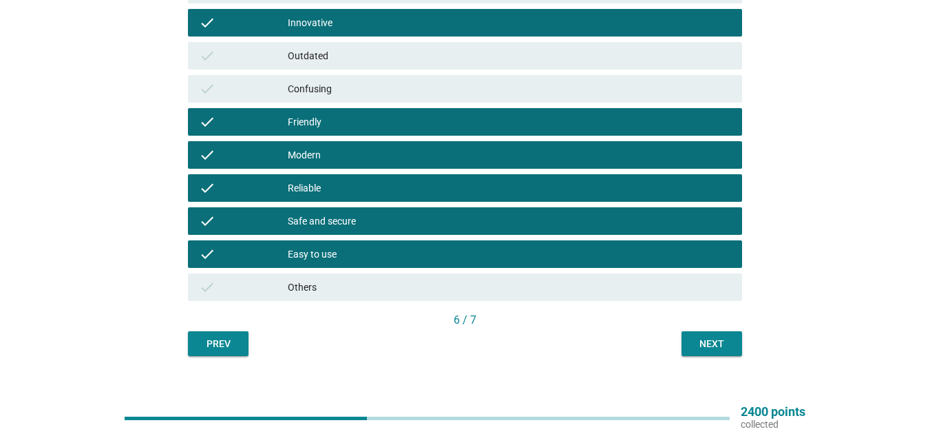
click at [710, 347] on div "Next" at bounding box center [711, 344] width 39 height 14
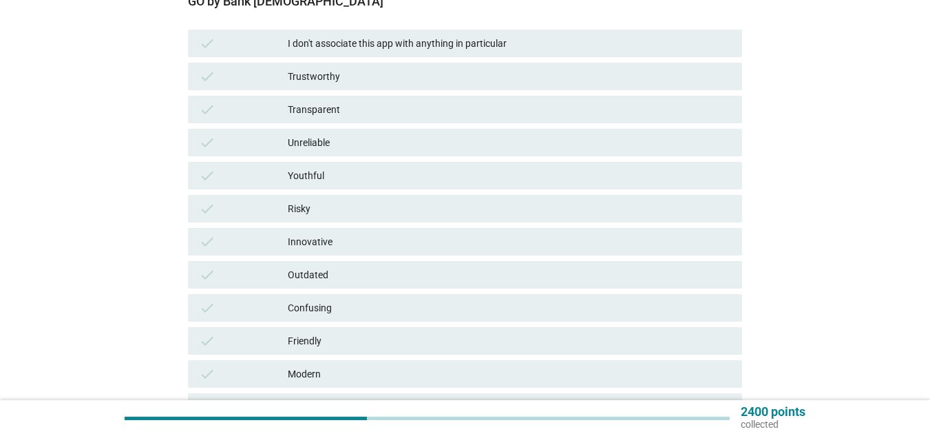
scroll to position [206, 0]
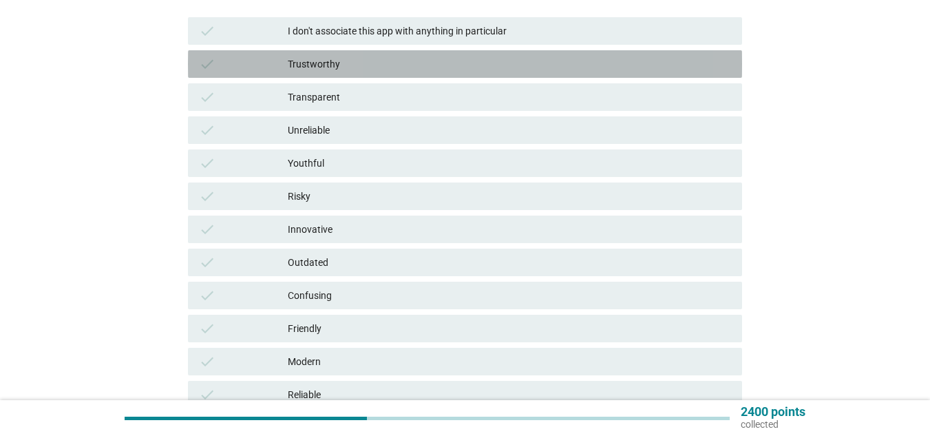
click at [374, 65] on div "Trustworthy" at bounding box center [509, 64] width 443 height 17
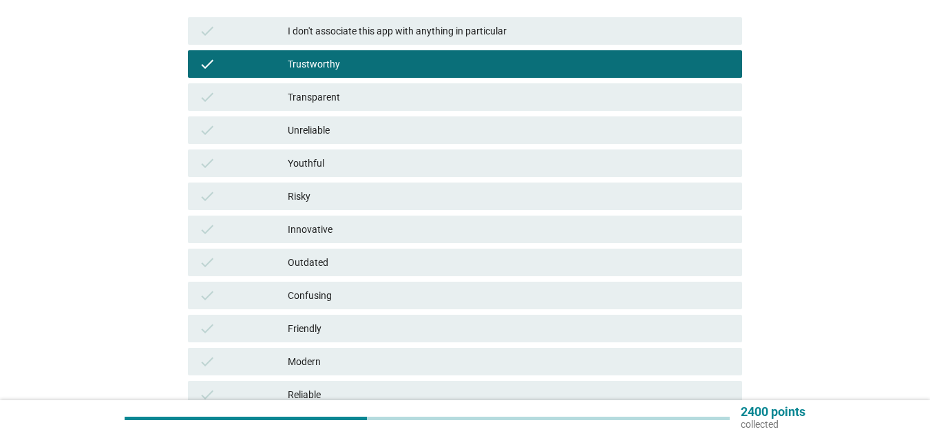
click at [363, 156] on div "Youthful" at bounding box center [509, 163] width 443 height 17
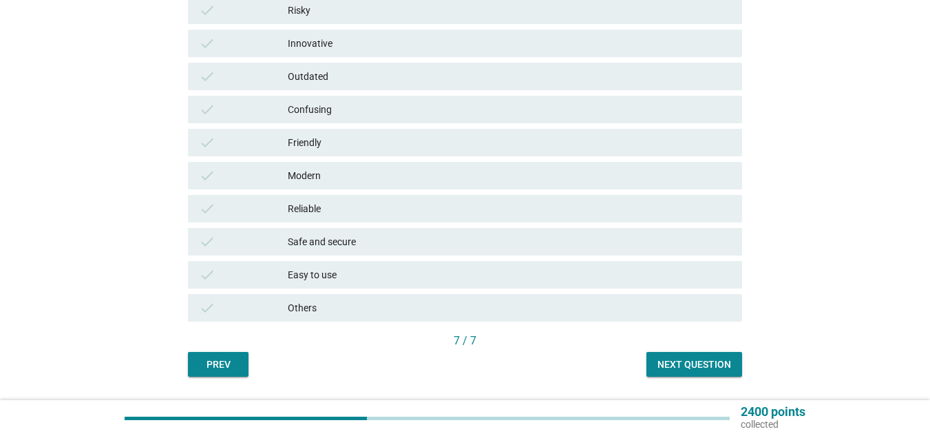
scroll to position [413, 0]
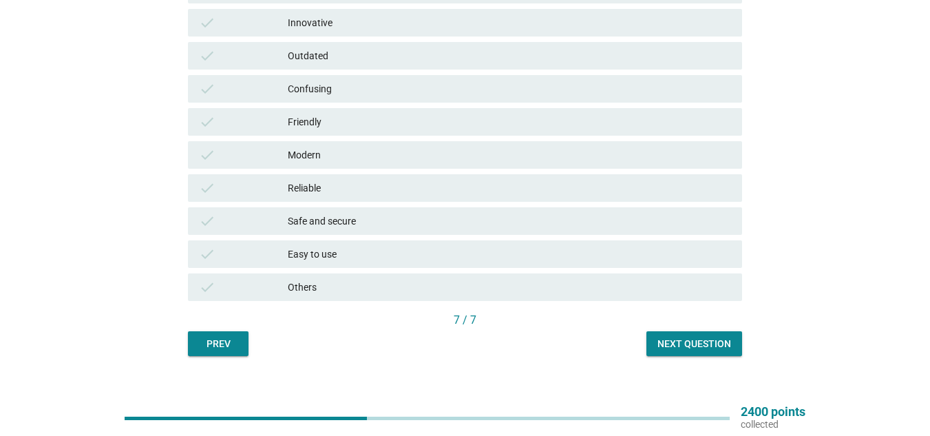
click at [349, 13] on div "check Innovative" at bounding box center [465, 23] width 554 height 28
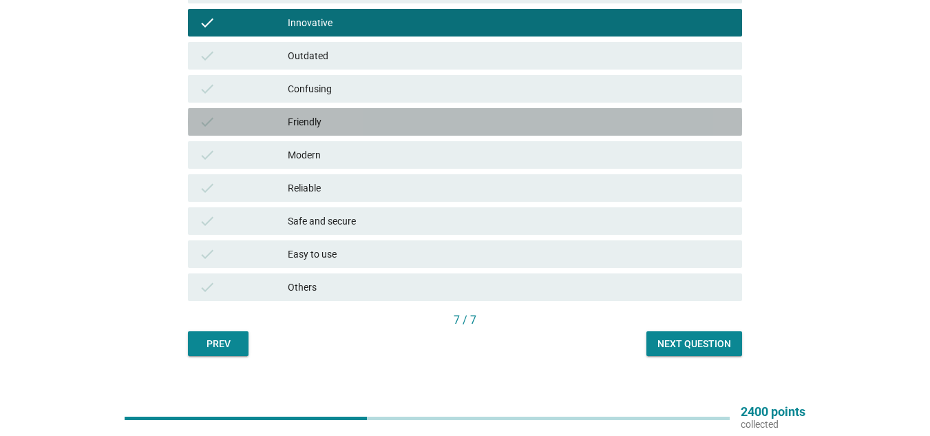
click at [339, 122] on div "Friendly" at bounding box center [509, 122] width 443 height 17
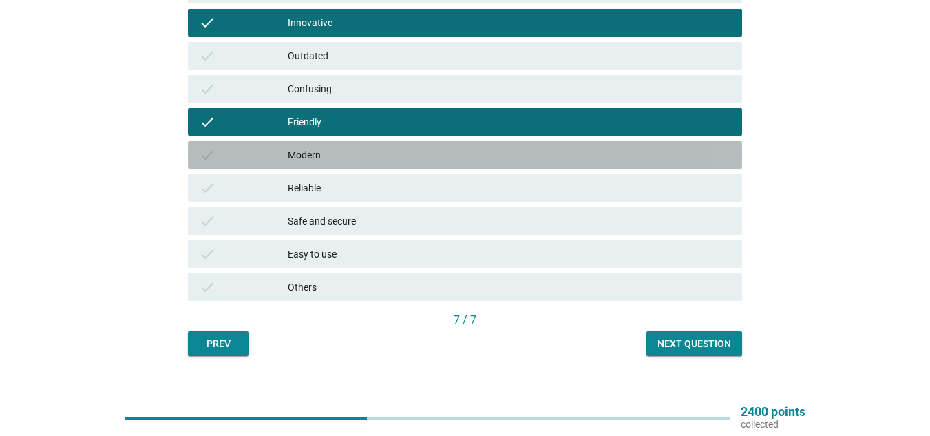
click at [337, 153] on div "Modern" at bounding box center [509, 155] width 443 height 17
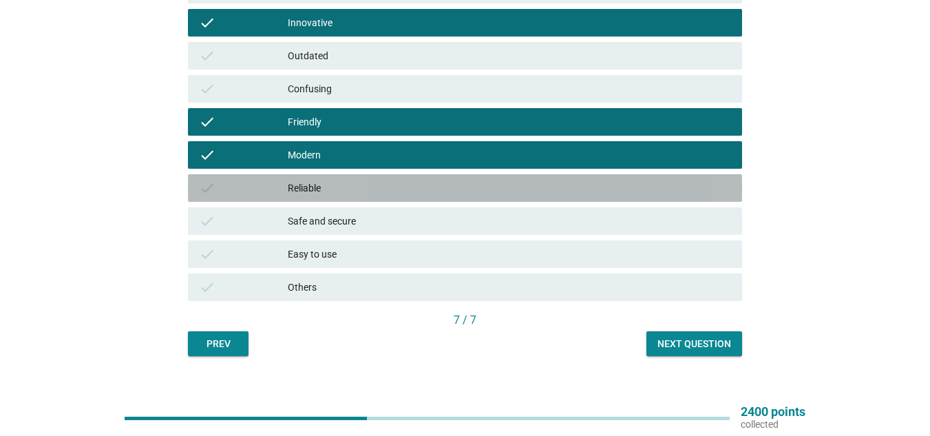
drag, startPoint x: 332, startPoint y: 191, endPoint x: 350, endPoint y: 220, distance: 34.0
click at [333, 191] on div "Reliable" at bounding box center [509, 188] width 443 height 17
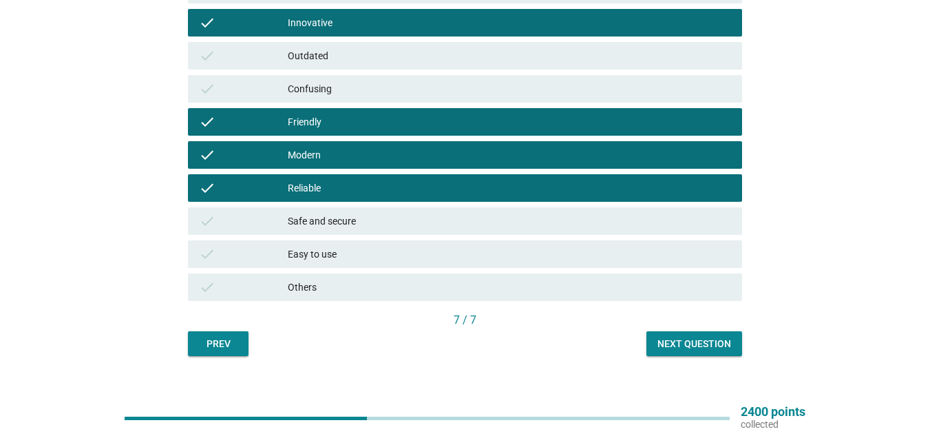
click at [356, 223] on div "Safe and secure" at bounding box center [509, 221] width 443 height 17
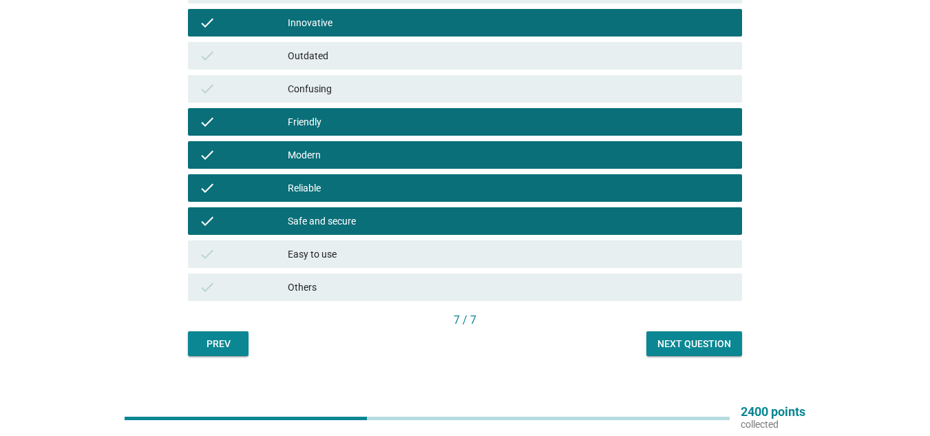
click at [353, 246] on div "Easy to use" at bounding box center [509, 254] width 443 height 17
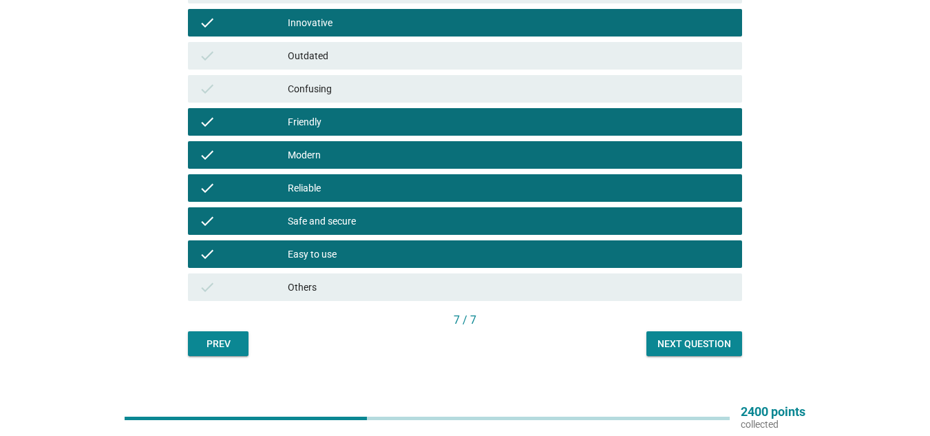
click at [683, 343] on div "Next question" at bounding box center [694, 344] width 74 height 14
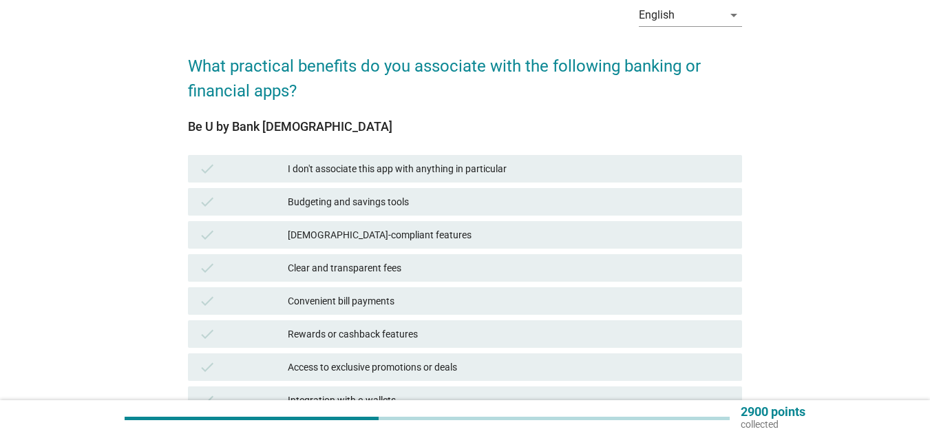
scroll to position [138, 0]
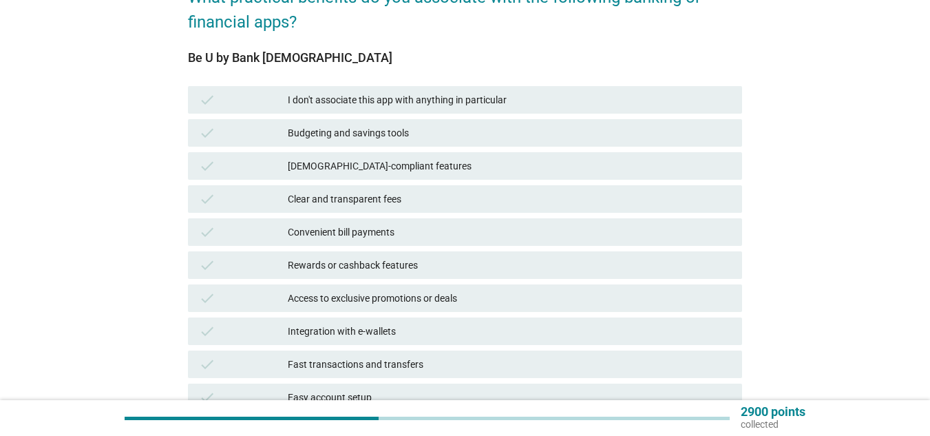
click at [355, 134] on div "Budgeting and savings tools" at bounding box center [509, 133] width 443 height 17
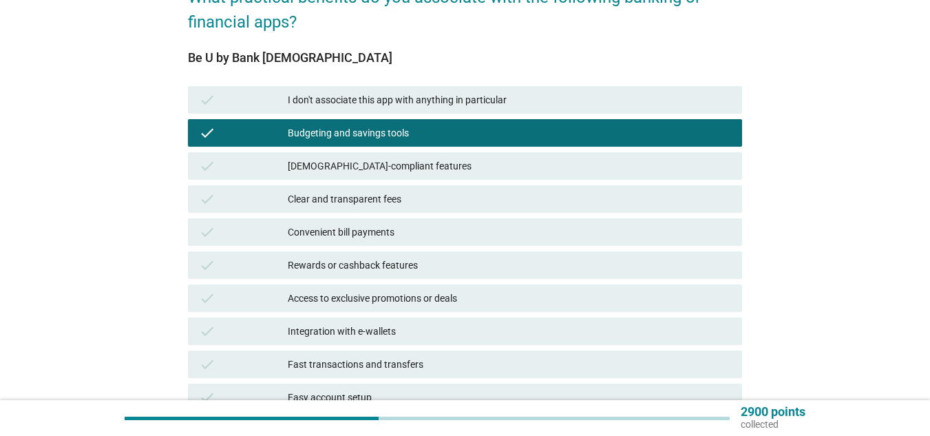
scroll to position [206, 0]
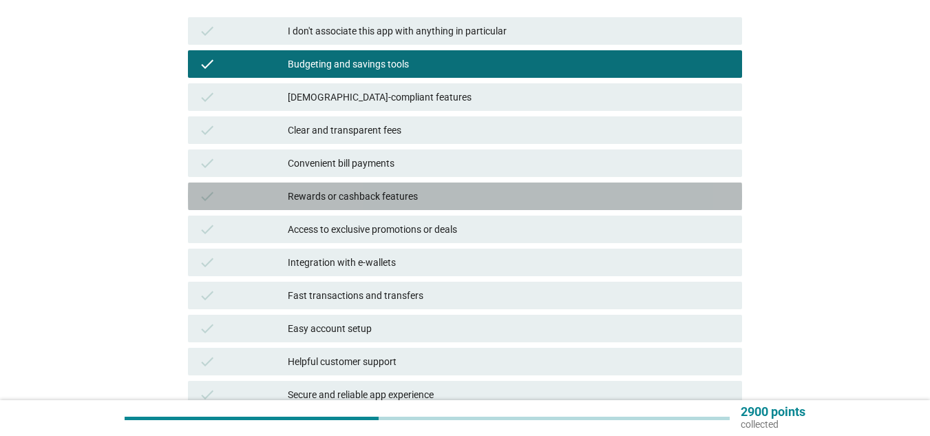
click at [357, 193] on div "Rewards or cashback features" at bounding box center [509, 196] width 443 height 17
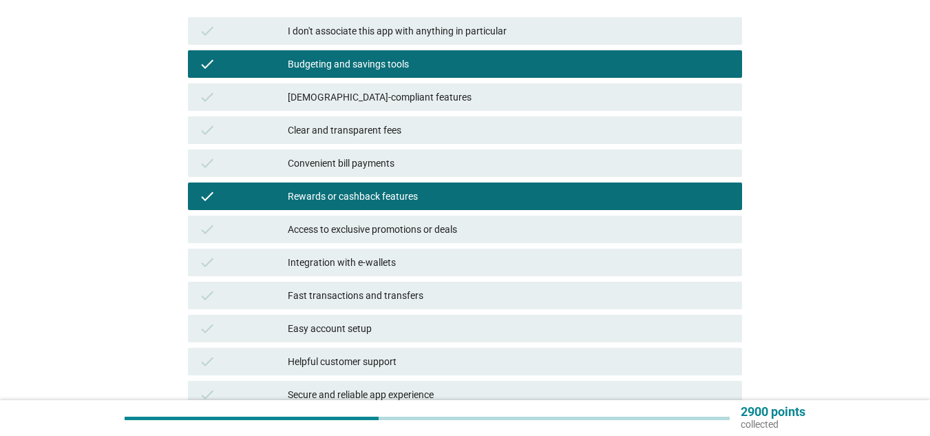
scroll to position [275, 0]
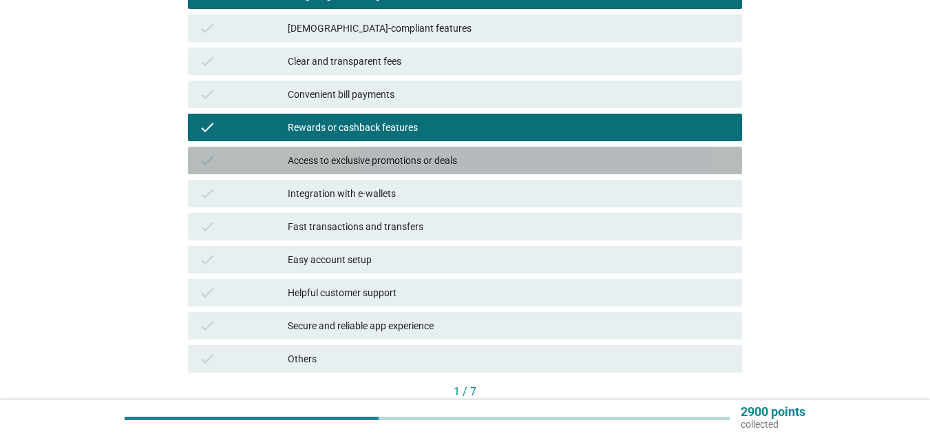
click at [435, 163] on div "Access to exclusive promotions or deals" at bounding box center [509, 160] width 443 height 17
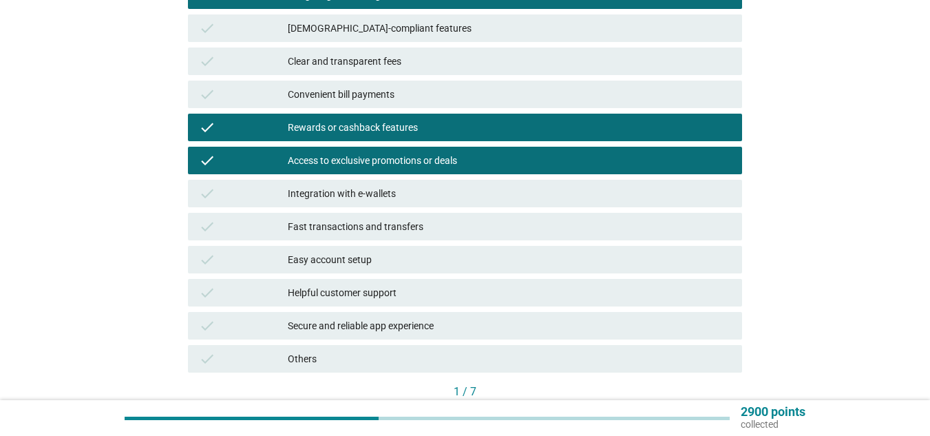
click at [427, 220] on div "Fast transactions and transfers" at bounding box center [509, 226] width 443 height 17
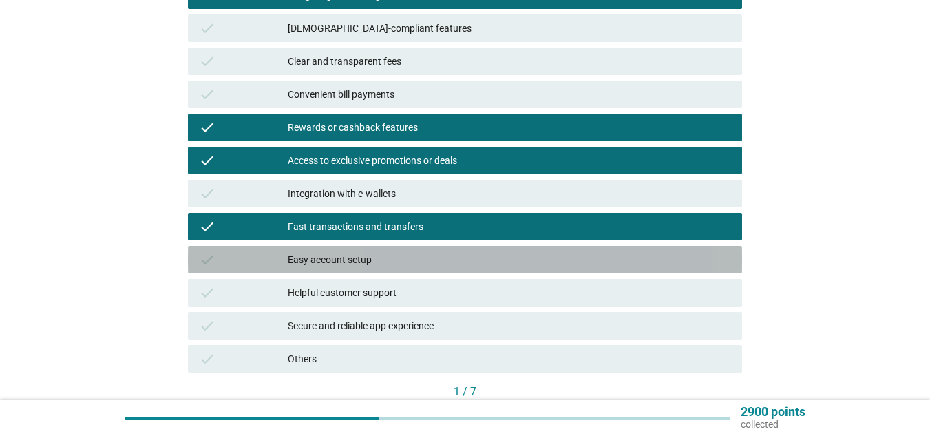
click at [398, 254] on div "Easy account setup" at bounding box center [509, 259] width 443 height 17
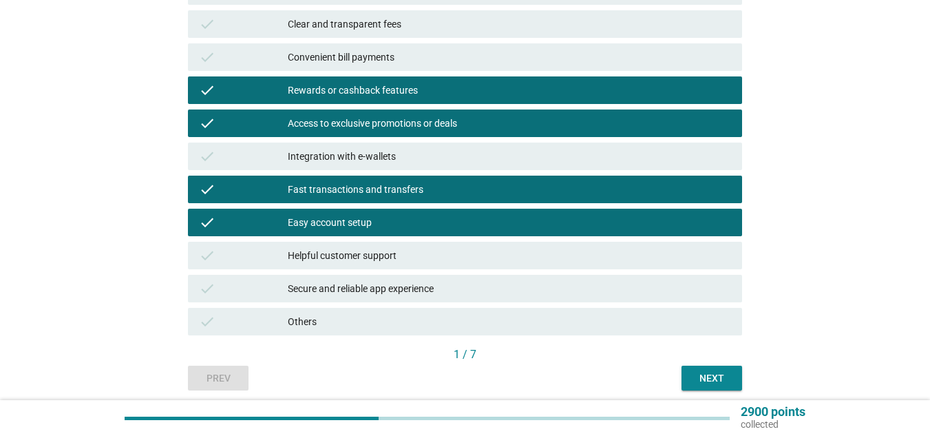
scroll to position [344, 0]
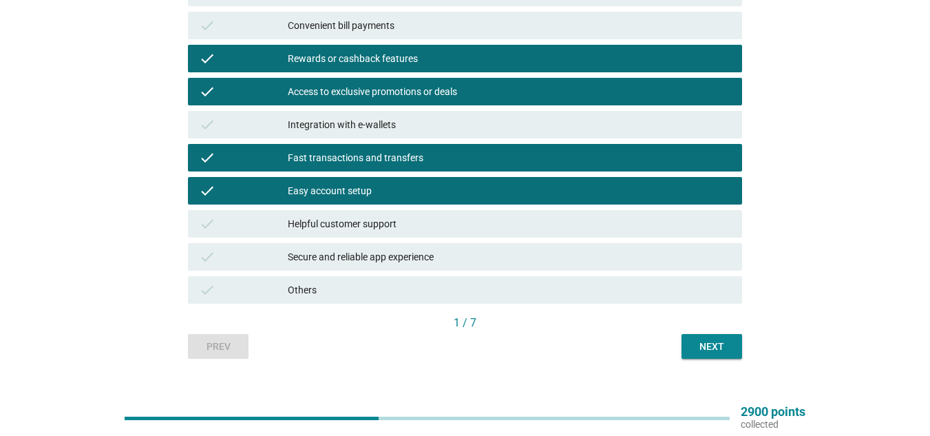
click at [705, 343] on div "Next" at bounding box center [711, 346] width 39 height 14
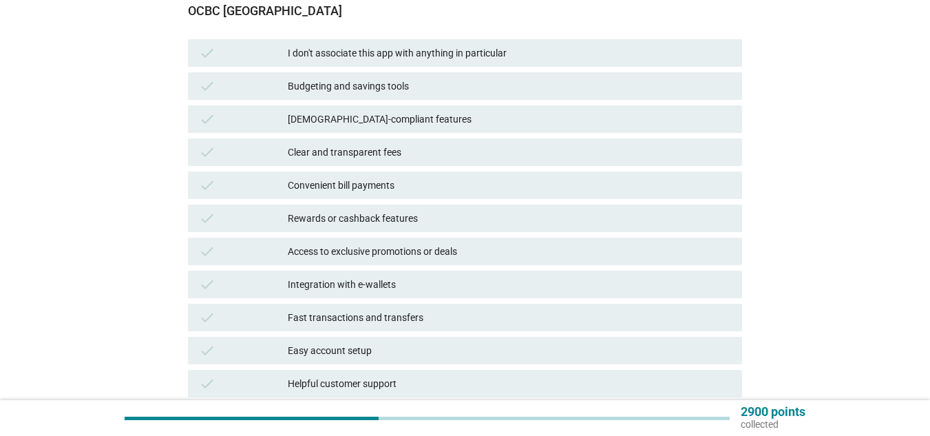
scroll to position [206, 0]
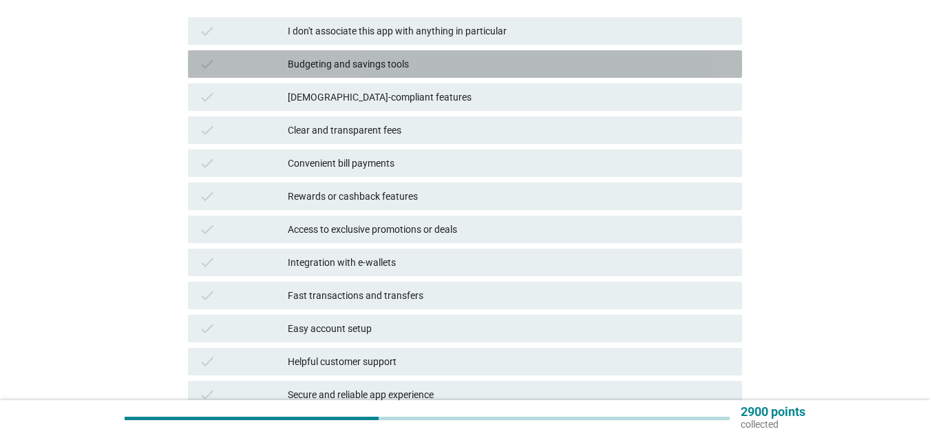
click at [403, 66] on div "Budgeting and savings tools" at bounding box center [509, 64] width 443 height 17
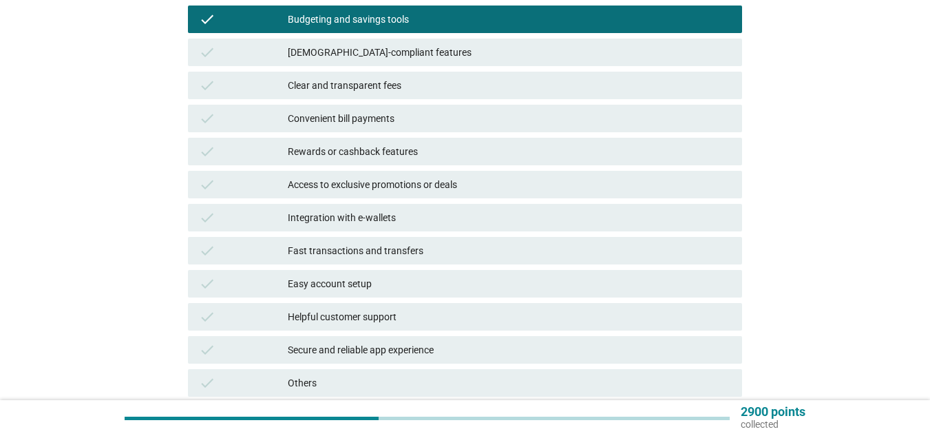
scroll to position [275, 0]
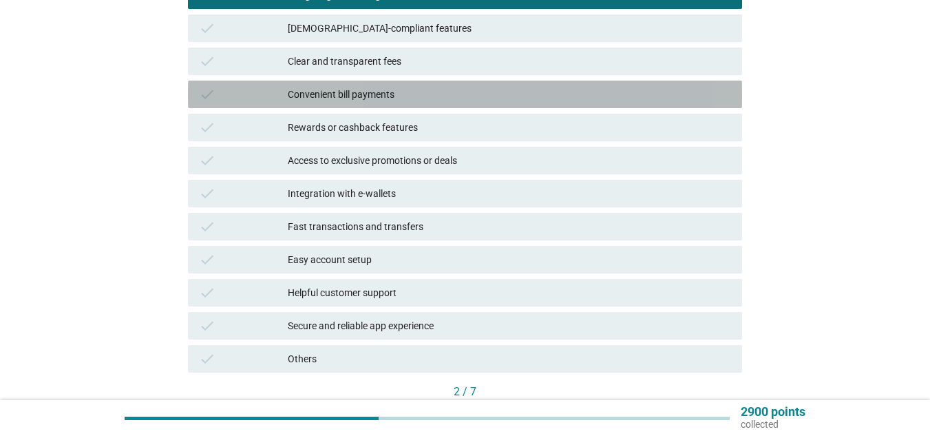
click at [368, 91] on div "Convenient bill payments" at bounding box center [509, 94] width 443 height 17
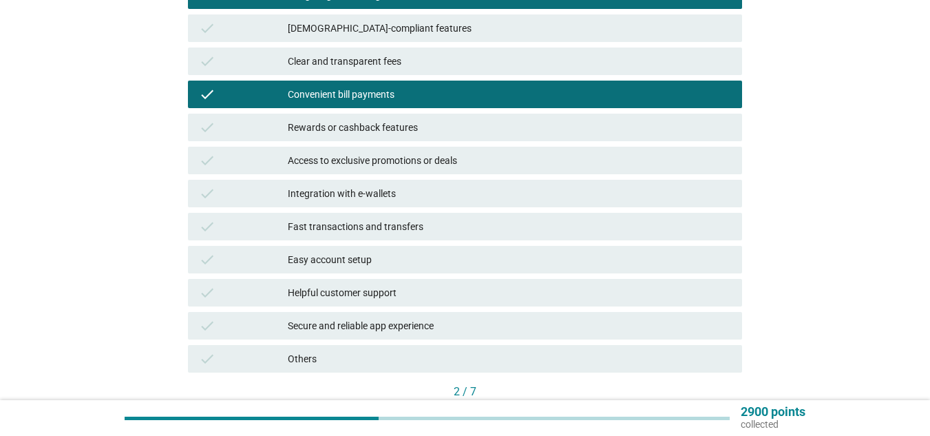
scroll to position [344, 0]
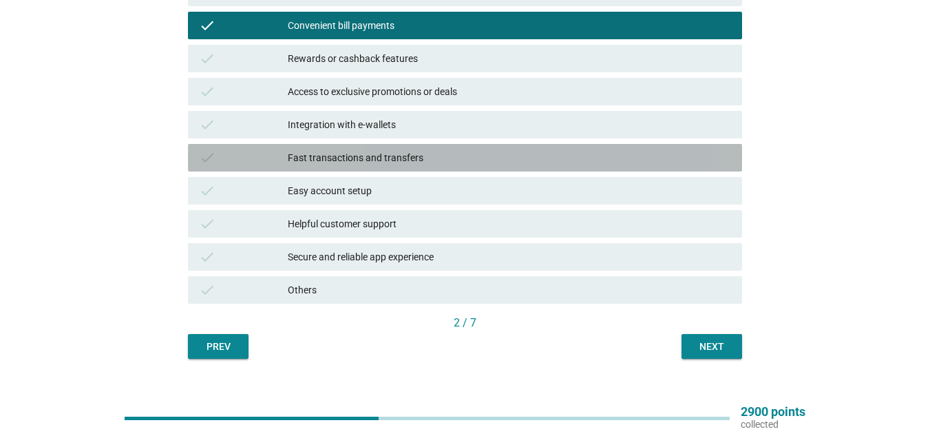
click at [380, 157] on div "Fast transactions and transfers" at bounding box center [509, 157] width 443 height 17
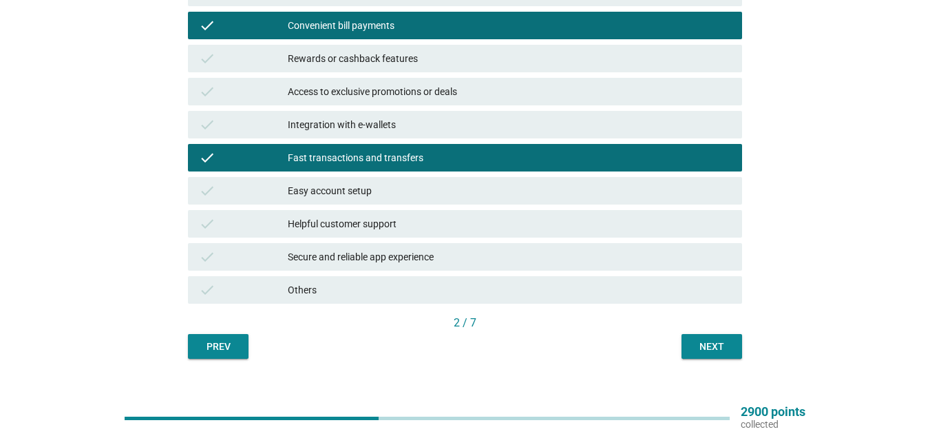
click at [371, 184] on div "Easy account setup" at bounding box center [509, 190] width 443 height 17
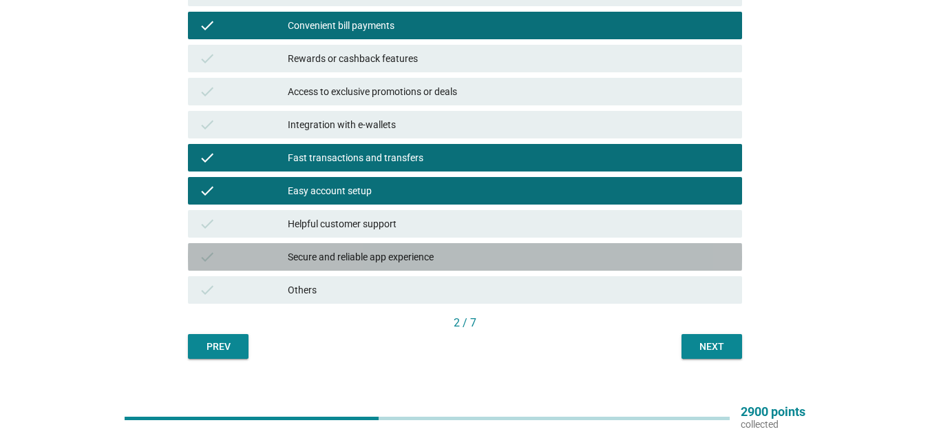
drag, startPoint x: 371, startPoint y: 255, endPoint x: 554, endPoint y: 299, distance: 188.3
click at [372, 255] on div "Secure and reliable app experience" at bounding box center [509, 256] width 443 height 17
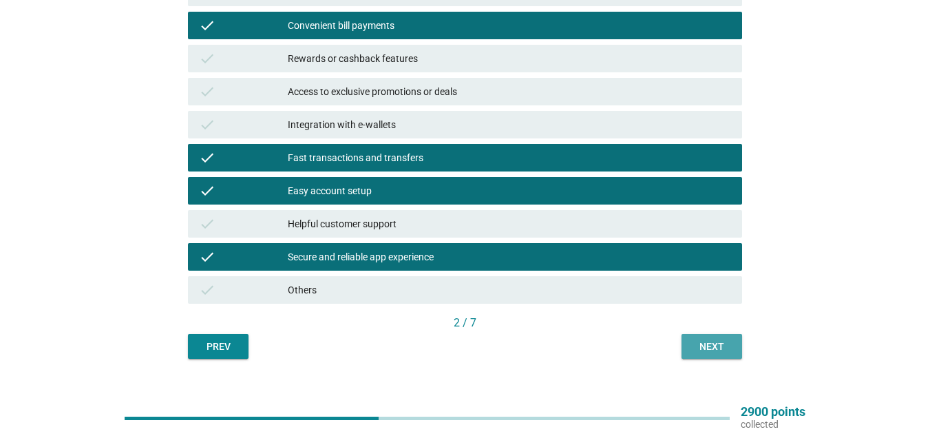
click at [702, 342] on div "Next" at bounding box center [711, 346] width 39 height 14
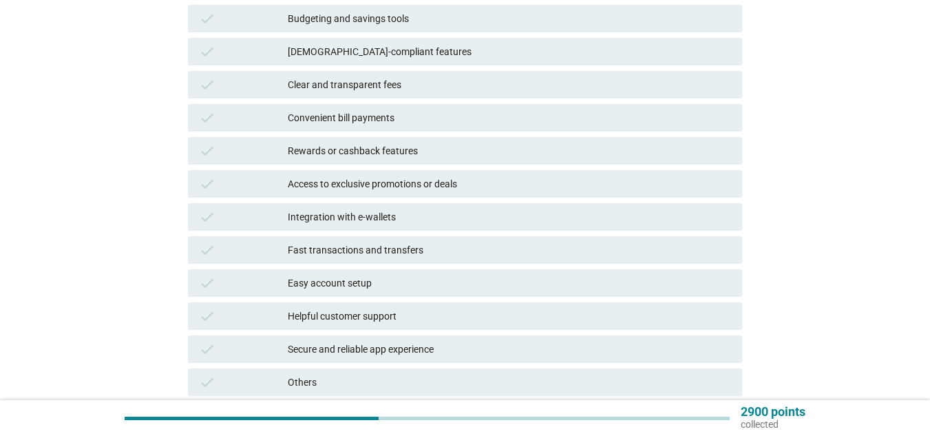
scroll to position [275, 0]
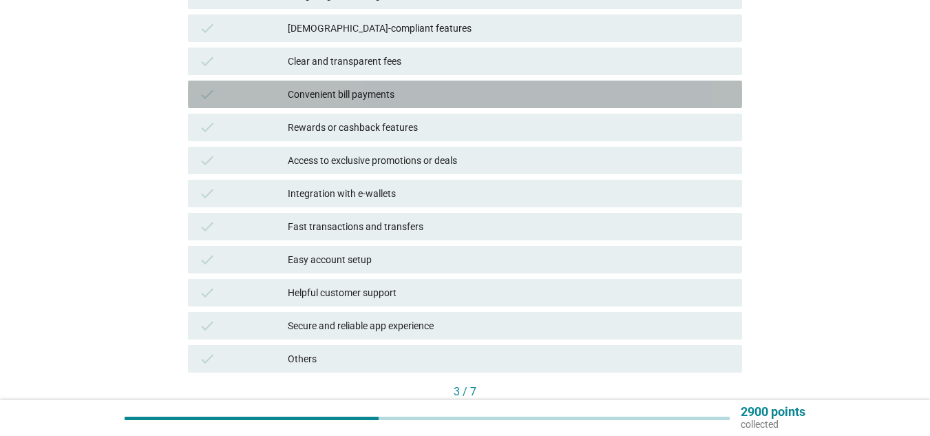
click at [392, 92] on div "Convenient bill payments" at bounding box center [509, 94] width 443 height 17
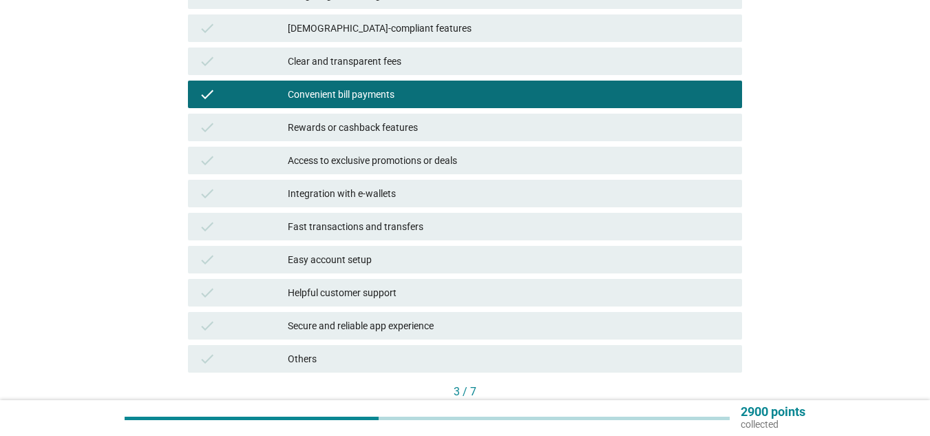
click at [363, 259] on div "Easy account setup" at bounding box center [509, 259] width 443 height 17
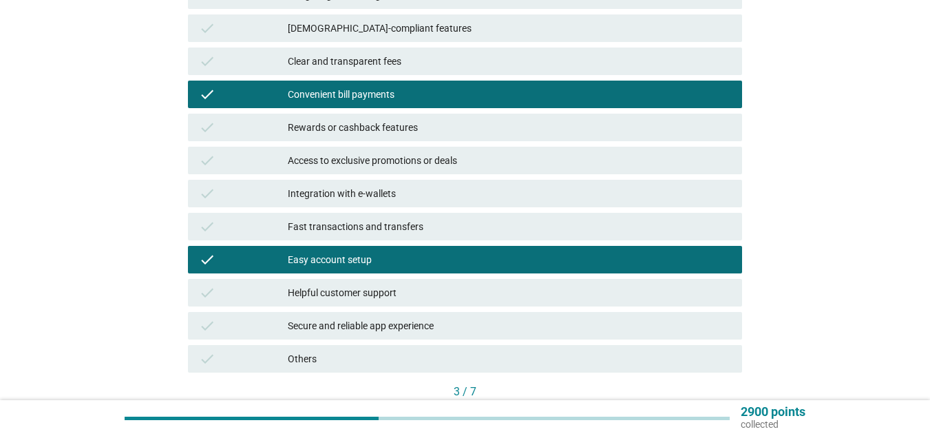
click at [408, 222] on div "Fast transactions and transfers" at bounding box center [509, 226] width 443 height 17
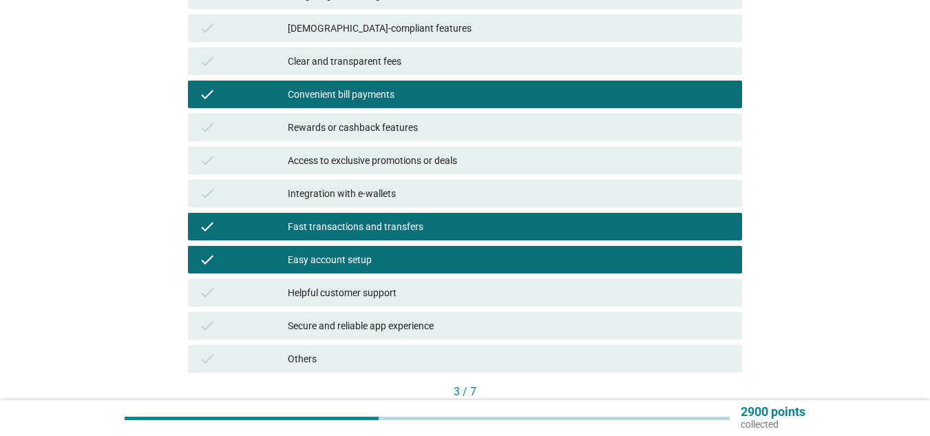
scroll to position [344, 0]
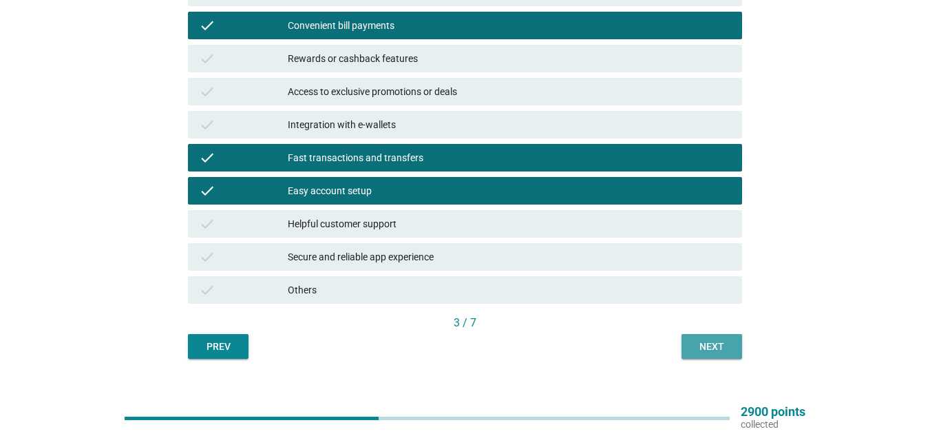
click at [715, 342] on div "Next" at bounding box center [711, 346] width 39 height 14
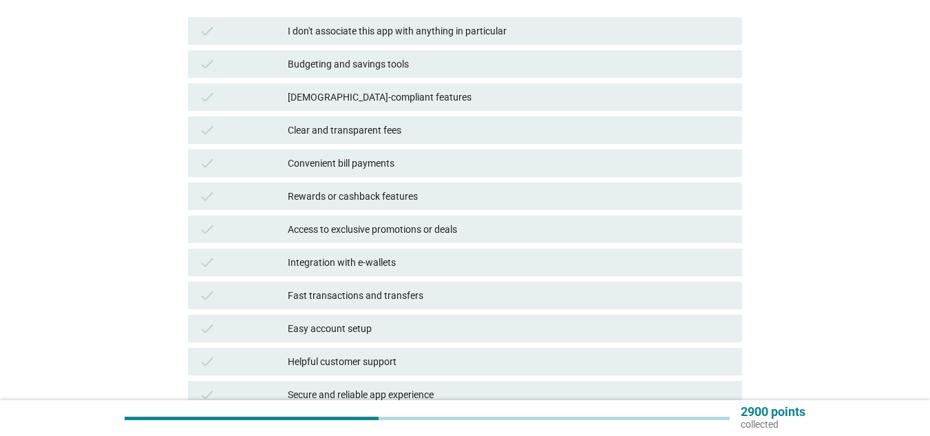
scroll to position [275, 0]
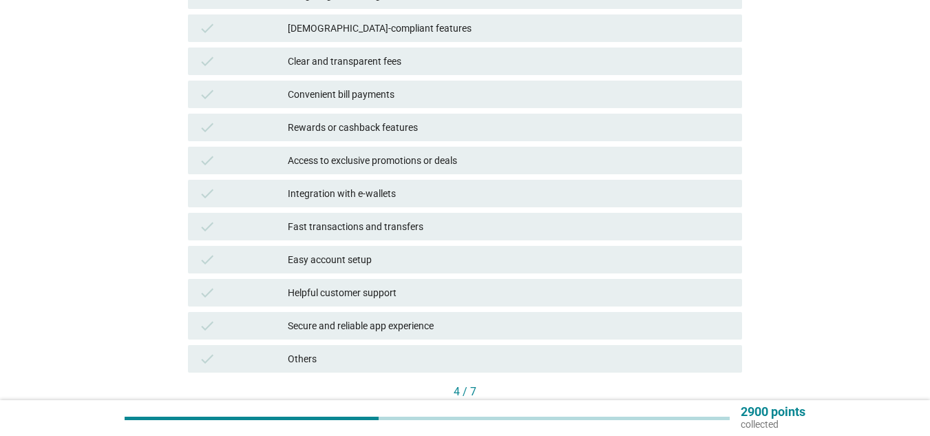
click at [394, 224] on div "Fast transactions and transfers" at bounding box center [509, 226] width 443 height 17
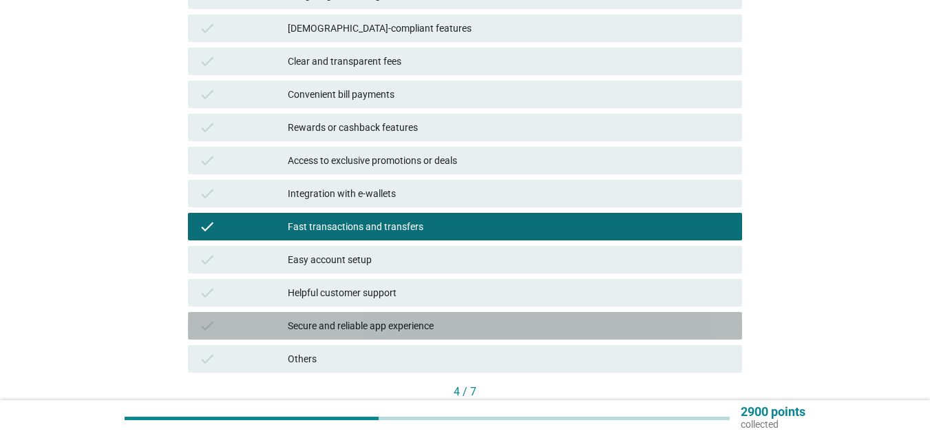
click at [388, 317] on div "Secure and reliable app experience" at bounding box center [509, 325] width 443 height 17
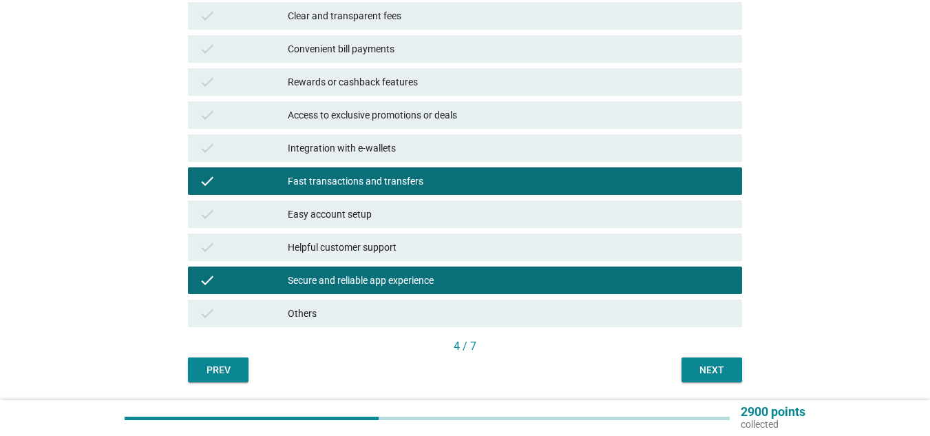
scroll to position [344, 0]
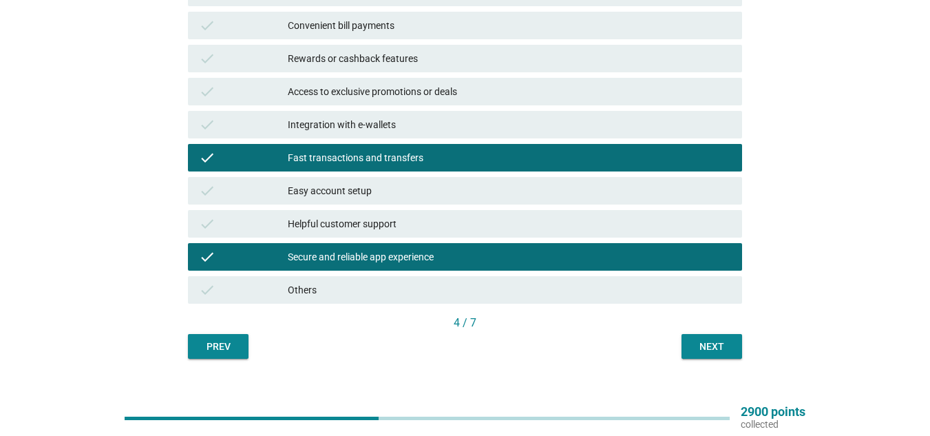
click at [709, 338] on button "Next" at bounding box center [711, 346] width 61 height 25
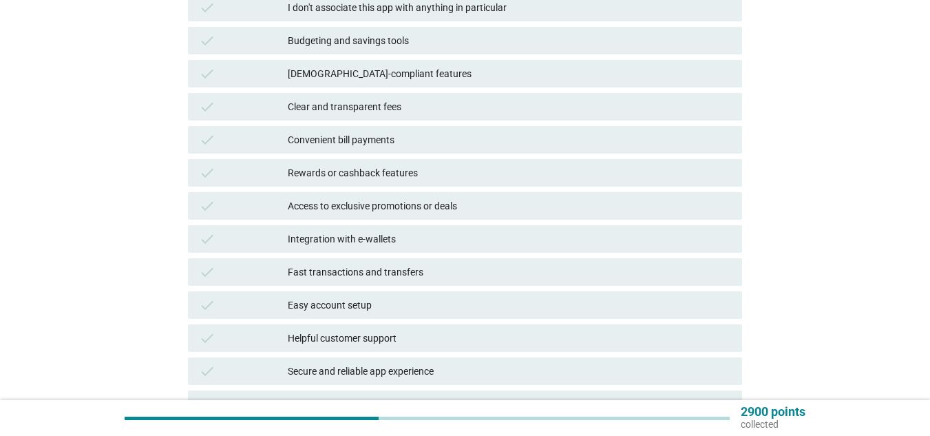
scroll to position [206, 0]
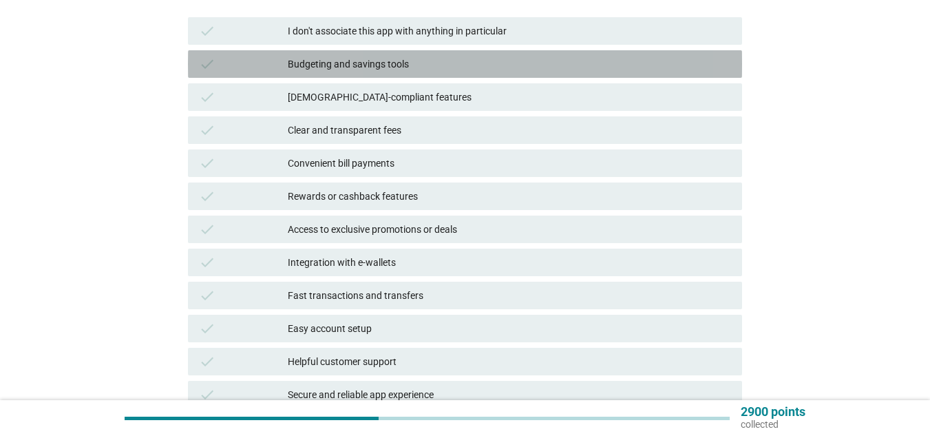
click at [387, 58] on div "Budgeting and savings tools" at bounding box center [509, 64] width 443 height 17
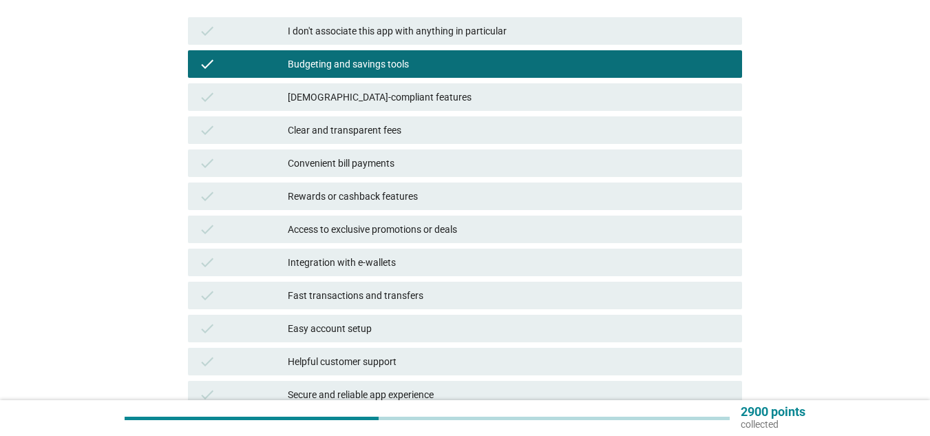
click at [374, 159] on div "Convenient bill payments" at bounding box center [509, 163] width 443 height 17
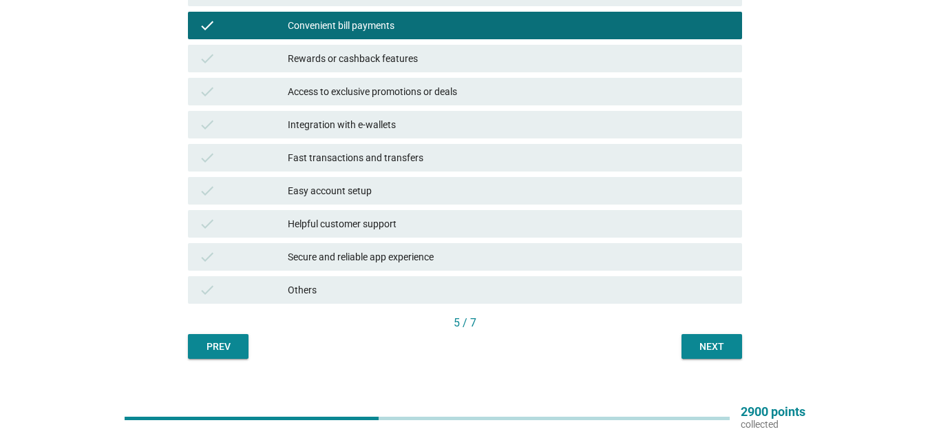
scroll to position [275, 0]
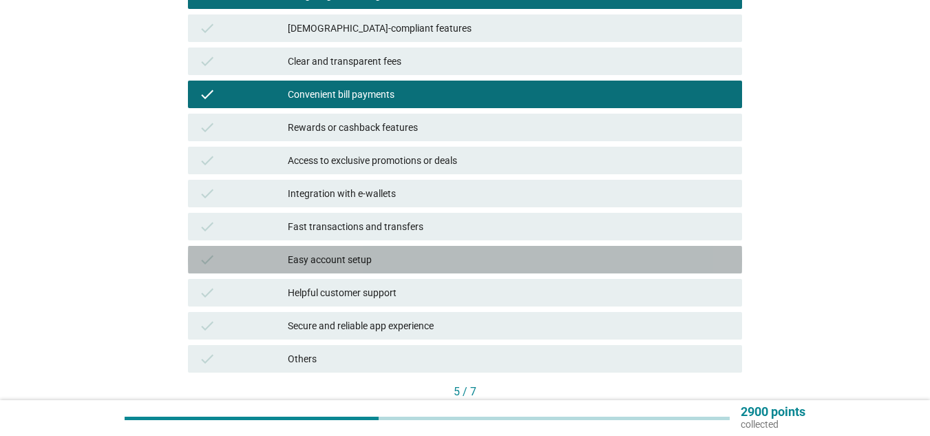
click at [352, 257] on div "Easy account setup" at bounding box center [509, 259] width 443 height 17
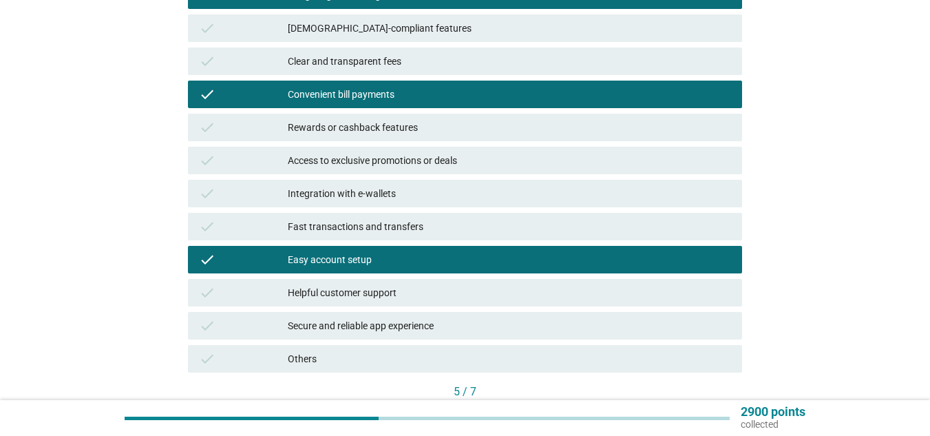
click at [351, 290] on div "Helpful customer support" at bounding box center [509, 292] width 443 height 17
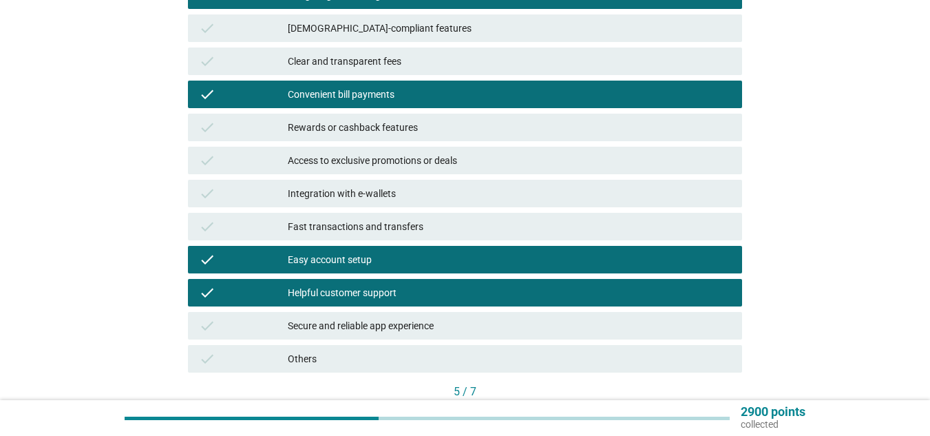
click at [364, 324] on div "Secure and reliable app experience" at bounding box center [509, 325] width 443 height 17
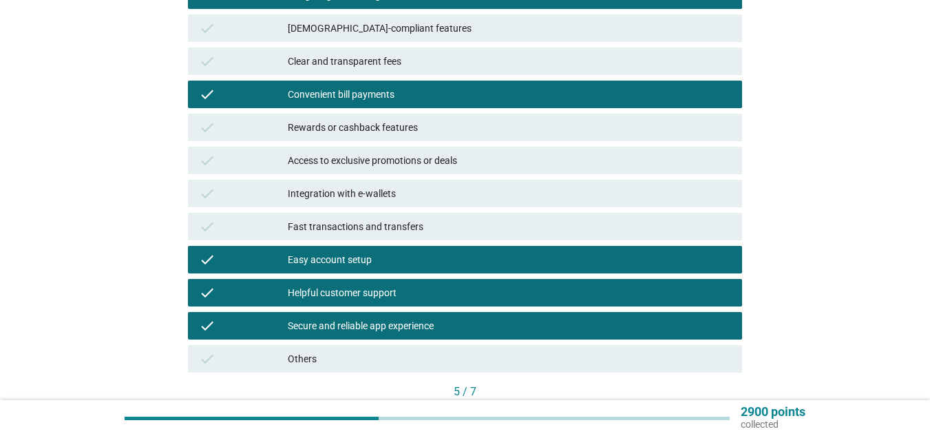
click at [352, 226] on div "Fast transactions and transfers" at bounding box center [509, 226] width 443 height 17
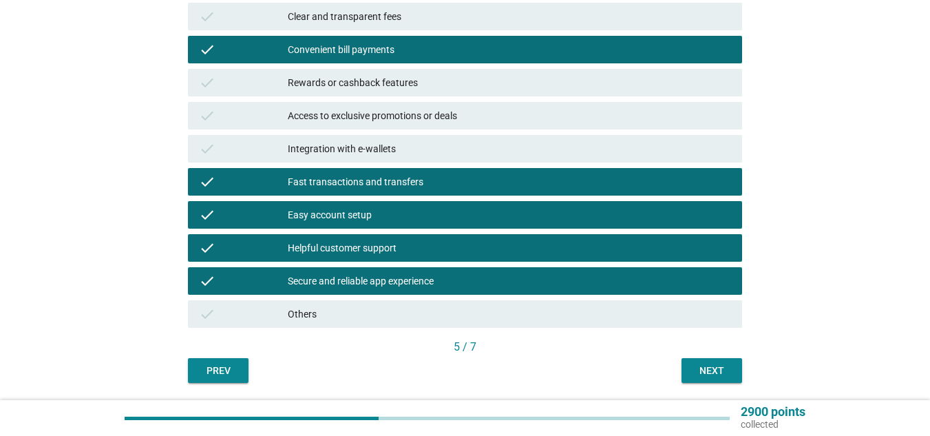
scroll to position [365, 0]
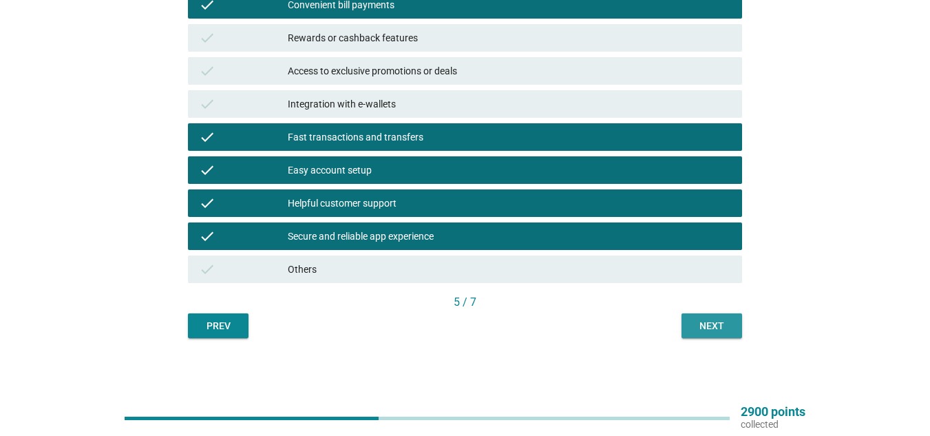
click at [705, 321] on div "Next" at bounding box center [711, 326] width 39 height 14
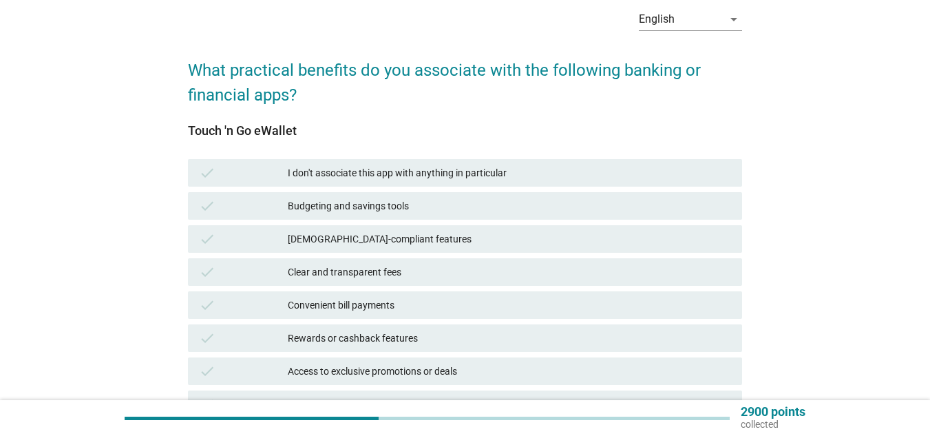
scroll to position [0, 0]
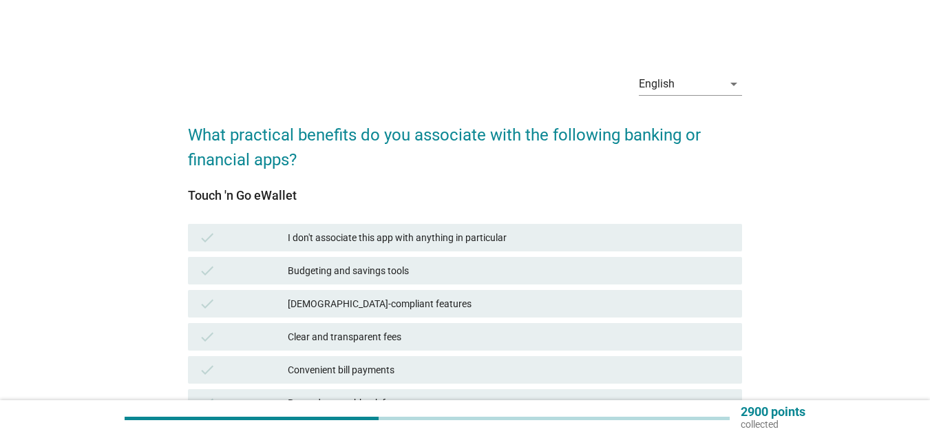
click at [383, 231] on div "I don't associate this app with anything in particular" at bounding box center [509, 237] width 443 height 17
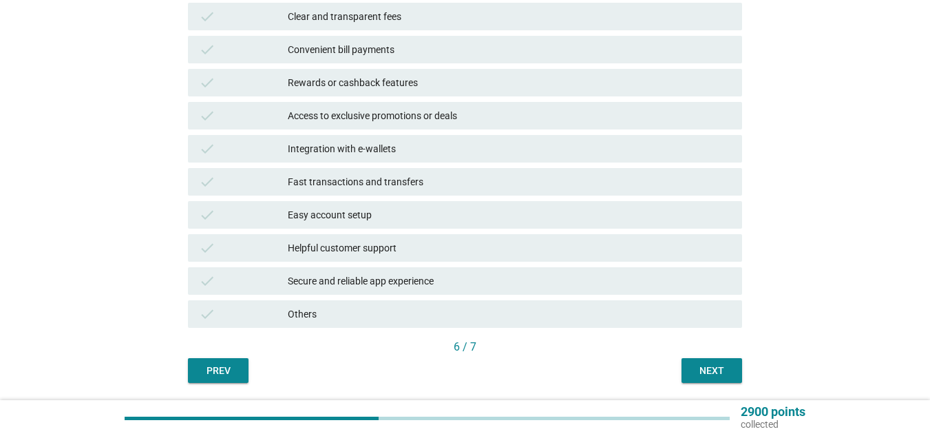
scroll to position [344, 0]
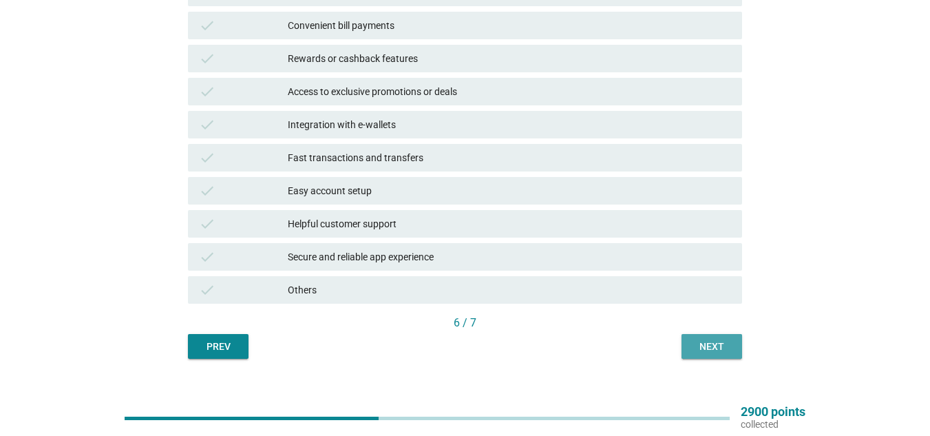
click at [707, 343] on div "Next" at bounding box center [711, 346] width 39 height 14
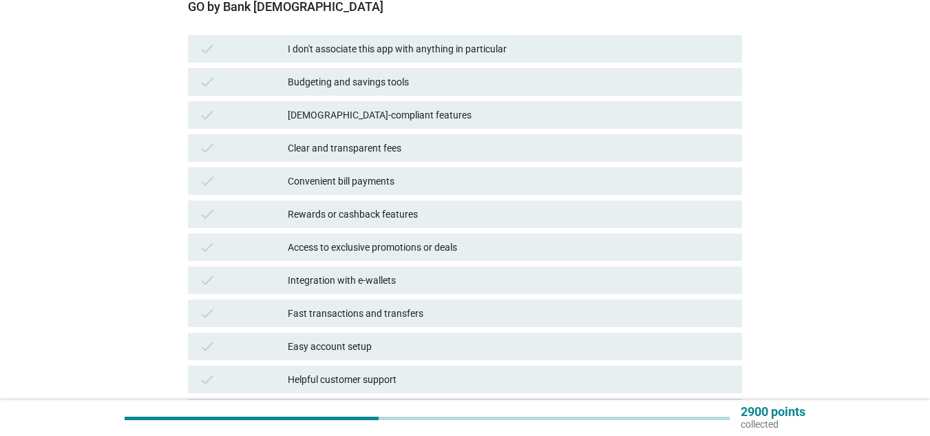
scroll to position [206, 0]
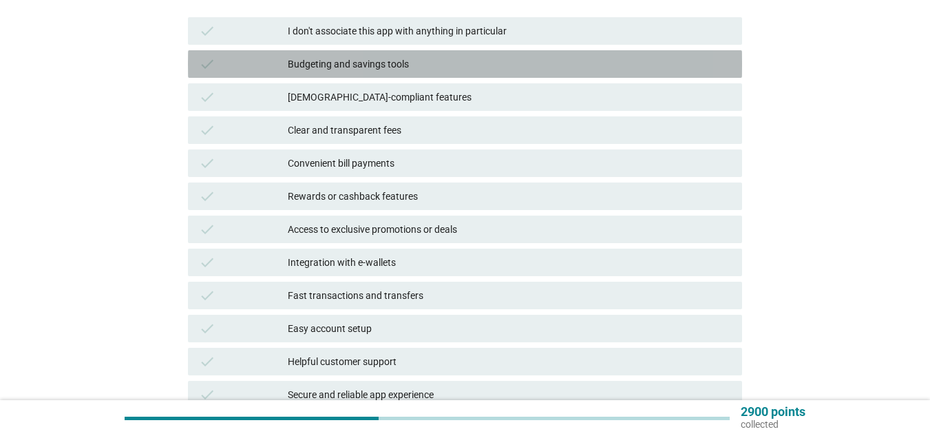
click at [356, 64] on div "Budgeting and savings tools" at bounding box center [509, 64] width 443 height 17
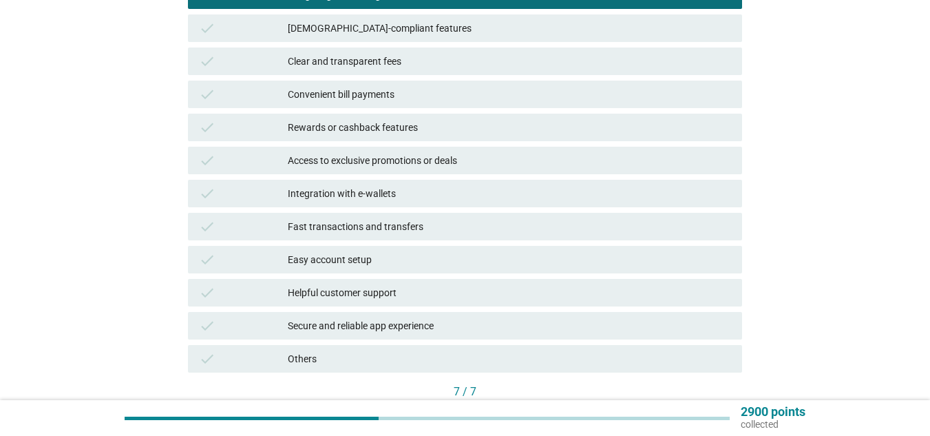
scroll to position [344, 0]
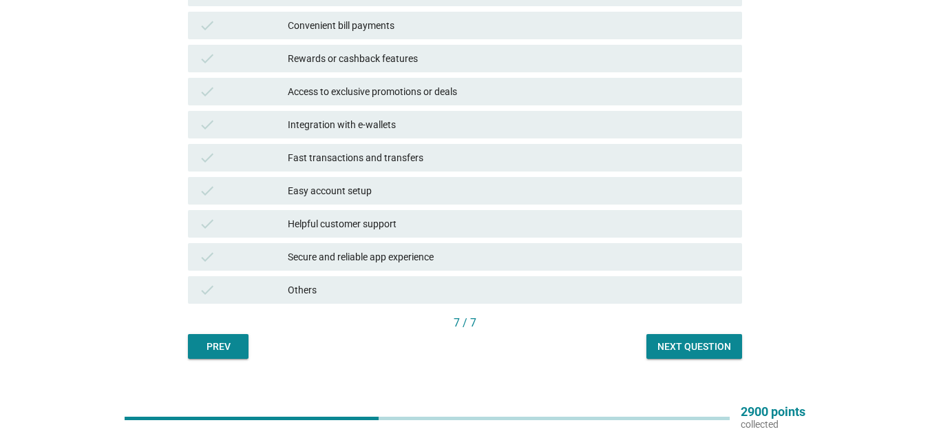
click at [369, 149] on div "check Fast transactions and transfers" at bounding box center [465, 158] width 554 height 28
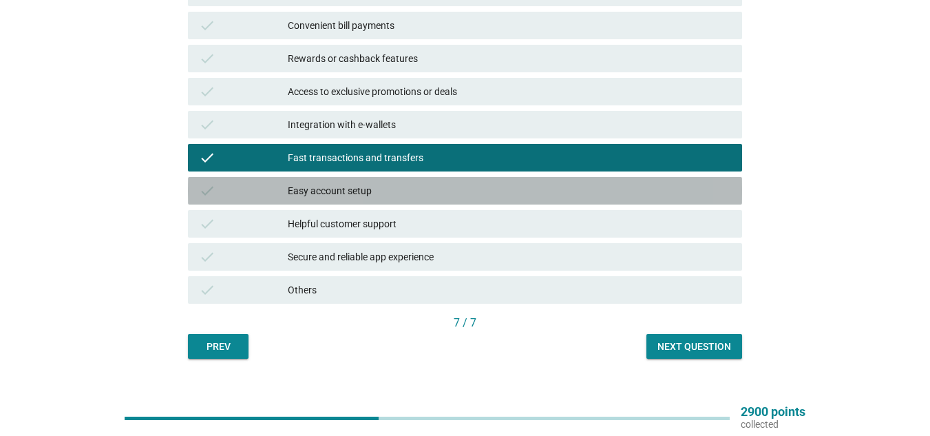
click at [361, 189] on div "Easy account setup" at bounding box center [509, 190] width 443 height 17
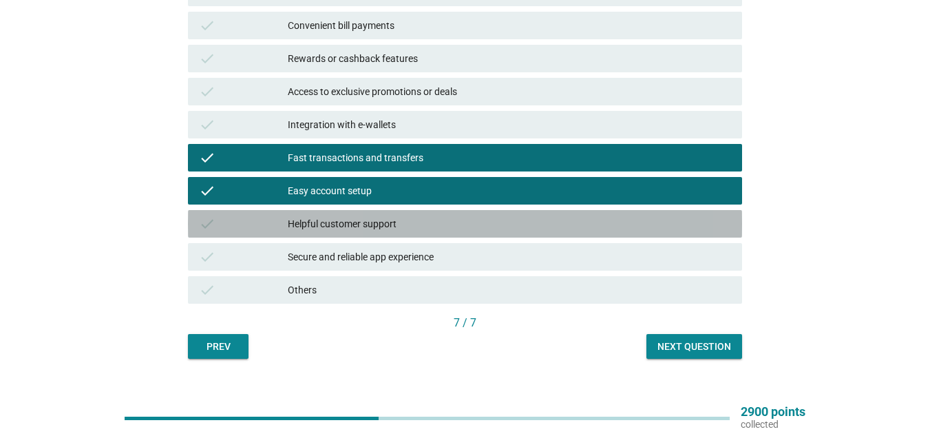
click at [368, 222] on div "Helpful customer support" at bounding box center [509, 223] width 443 height 17
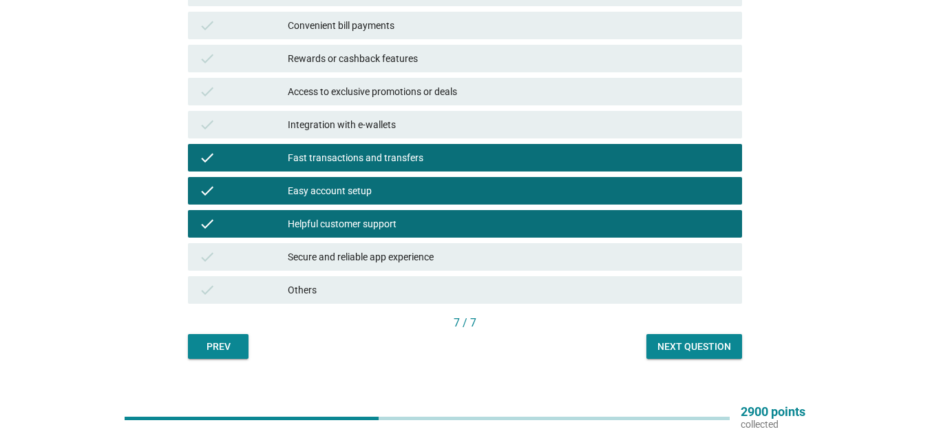
click at [380, 251] on div "Secure and reliable app experience" at bounding box center [509, 256] width 443 height 17
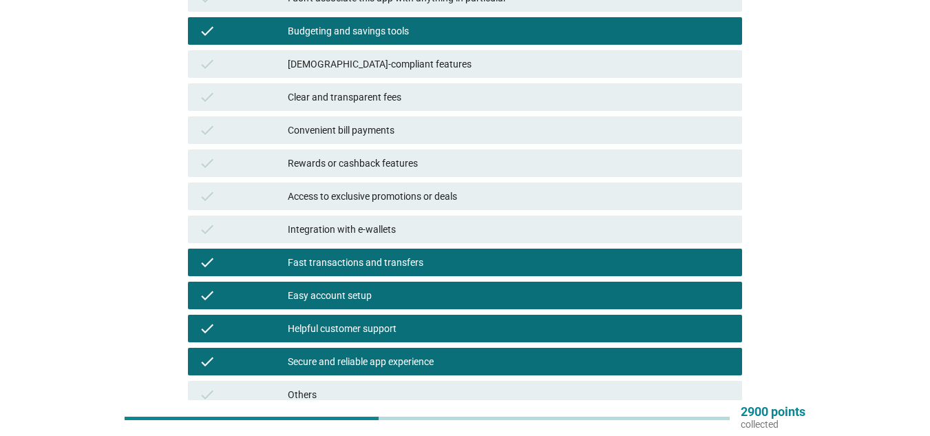
scroll to position [206, 0]
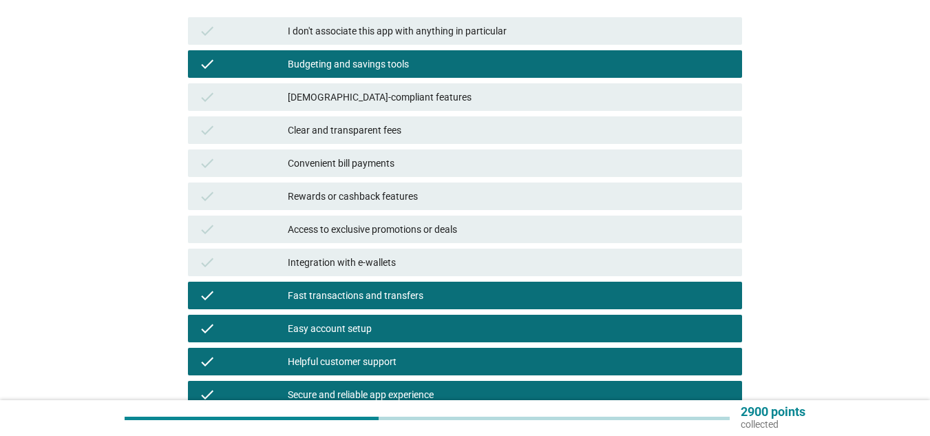
click at [447, 155] on div "Convenient bill payments" at bounding box center [509, 163] width 443 height 17
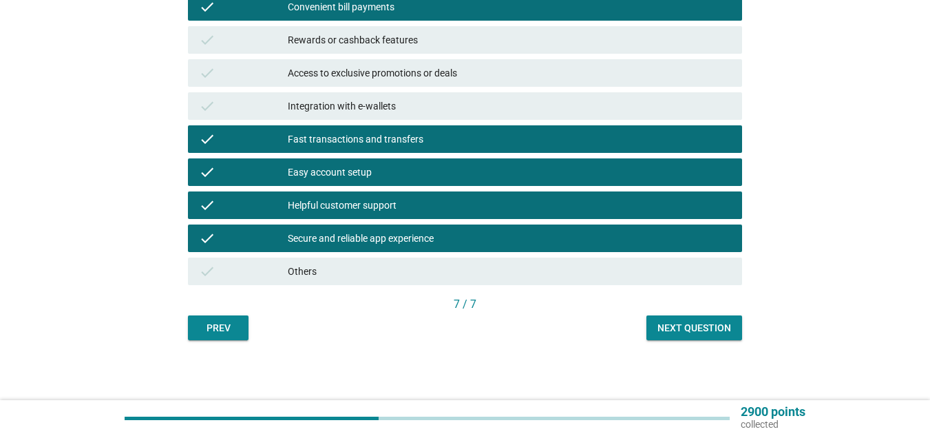
scroll to position [365, 0]
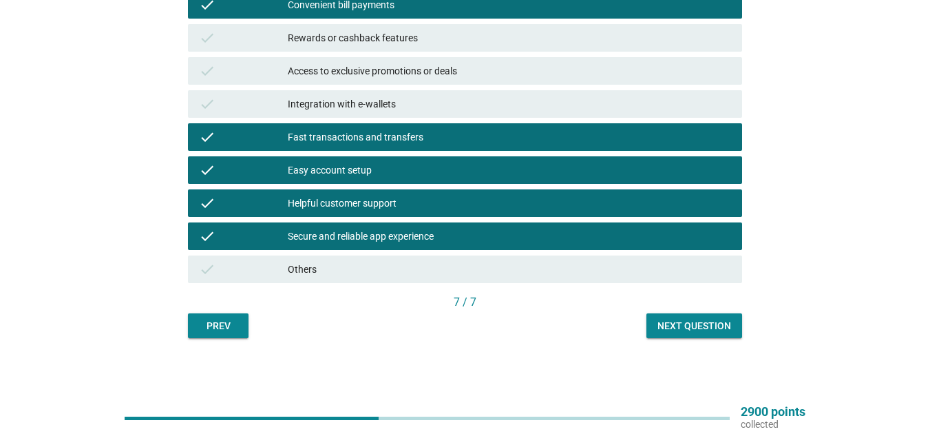
click at [691, 326] on div "Next question" at bounding box center [694, 326] width 74 height 14
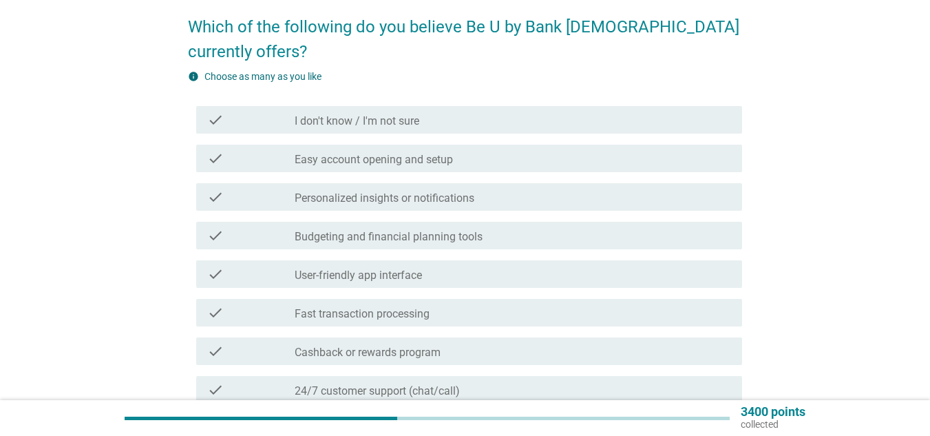
scroll to position [138, 0]
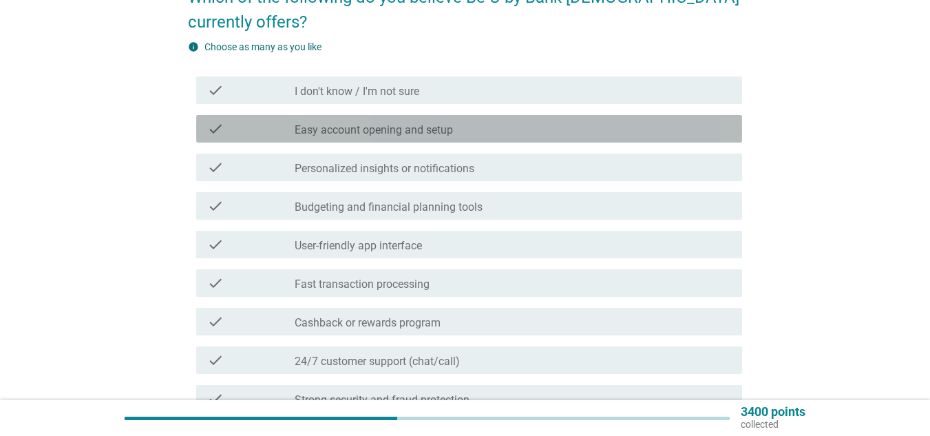
click at [387, 123] on label "Easy account opening and setup" at bounding box center [374, 130] width 158 height 14
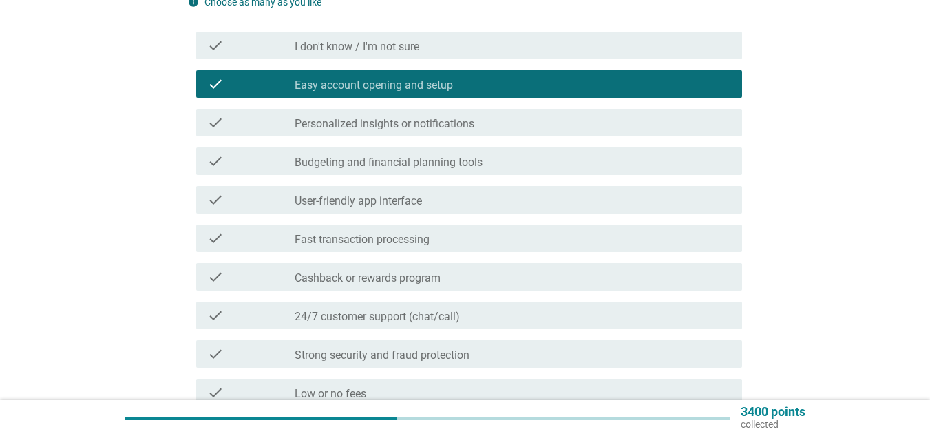
scroll to position [206, 0]
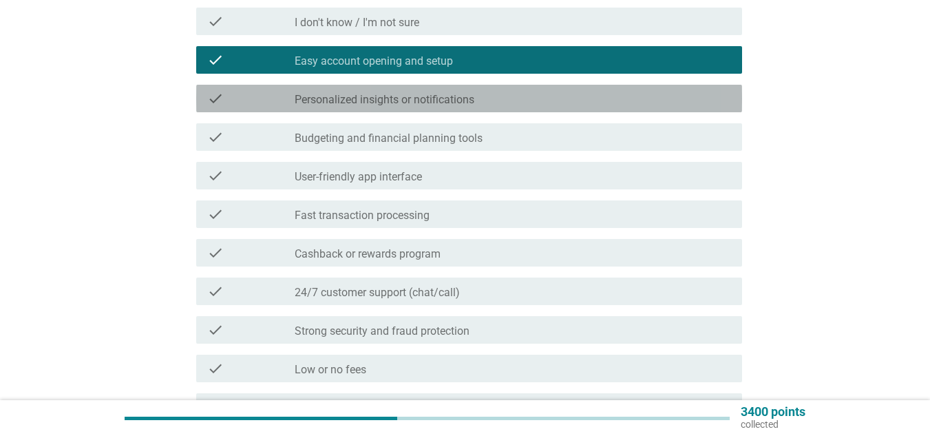
click at [471, 93] on label "Personalized insights or notifications" at bounding box center [385, 100] width 180 height 14
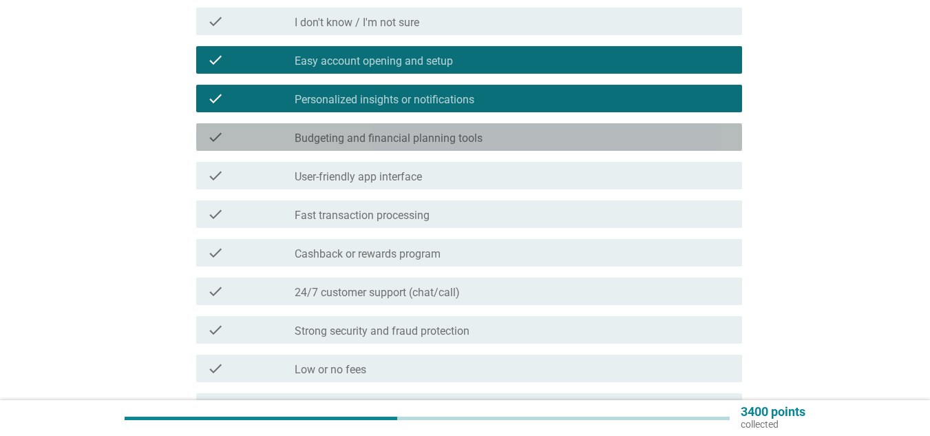
click at [464, 131] on label "Budgeting and financial planning tools" at bounding box center [389, 138] width 188 height 14
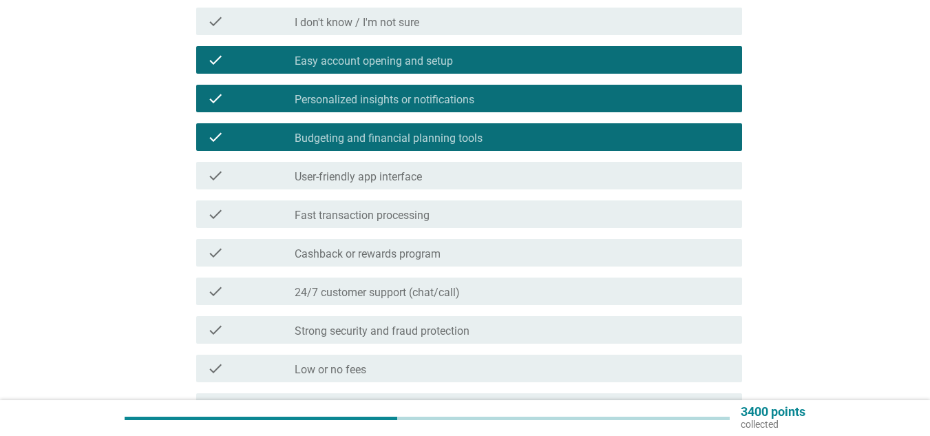
scroll to position [275, 0]
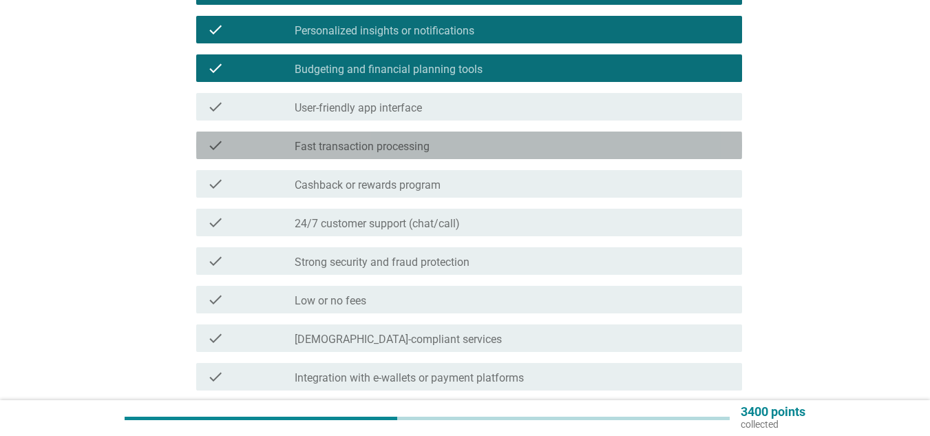
click at [404, 131] on div "check check_box_outline_blank Fast transaction processing" at bounding box center [469, 145] width 546 height 28
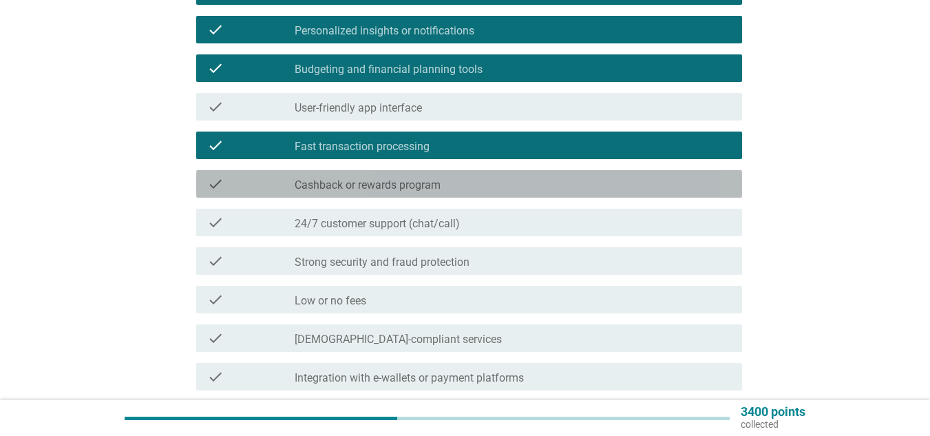
click at [395, 170] on div "check check_box_outline_blank Cashback or rewards program" at bounding box center [469, 184] width 546 height 28
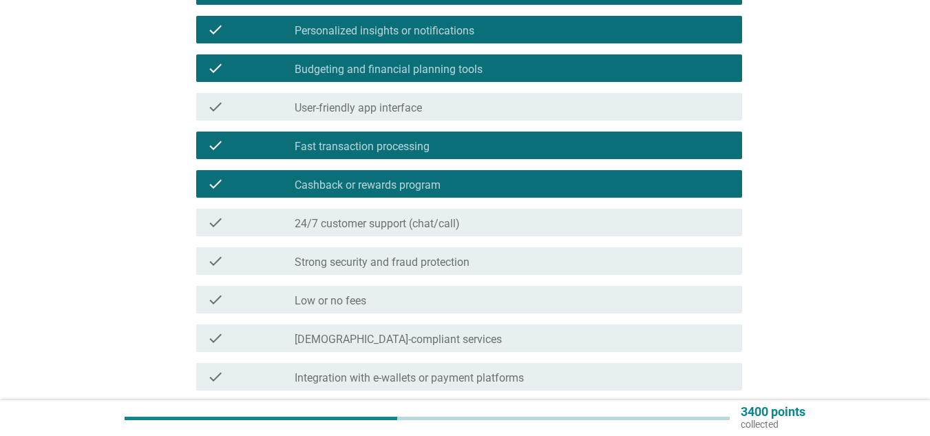
scroll to position [344, 0]
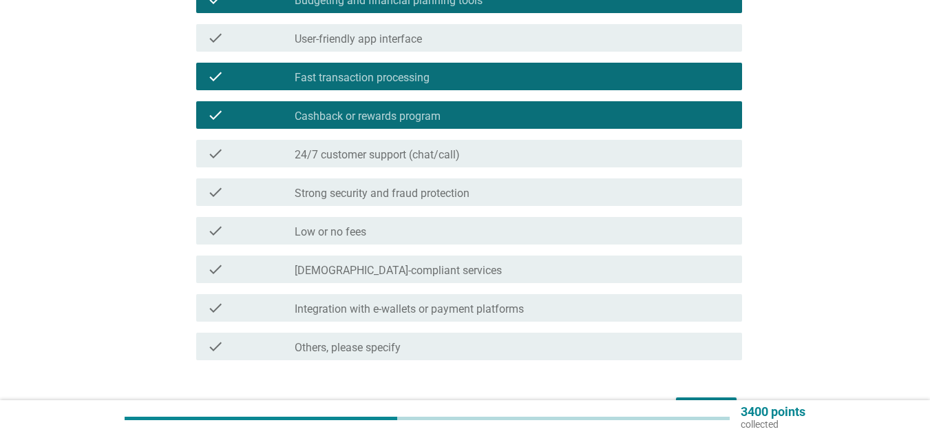
click at [430, 187] on label "Strong security and fraud protection" at bounding box center [382, 194] width 175 height 14
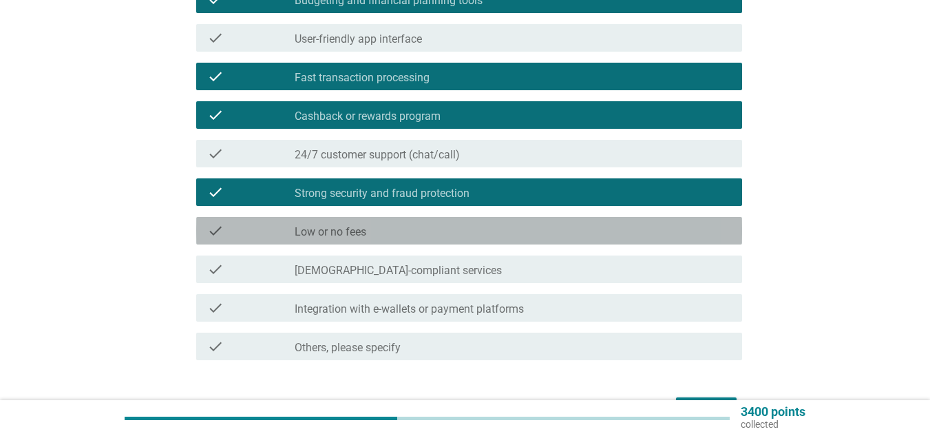
click at [384, 222] on div "check_box_outline_blank Low or no fees" at bounding box center [513, 230] width 436 height 17
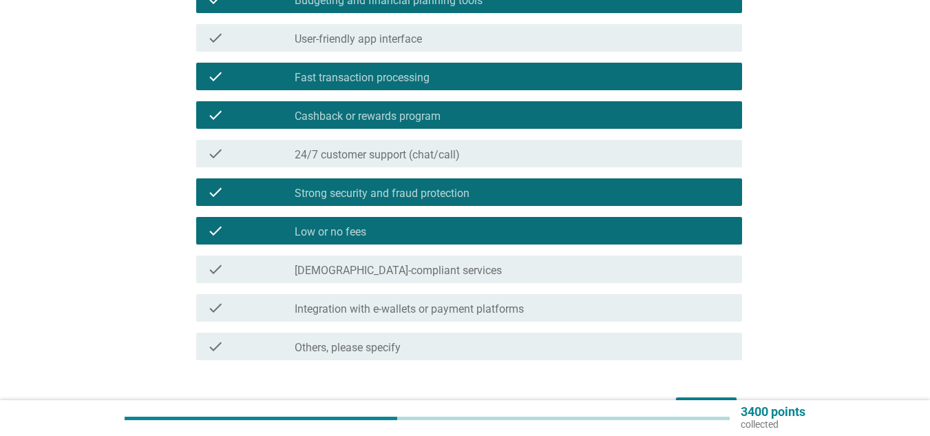
click at [703, 401] on div "Next" at bounding box center [706, 409] width 39 height 17
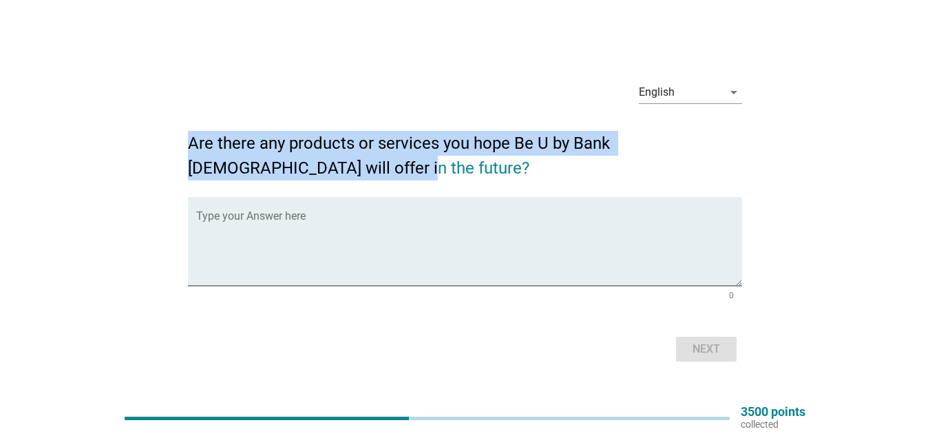
drag, startPoint x: 189, startPoint y: 140, endPoint x: 275, endPoint y: 163, distance: 89.2
click at [275, 163] on h2 "Are there any products or services you hope Be U by Bank [DEMOGRAPHIC_DATA] wil…" at bounding box center [465, 148] width 554 height 63
copy h2 "Are there any products or services you hope Be U by Bank [DEMOGRAPHIC_DATA] wil…"
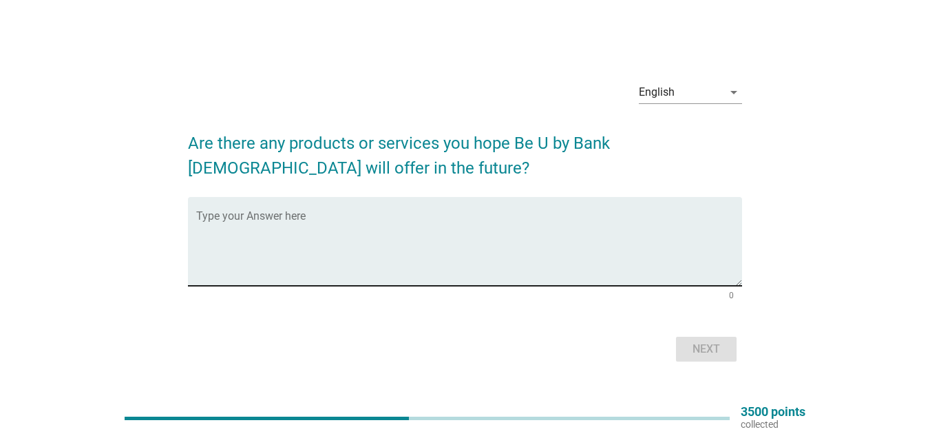
click at [238, 219] on textarea "Type your Answer here" at bounding box center [469, 249] width 546 height 72
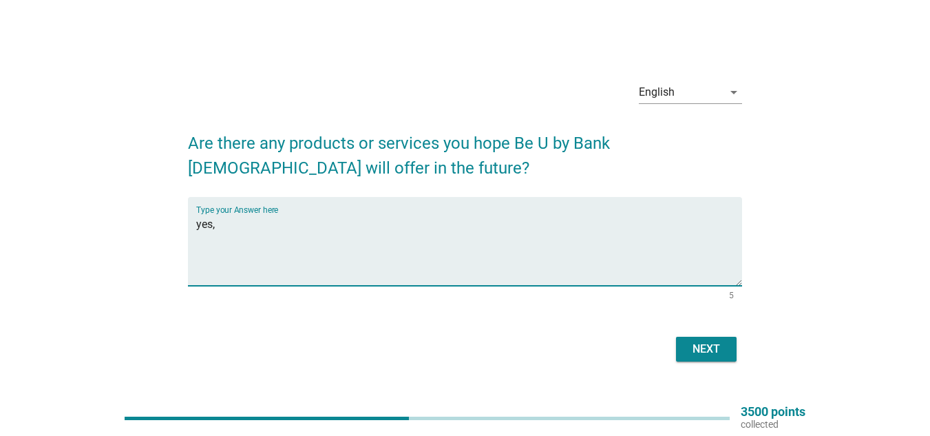
paste textarea "Personal financing, home financing, and car financing applications without visi…"
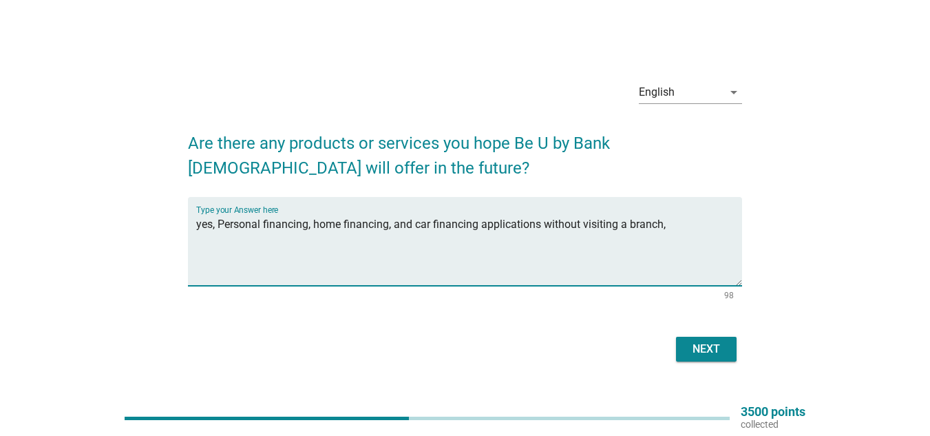
paste textarea "Instant Cross-Border Transfers"
click at [670, 226] on textarea "yes, Personal financing, home financing, and car financing applications without…" at bounding box center [469, 249] width 546 height 72
click at [332, 235] on textarea "yes, Personal financing, home financing, and car financing applications without…" at bounding box center [469, 249] width 546 height 72
paste textarea "Group savings pots where friends/family can save together towards a goal."
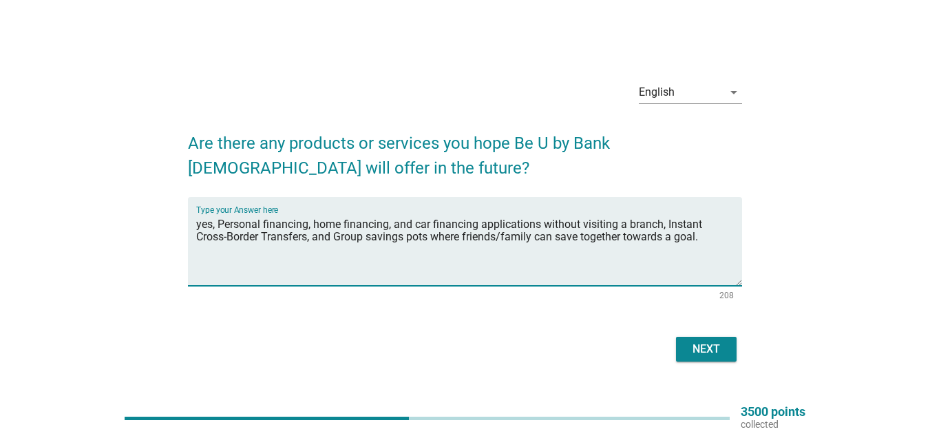
click at [216, 224] on textarea "yes, Personal financing, home financing, and car financing applications without…" at bounding box center [469, 249] width 546 height 72
type textarea "yes, i hope they implement Personal financing, home financing, and car financin…"
click at [703, 345] on div "Next" at bounding box center [706, 349] width 39 height 17
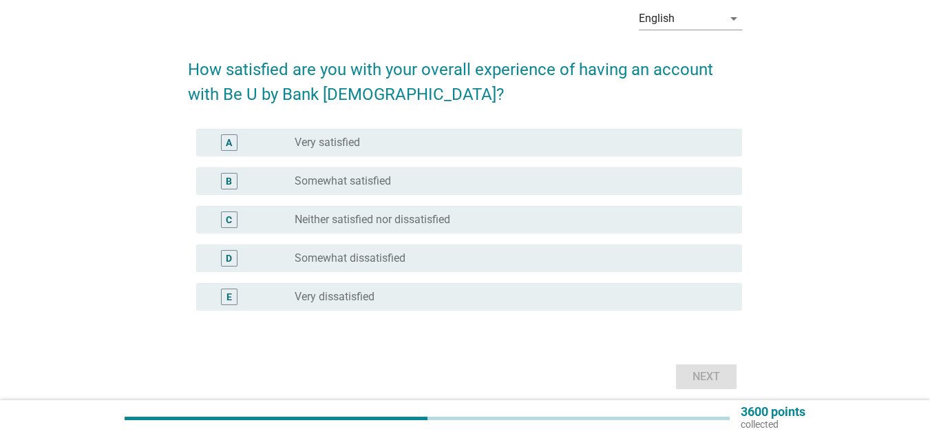
scroll to position [69, 0]
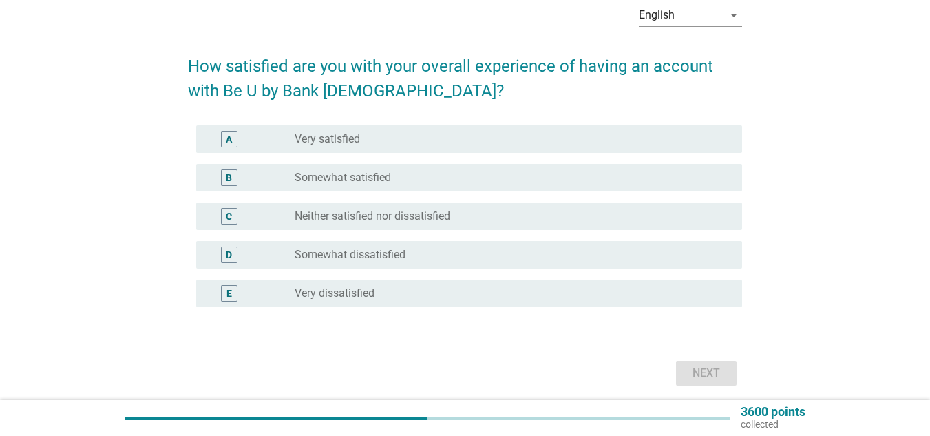
click at [365, 137] on div "radio_button_unchecked Very satisfied" at bounding box center [507, 139] width 425 height 14
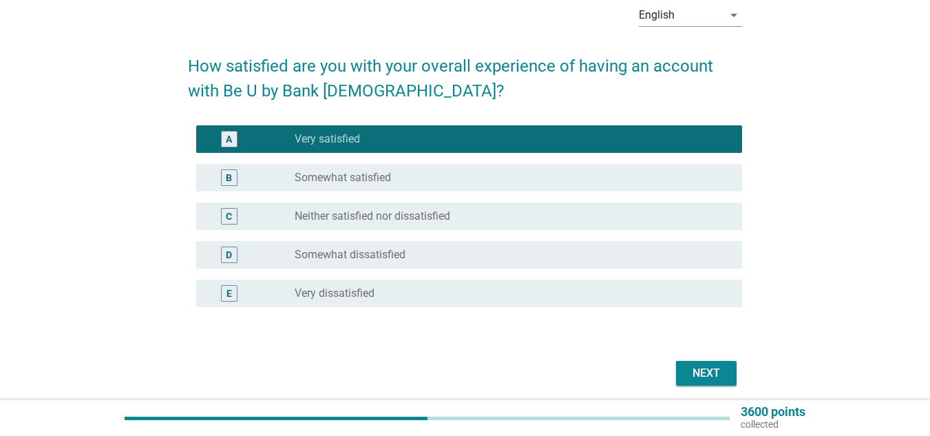
click at [710, 371] on div "Next" at bounding box center [706, 373] width 39 height 17
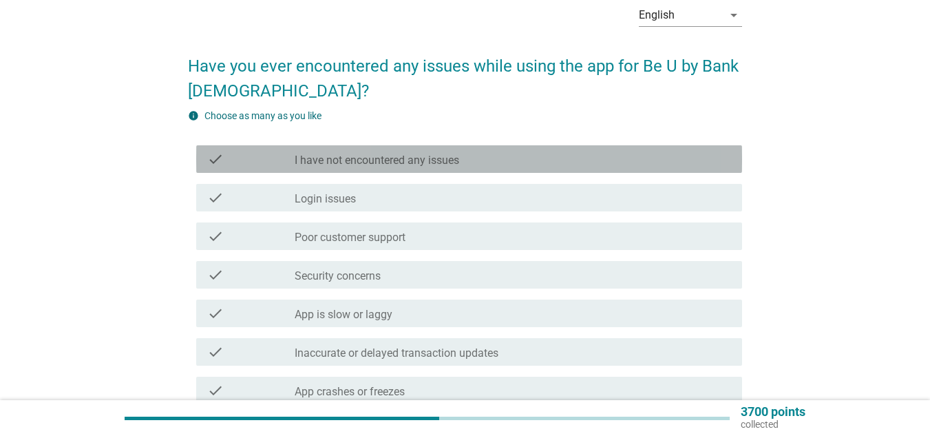
click at [410, 154] on label "I have not encountered any issues" at bounding box center [377, 160] width 164 height 14
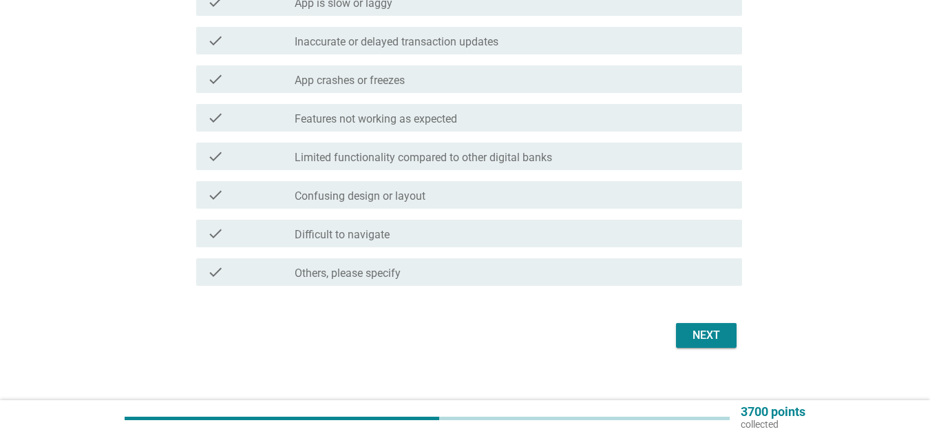
scroll to position [394, 0]
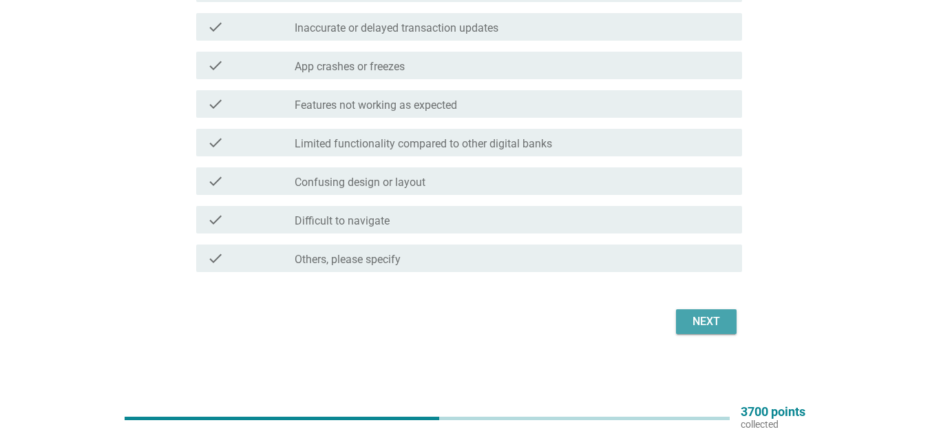
click at [709, 323] on div "Next" at bounding box center [706, 321] width 39 height 17
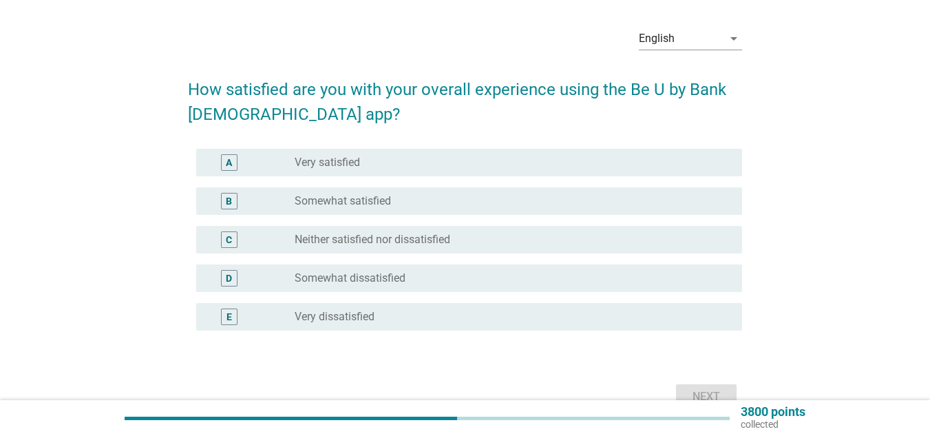
scroll to position [69, 0]
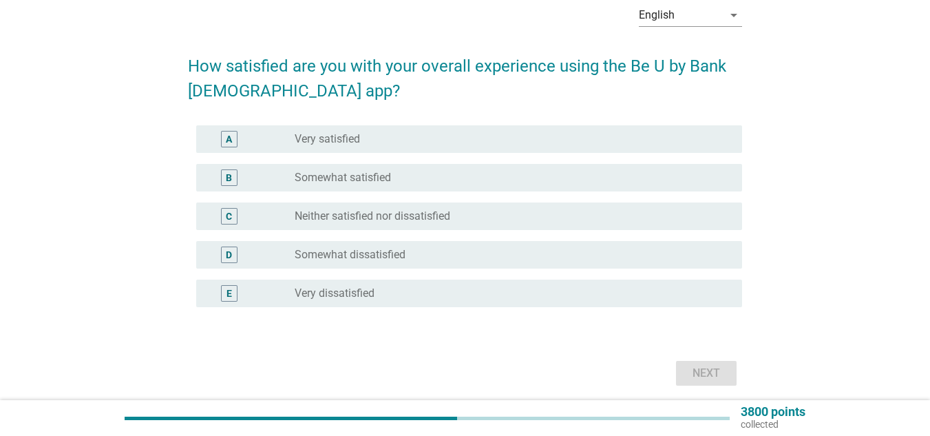
click at [355, 138] on label "Very satisfied" at bounding box center [327, 139] width 65 height 14
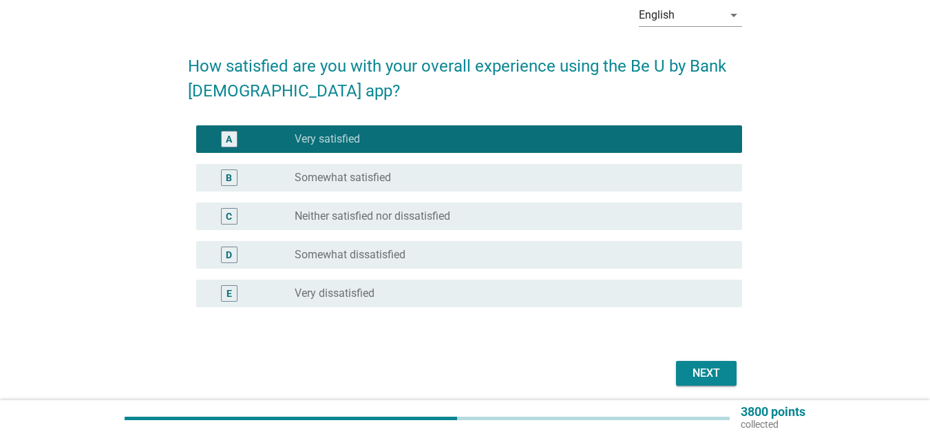
click at [707, 365] on div "Next" at bounding box center [706, 373] width 39 height 17
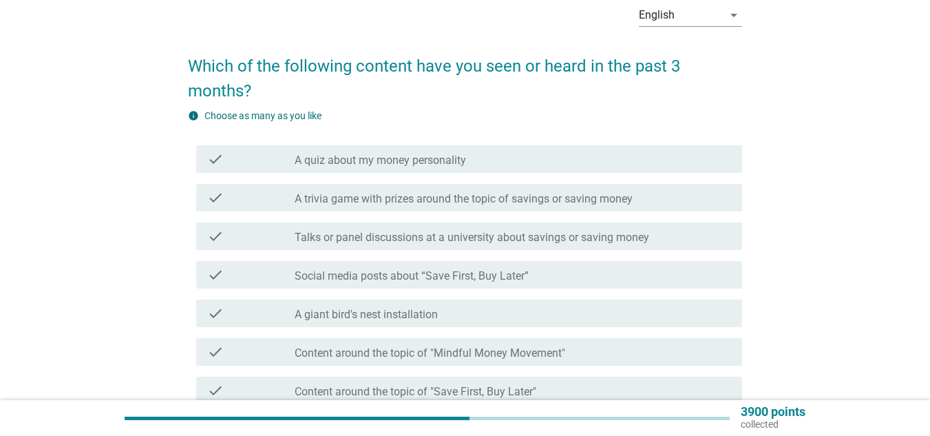
scroll to position [138, 0]
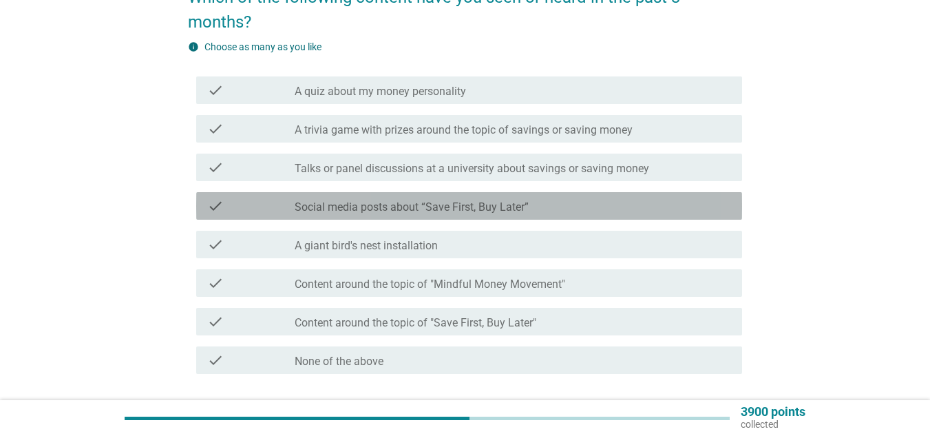
click at [418, 204] on label "Social media posts about “Save First, Buy Later”" at bounding box center [412, 207] width 234 height 14
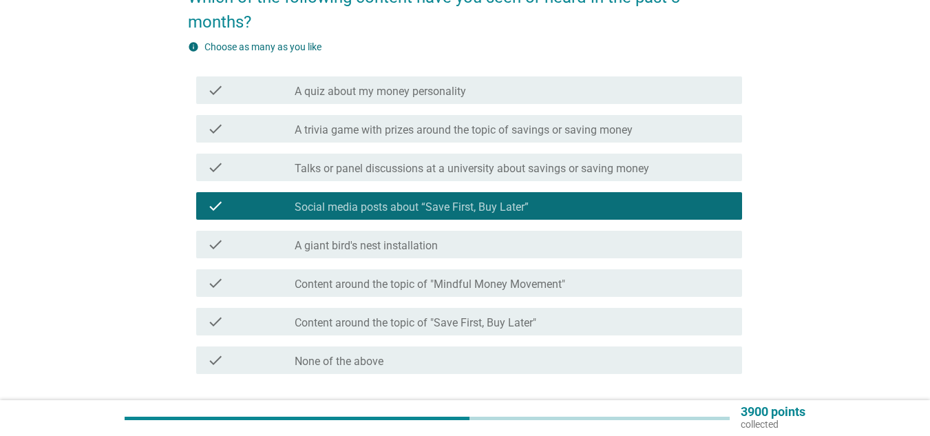
click at [479, 319] on label "Content around the topic of "Save First, Buy Later"" at bounding box center [416, 323] width 242 height 14
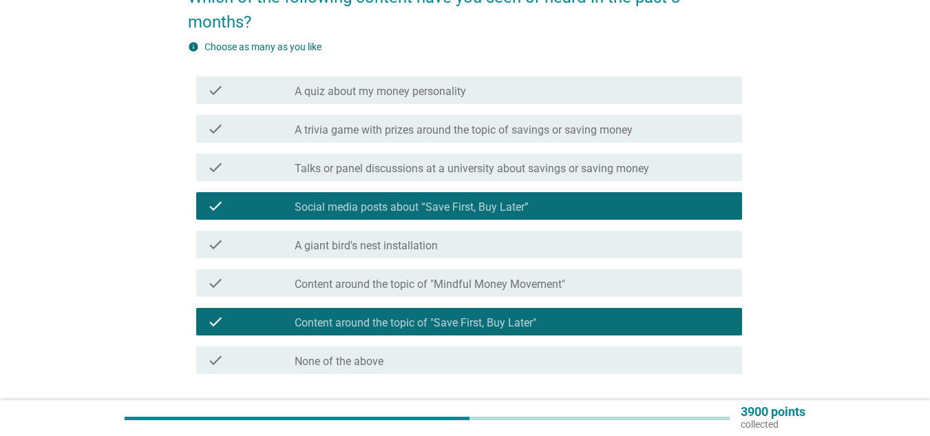
click at [448, 167] on label "Talks or panel discussions at a university about savings or saving money" at bounding box center [472, 169] width 354 height 14
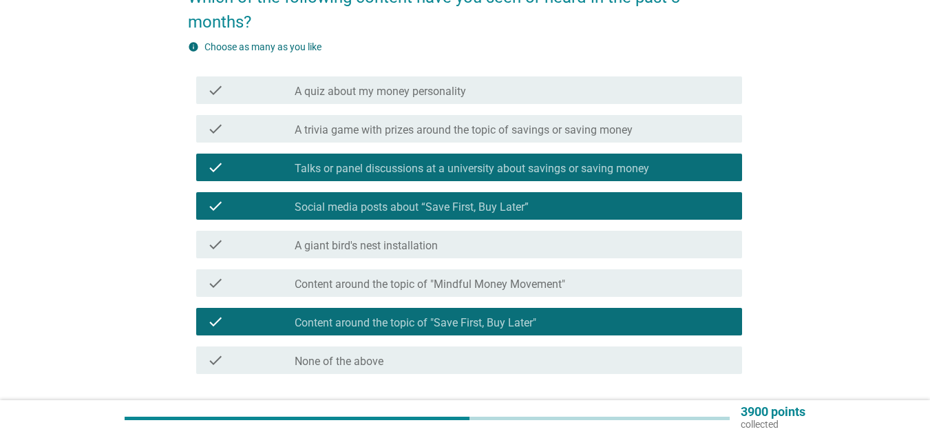
scroll to position [206, 0]
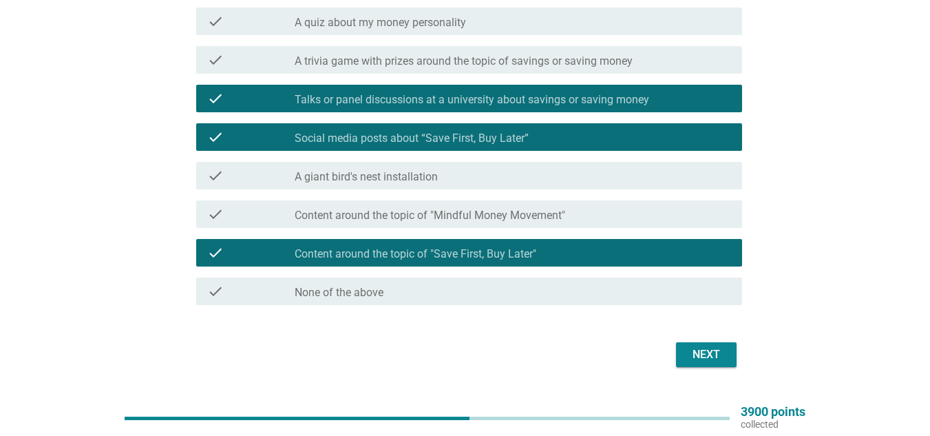
click at [720, 352] on div "Next" at bounding box center [706, 354] width 39 height 17
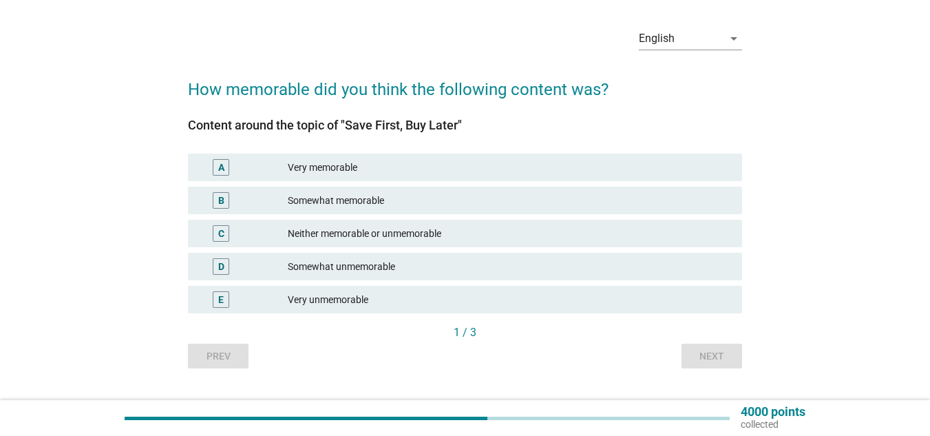
scroll to position [69, 0]
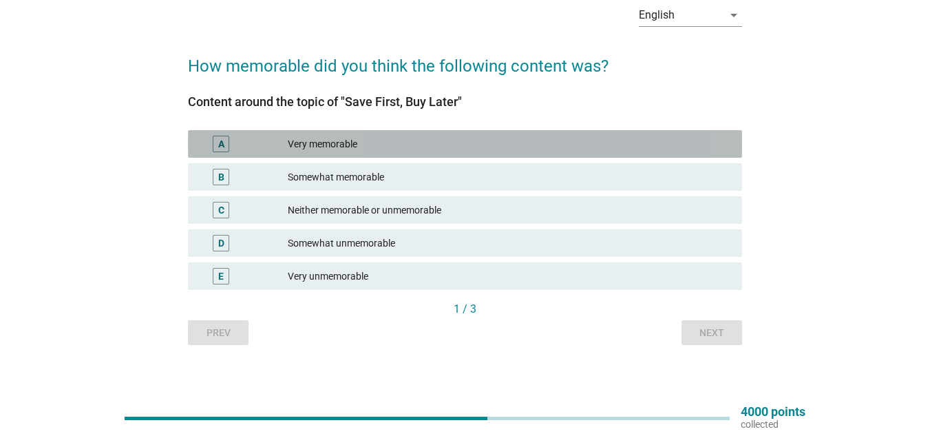
click at [369, 142] on div "Very memorable" at bounding box center [509, 144] width 443 height 17
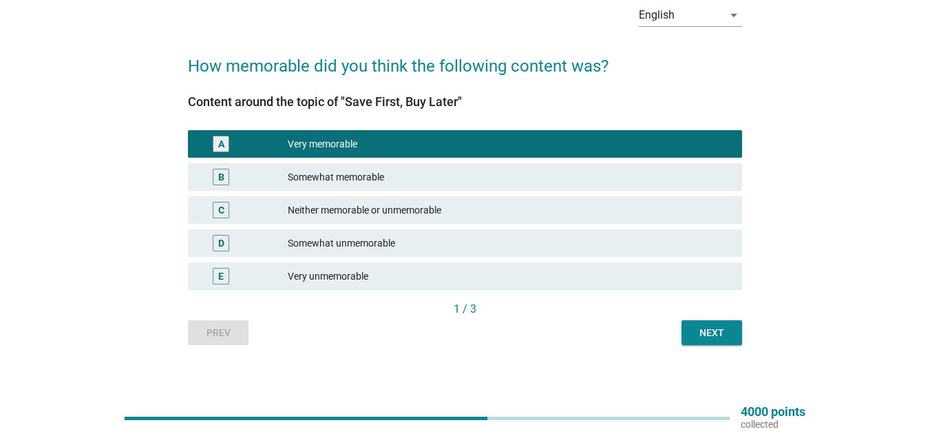
click at [712, 332] on div "Next" at bounding box center [711, 333] width 39 height 14
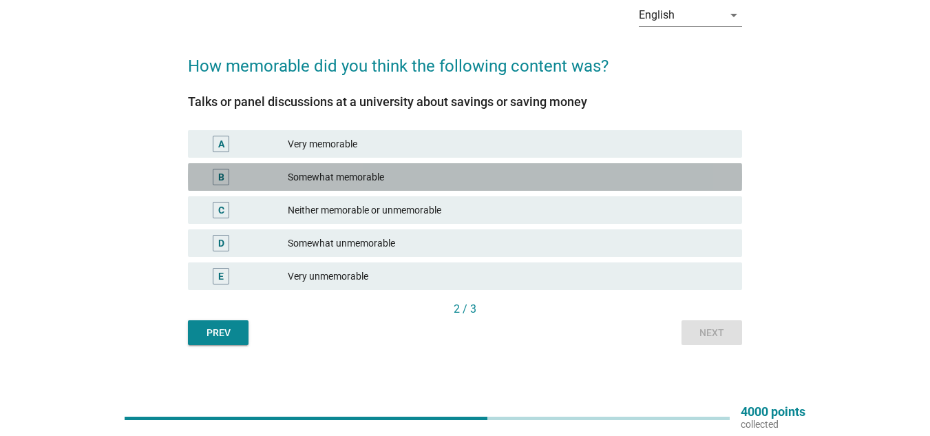
click at [356, 171] on div "Somewhat memorable" at bounding box center [509, 177] width 443 height 17
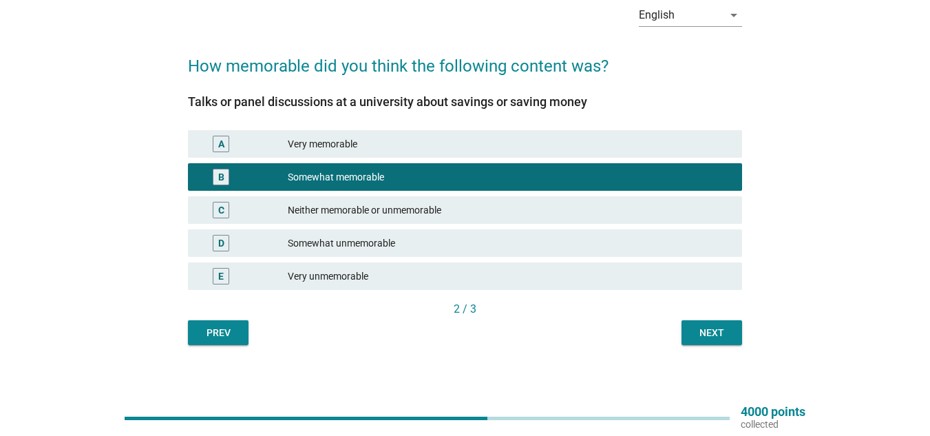
click at [716, 331] on div "Next" at bounding box center [711, 333] width 39 height 14
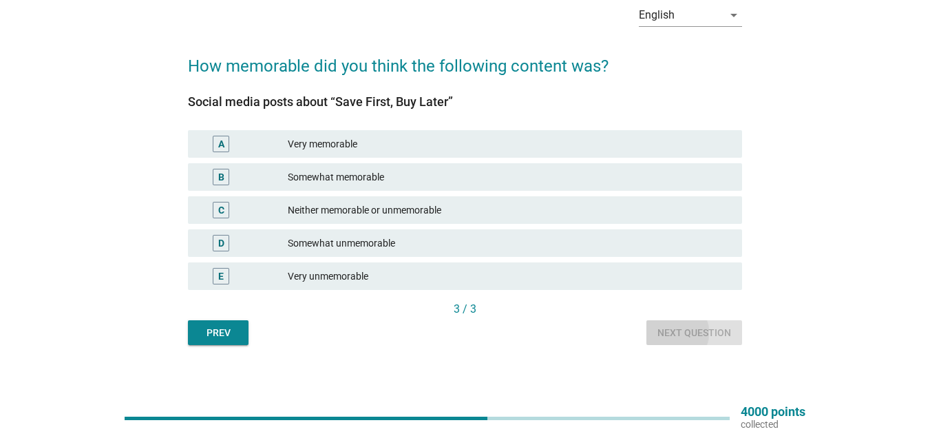
scroll to position [0, 0]
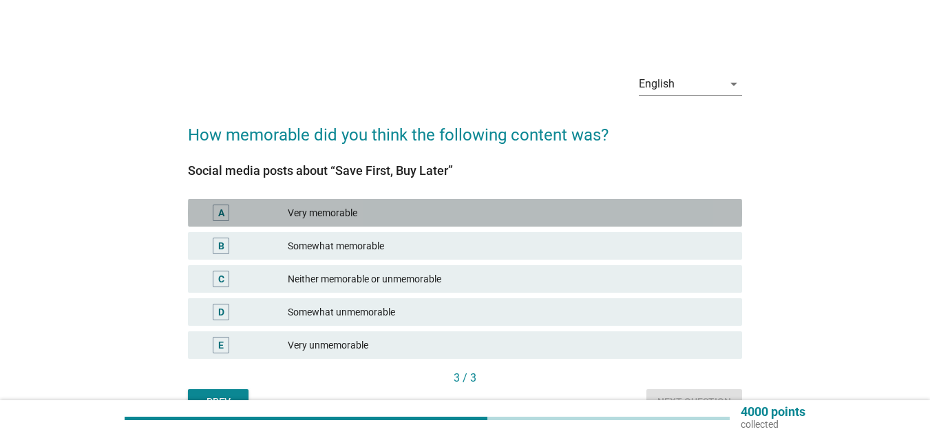
click at [339, 206] on div "Very memorable" at bounding box center [509, 212] width 443 height 17
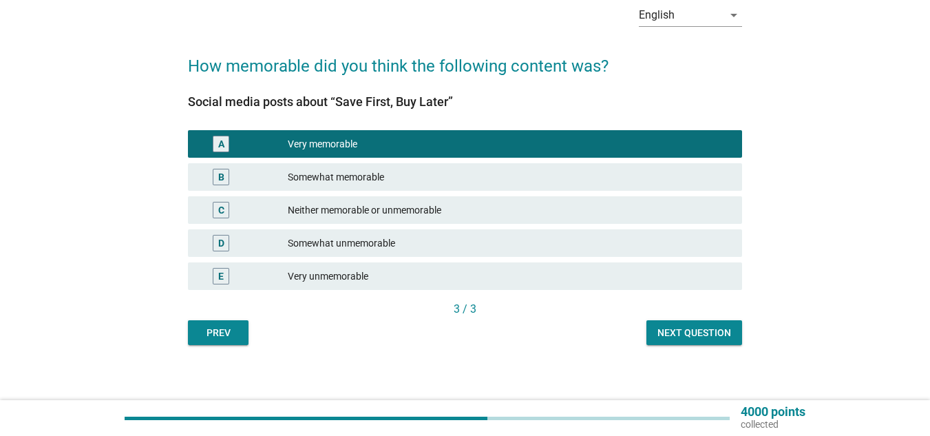
scroll to position [76, 0]
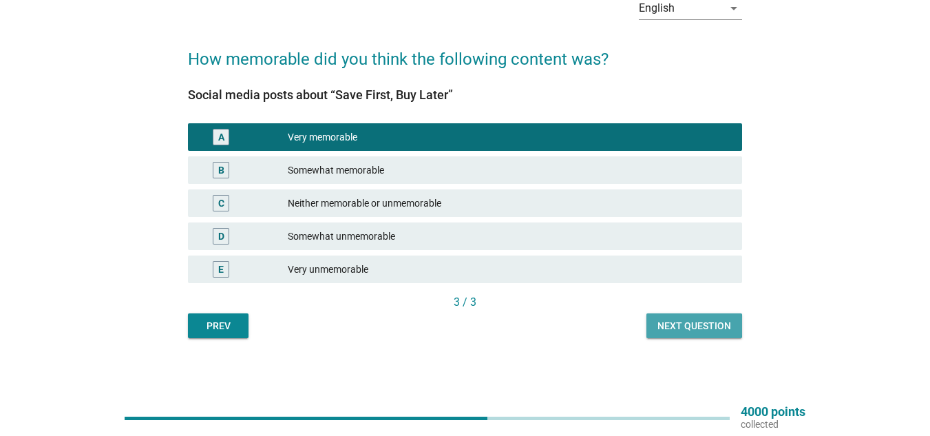
click at [688, 322] on div "Next question" at bounding box center [694, 326] width 74 height 14
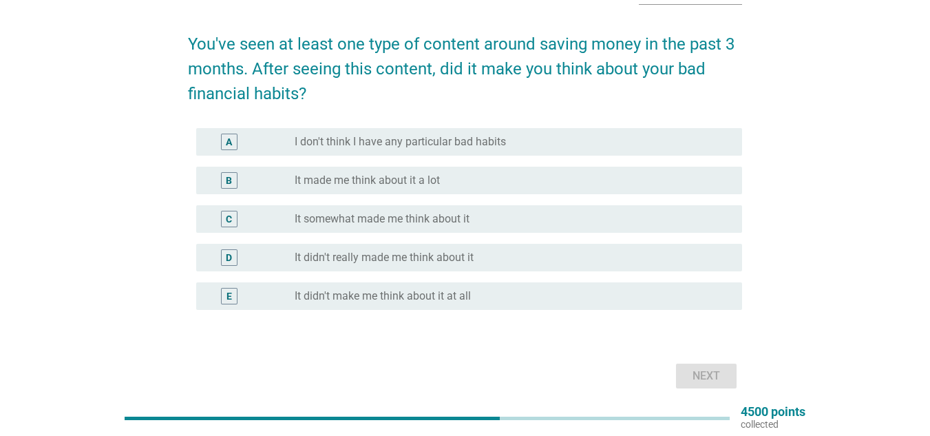
scroll to position [69, 0]
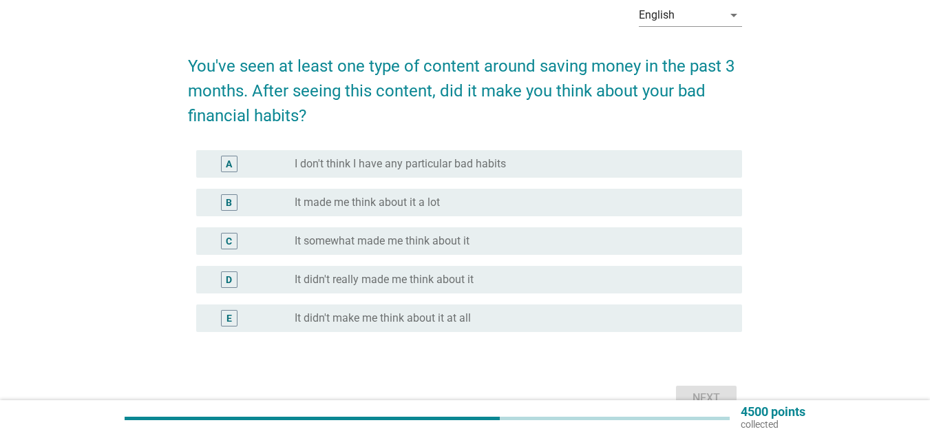
click at [414, 201] on label "It made me think about it a lot" at bounding box center [367, 202] width 145 height 14
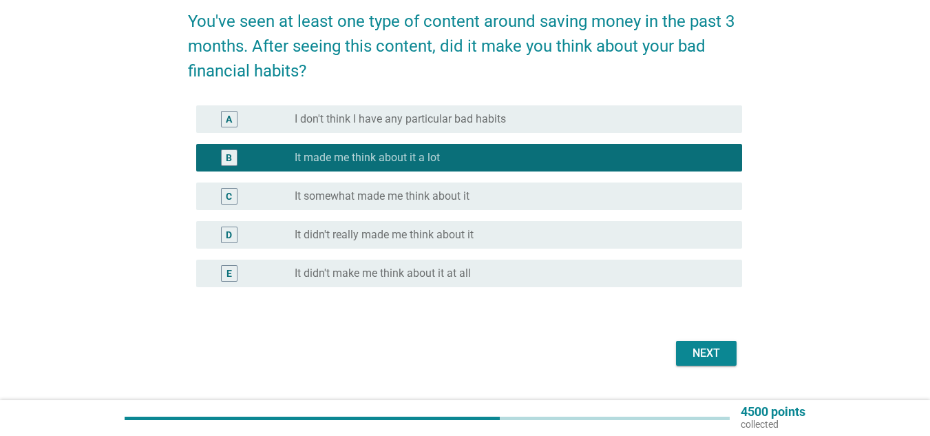
scroll to position [138, 0]
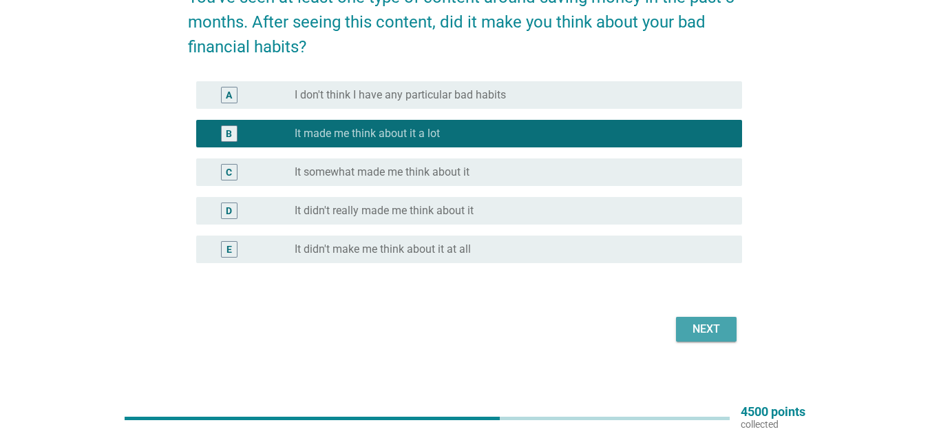
click at [699, 329] on div "Next" at bounding box center [706, 329] width 39 height 17
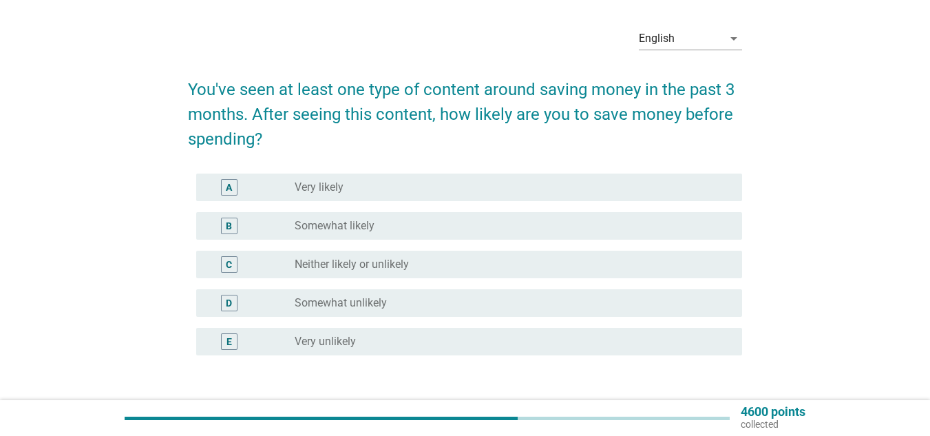
scroll to position [69, 0]
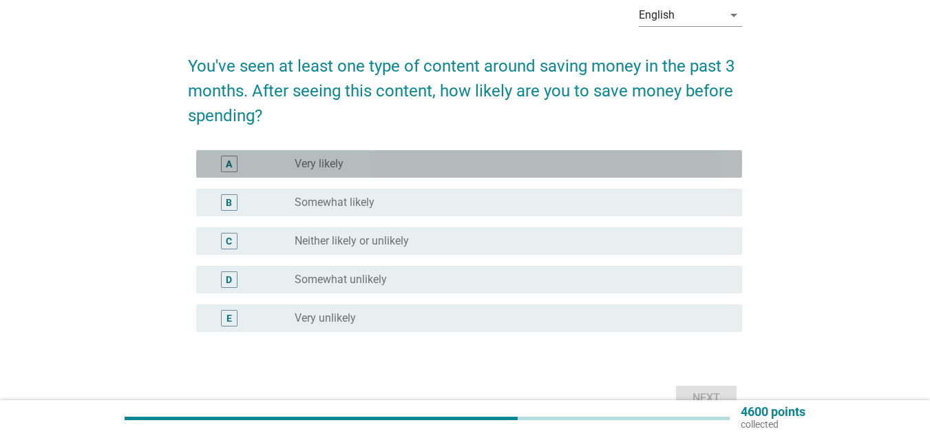
click at [345, 167] on div "radio_button_unchecked Very likely" at bounding box center [507, 164] width 425 height 14
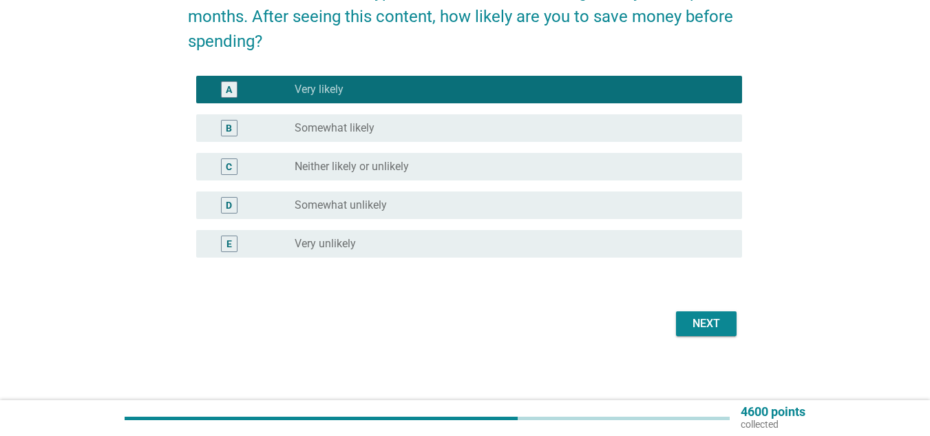
scroll to position [145, 0]
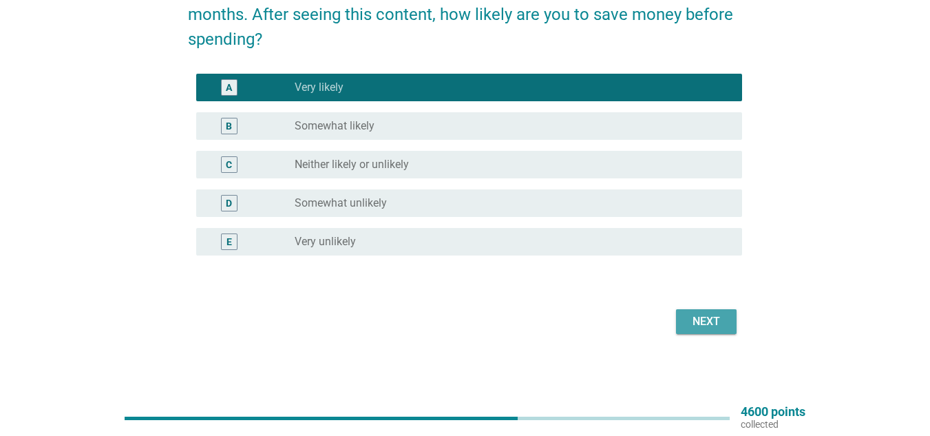
click at [704, 315] on div "Next" at bounding box center [706, 321] width 39 height 17
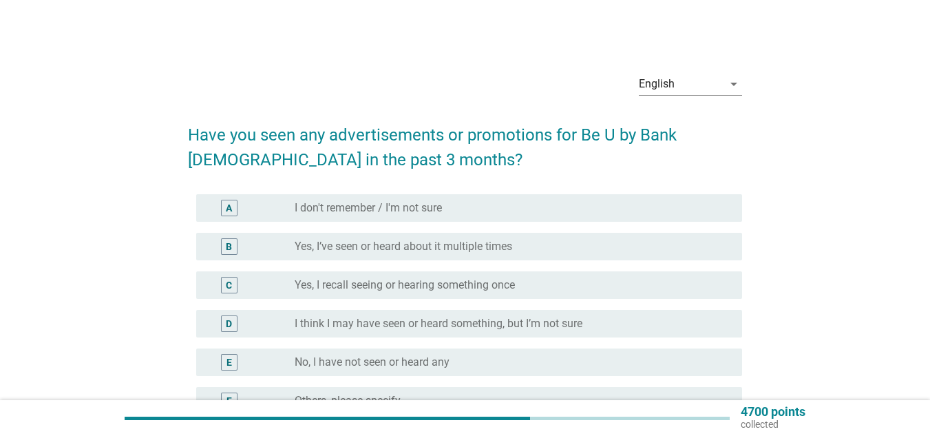
scroll to position [69, 0]
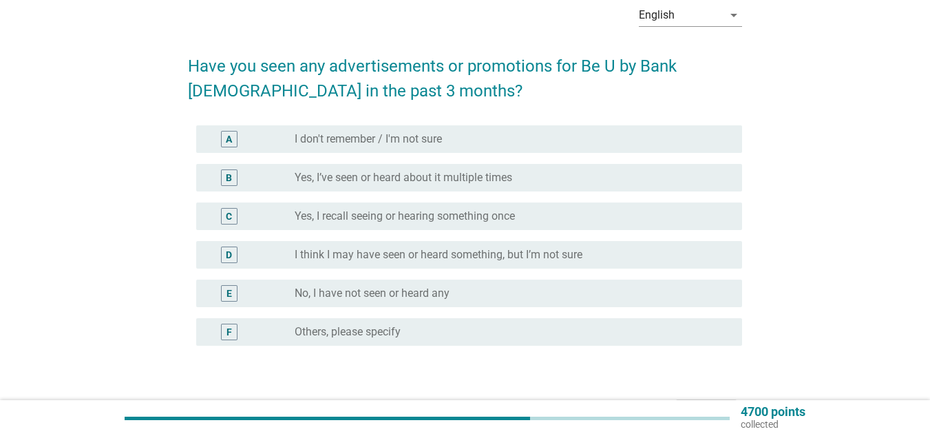
click at [415, 172] on label "Yes, I’ve seen or heard about it multiple times" at bounding box center [403, 178] width 217 height 14
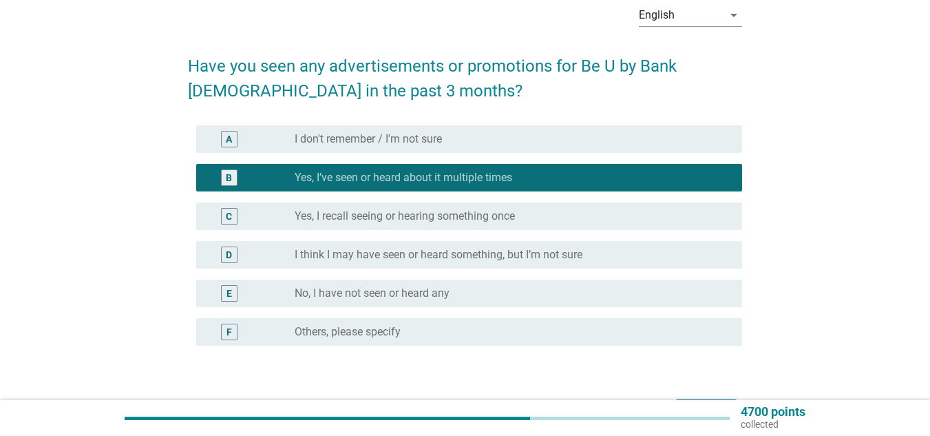
scroll to position [138, 0]
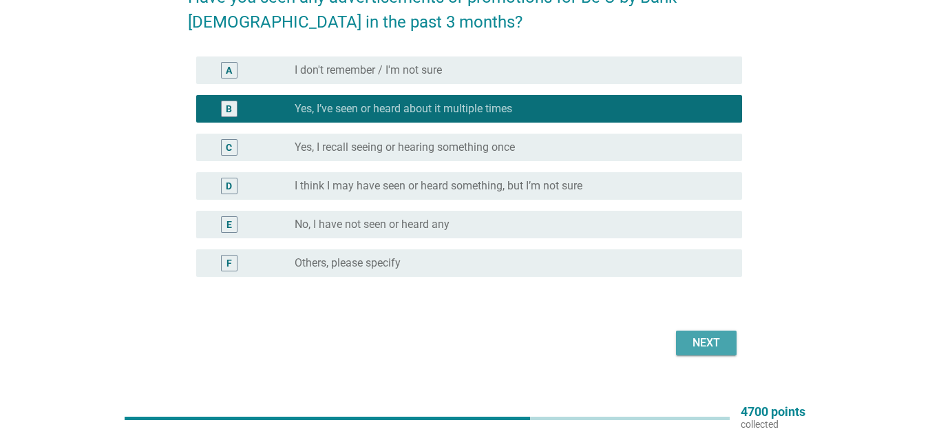
click at [705, 341] on div "Next" at bounding box center [706, 342] width 39 height 17
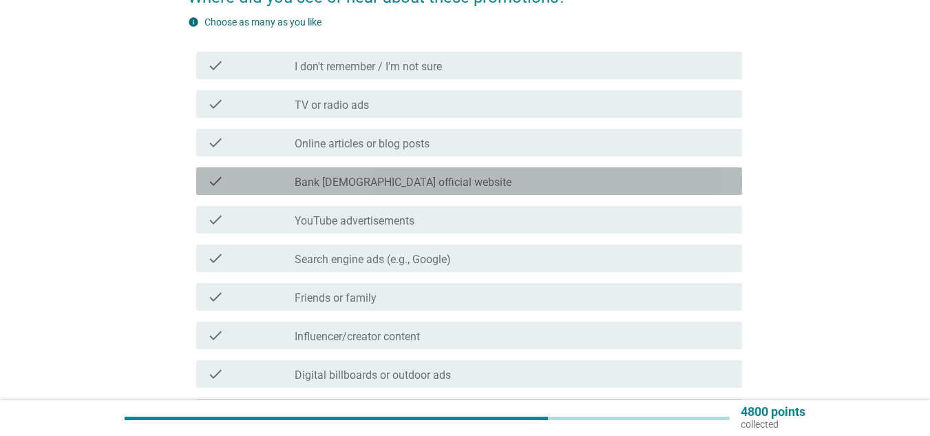
click at [373, 181] on label "Bank [DEMOGRAPHIC_DATA] official website" at bounding box center [403, 182] width 217 height 14
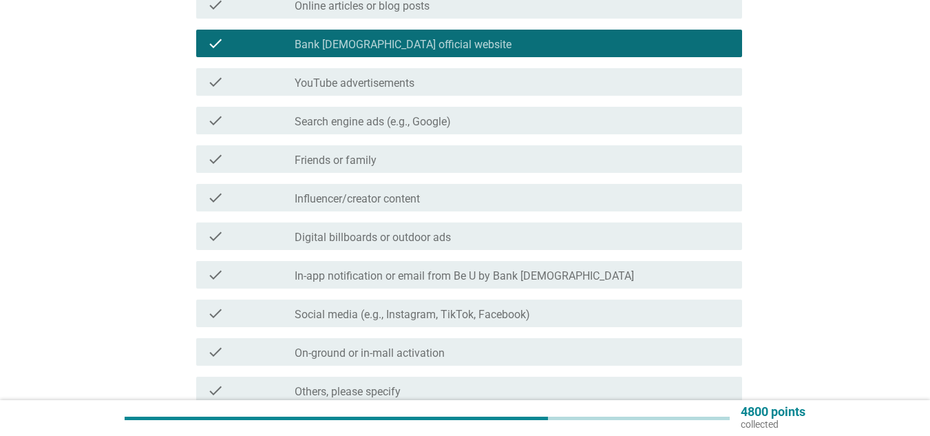
scroll to position [344, 0]
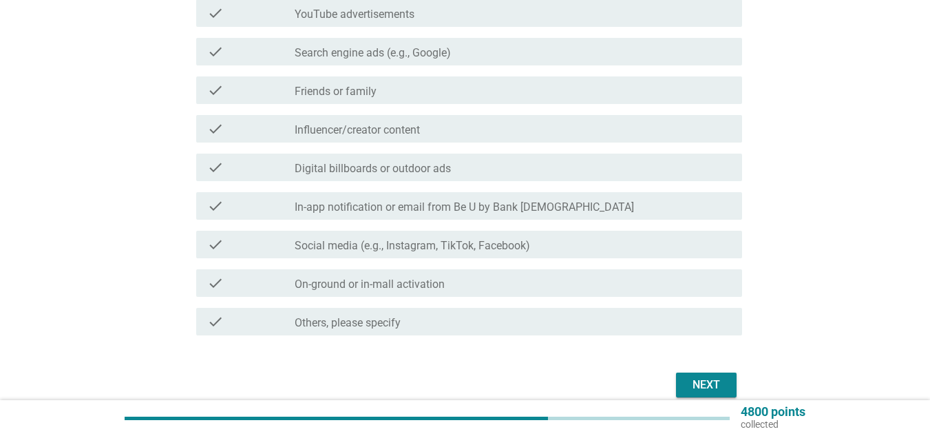
click at [392, 204] on label "In-app notification or email from Be U by Bank [DEMOGRAPHIC_DATA]" at bounding box center [464, 207] width 339 height 14
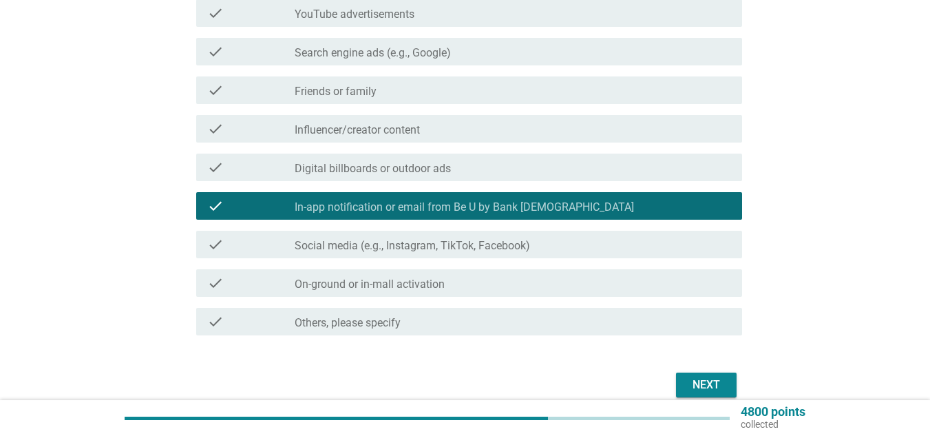
click at [390, 242] on label "Social media (e.g., Instagram, TikTok, Facebook)" at bounding box center [412, 246] width 235 height 14
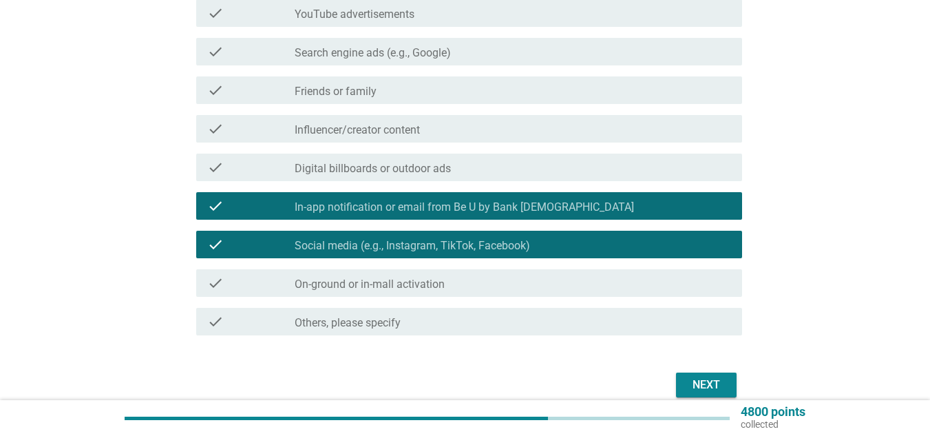
click at [699, 381] on div "Next" at bounding box center [706, 384] width 39 height 17
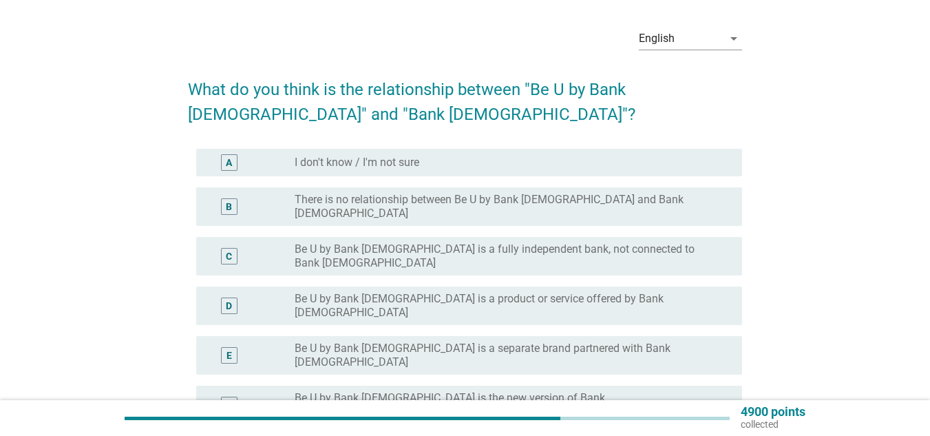
scroll to position [69, 0]
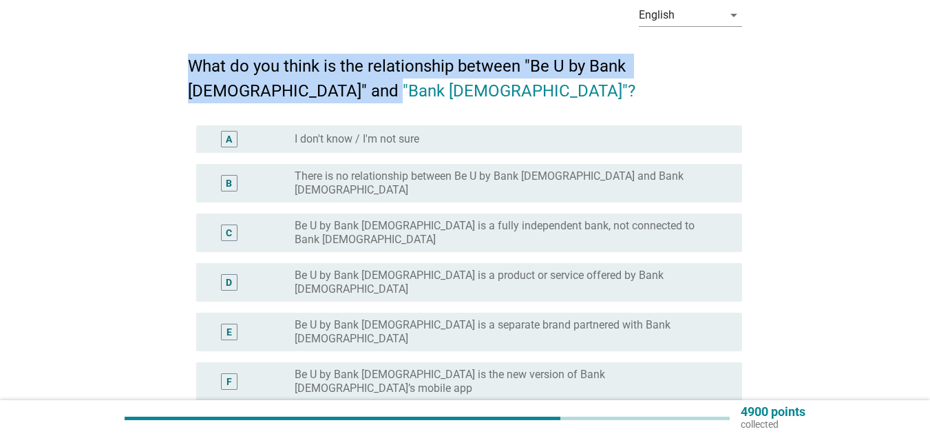
drag, startPoint x: 192, startPoint y: 65, endPoint x: 308, endPoint y: 81, distance: 116.7
click at [308, 81] on h2 "What do you think is the relationship between "Be U by Bank [DEMOGRAPHIC_DATA]"…" at bounding box center [465, 71] width 554 height 63
copy h2 "What do you think is the relationship between "Be U by Bank [DEMOGRAPHIC_DATA]"…"
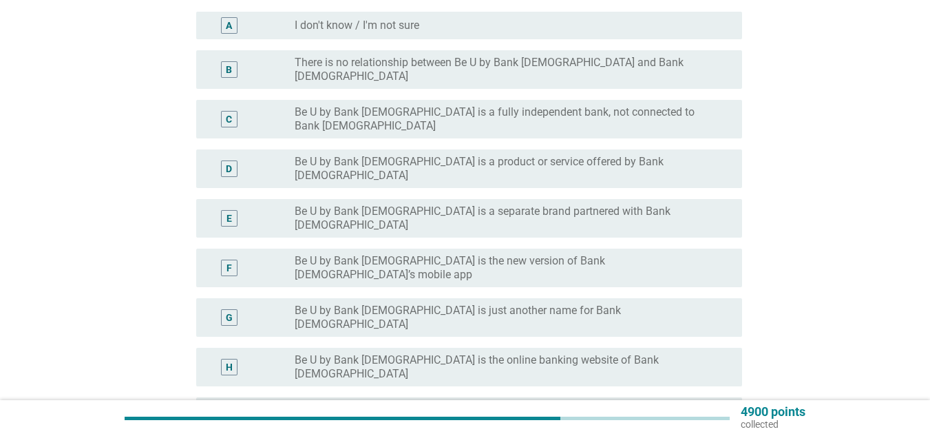
scroll to position [206, 0]
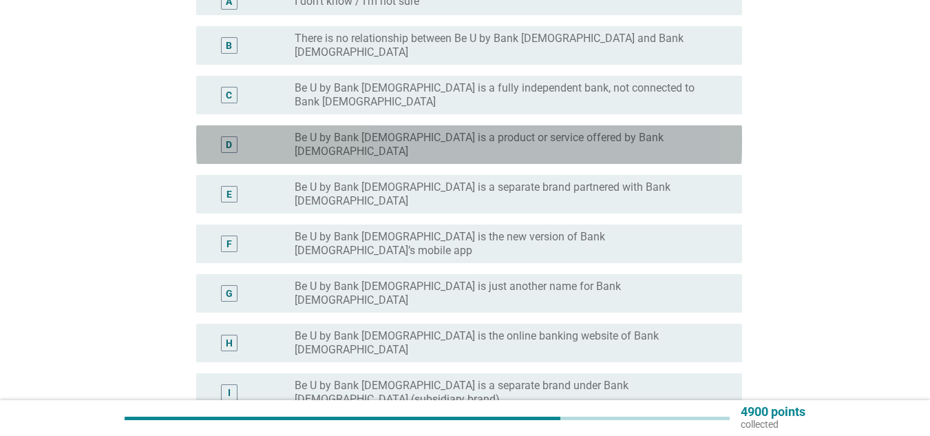
click at [504, 131] on label "Be U by Bank [DEMOGRAPHIC_DATA] is a product or service offered by Bank [DEMOGR…" at bounding box center [507, 145] width 425 height 28
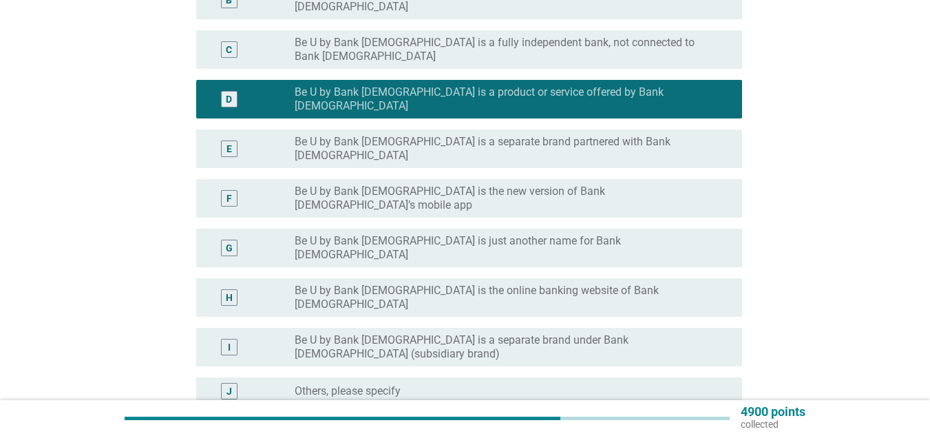
scroll to position [275, 0]
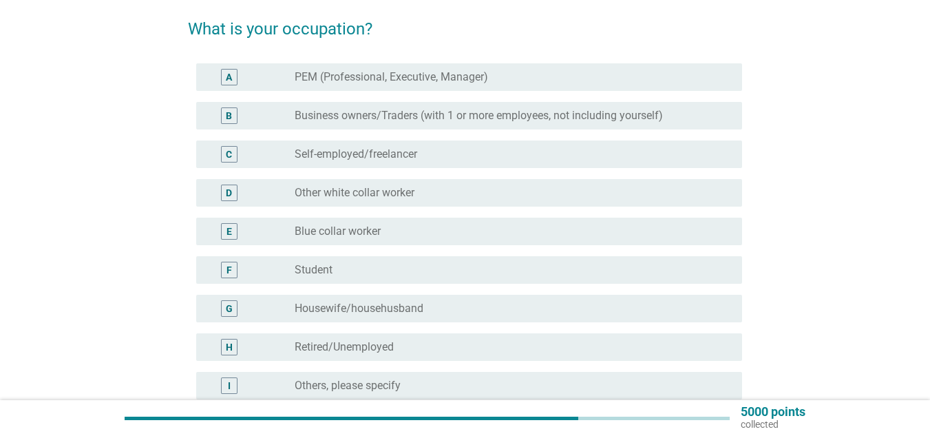
scroll to position [138, 0]
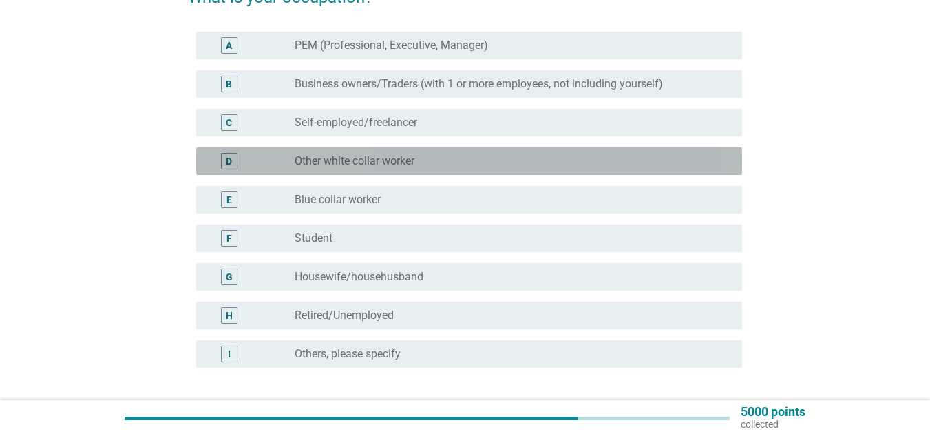
click at [387, 160] on label "Other white collar worker" at bounding box center [355, 161] width 120 height 14
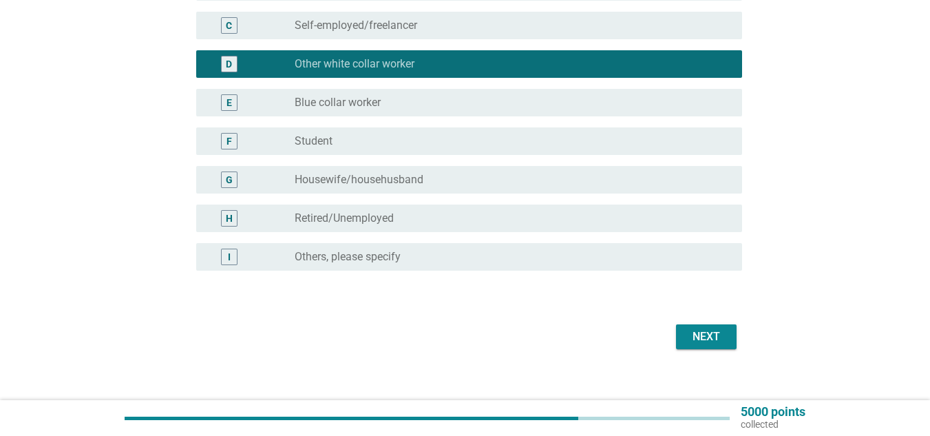
scroll to position [250, 0]
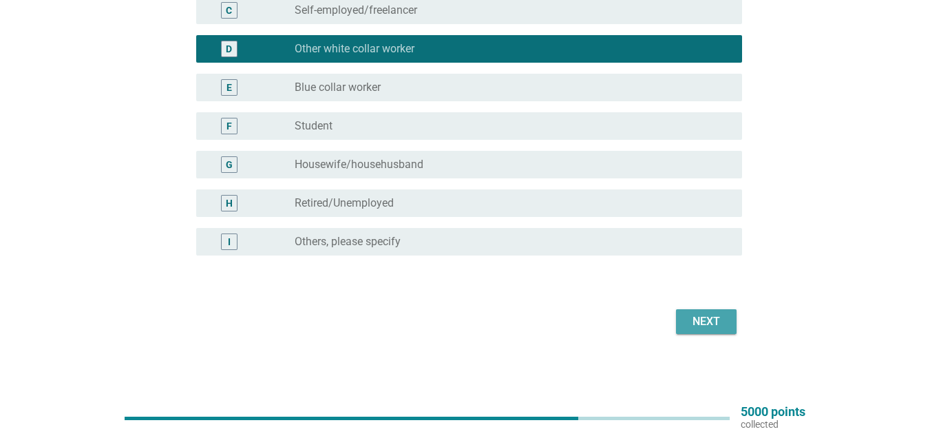
click at [708, 319] on div "Next" at bounding box center [706, 321] width 39 height 17
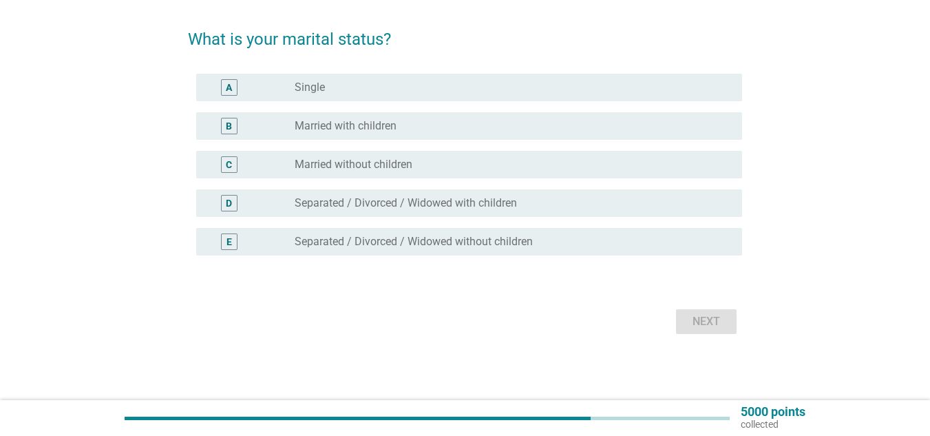
scroll to position [0, 0]
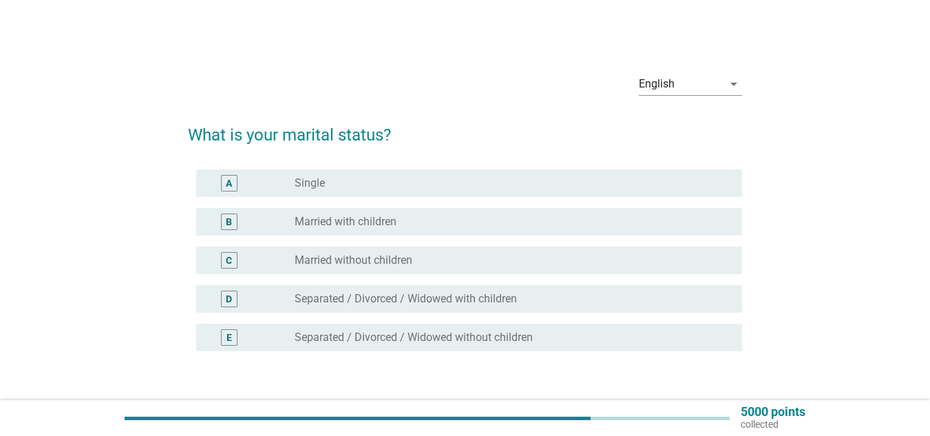
click at [386, 260] on label "Married without children" at bounding box center [354, 260] width 118 height 14
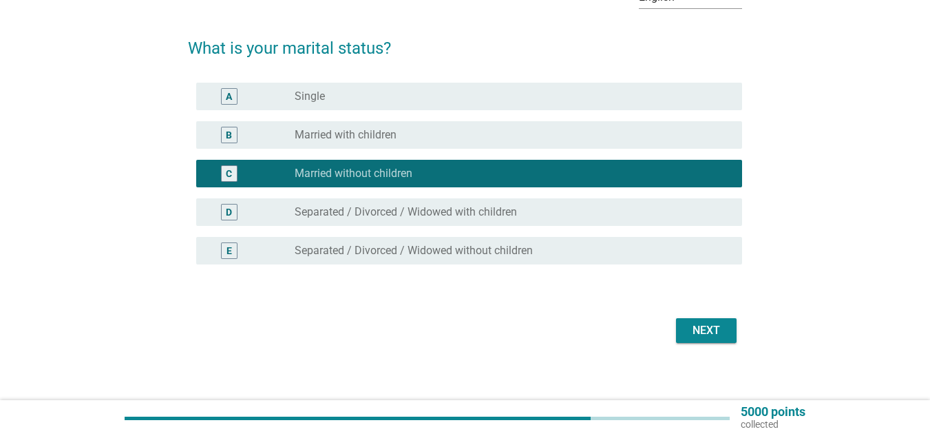
scroll to position [96, 0]
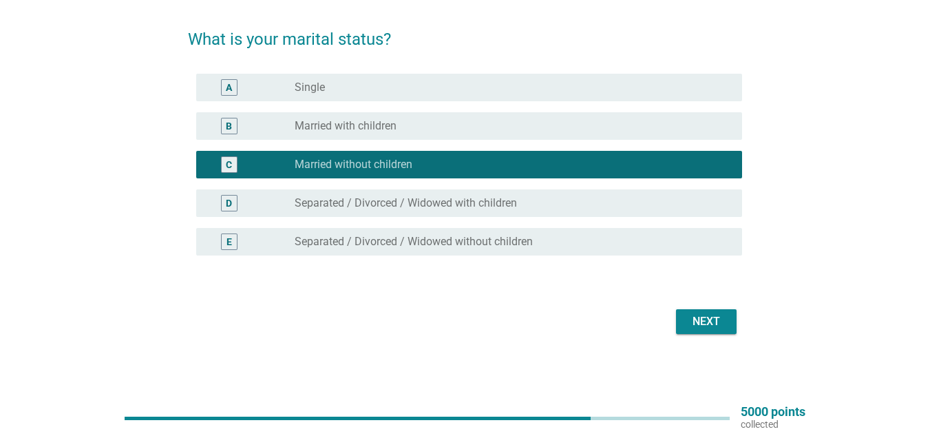
click at [692, 321] on div "Next" at bounding box center [706, 321] width 39 height 17
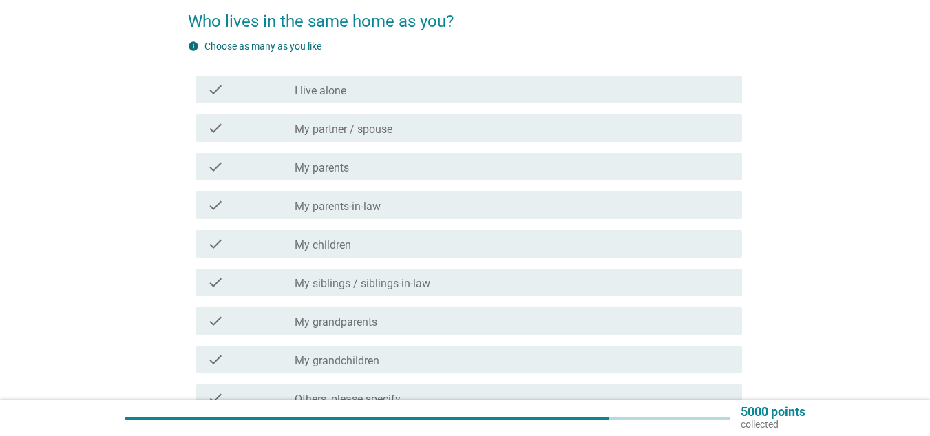
scroll to position [138, 0]
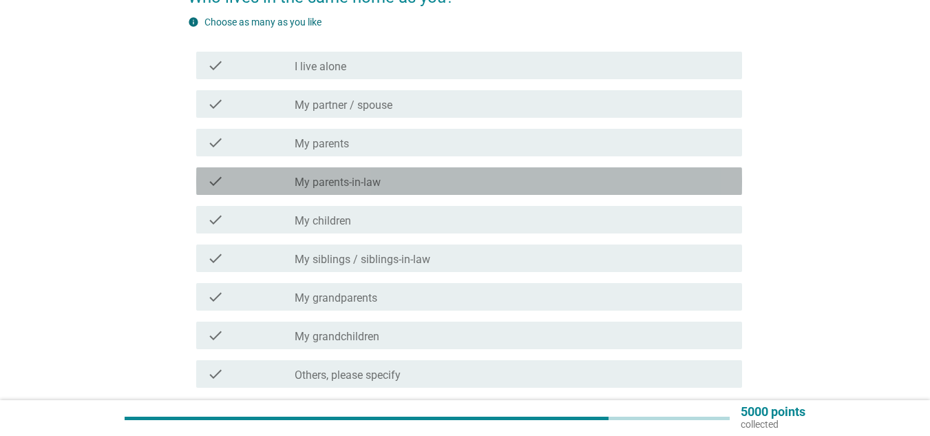
click at [396, 180] on div "check_box_outline_blank My parents-in-law" at bounding box center [513, 181] width 436 height 17
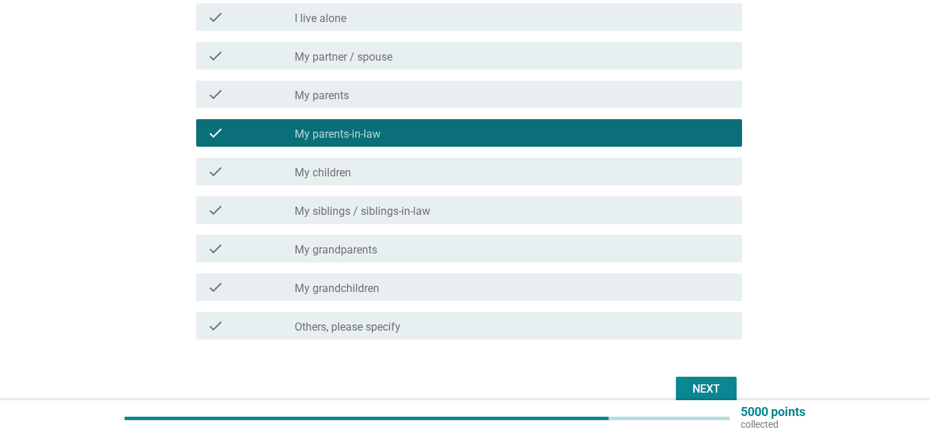
scroll to position [206, 0]
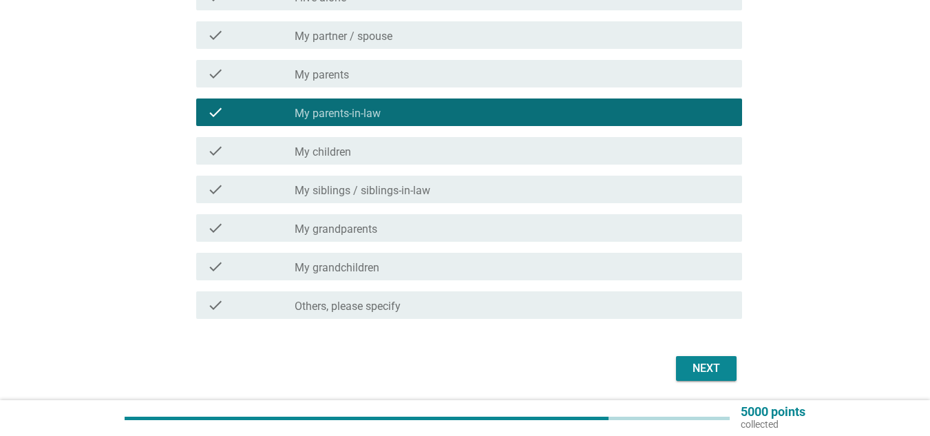
click at [434, 196] on div "check_box_outline_blank My siblings / siblings-in-law" at bounding box center [513, 189] width 436 height 17
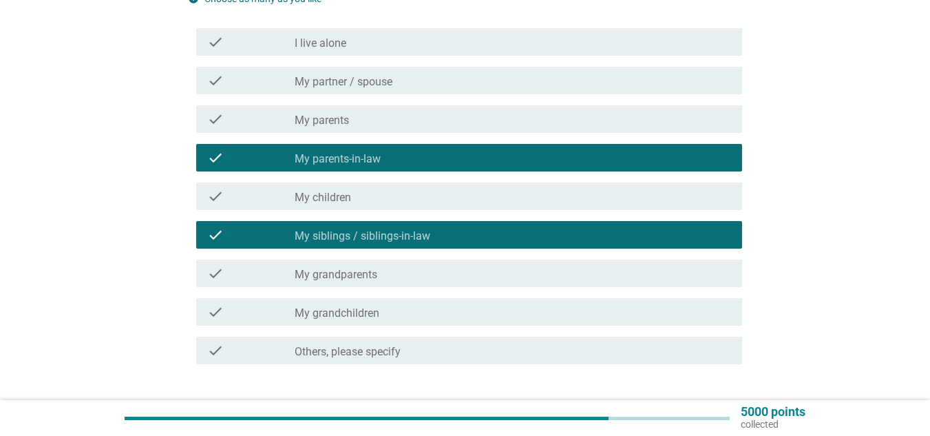
scroll to position [138, 0]
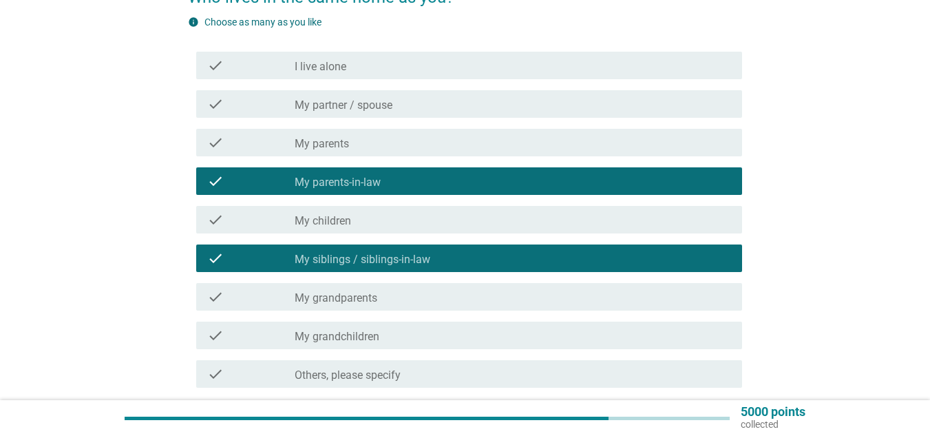
click at [379, 117] on div "check check_box_outline_blank My partner / spouse" at bounding box center [469, 104] width 546 height 28
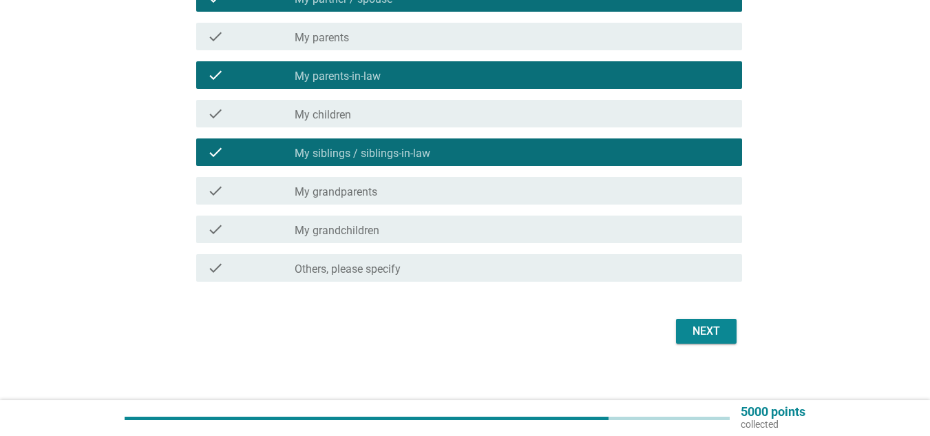
scroll to position [253, 0]
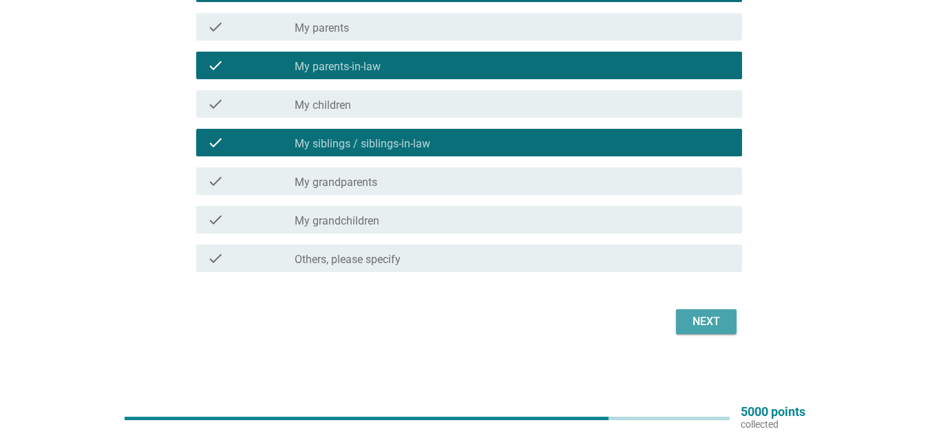
click at [702, 315] on div "Next" at bounding box center [706, 321] width 39 height 17
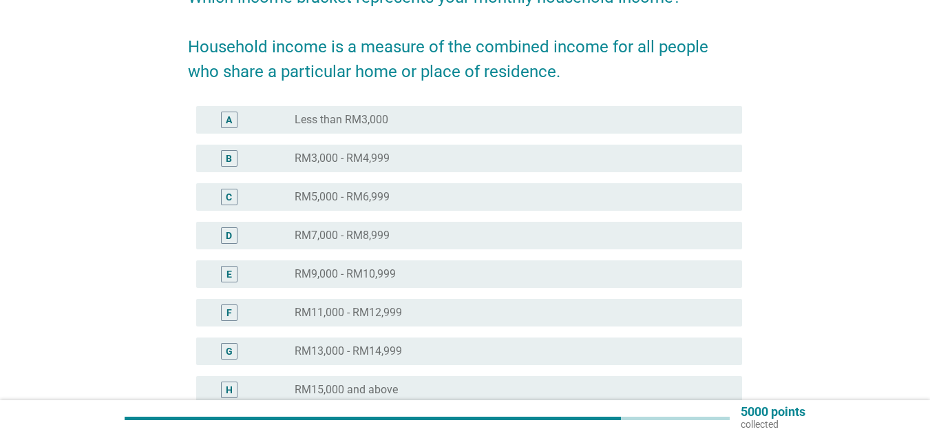
scroll to position [206, 0]
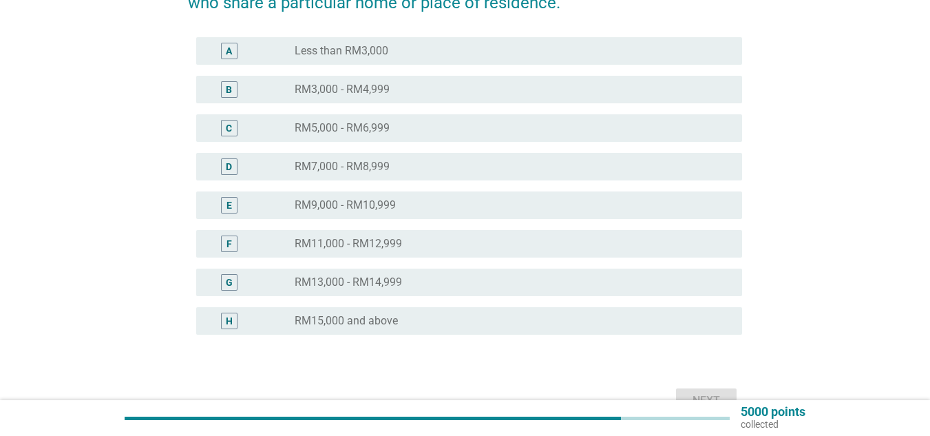
click at [366, 198] on label "RM9,000 - RM10,999" at bounding box center [345, 205] width 101 height 14
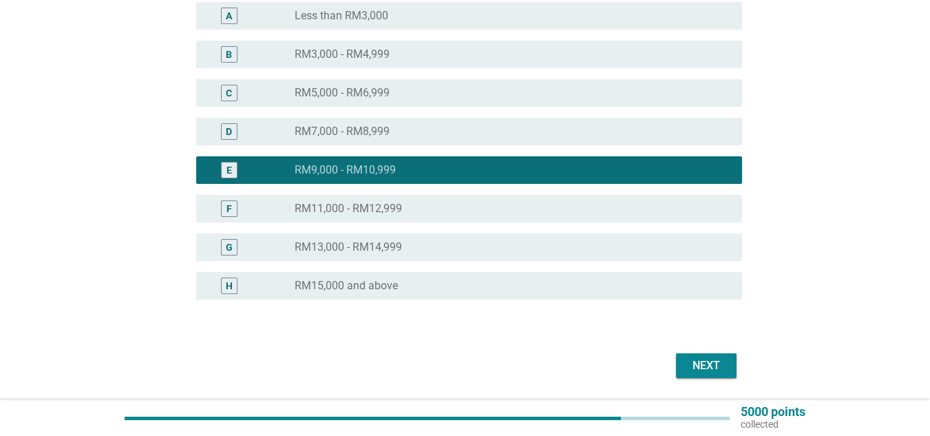
scroll to position [275, 0]
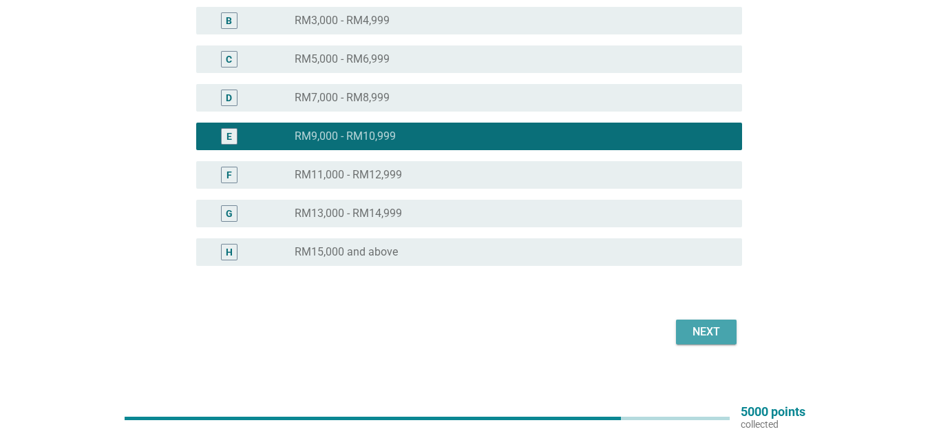
click at [710, 328] on div "Next" at bounding box center [706, 331] width 39 height 17
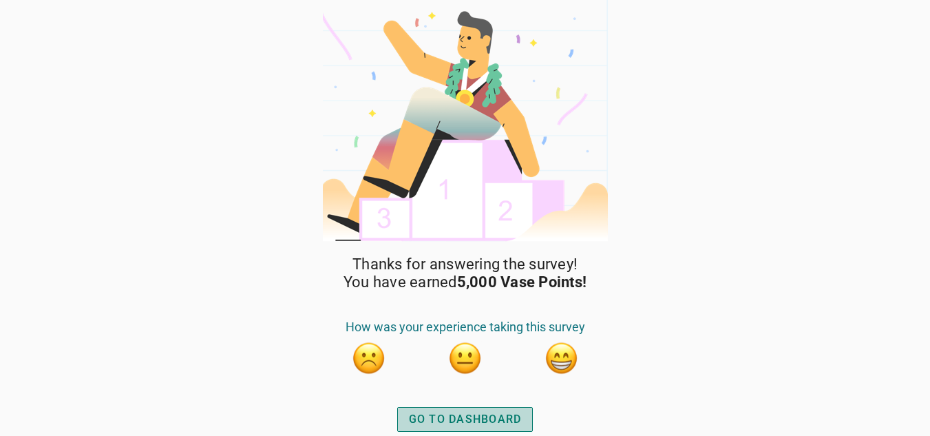
click at [472, 412] on div "GO TO DASHBOARD" at bounding box center [465, 419] width 113 height 17
